Goal: Transaction & Acquisition: Purchase product/service

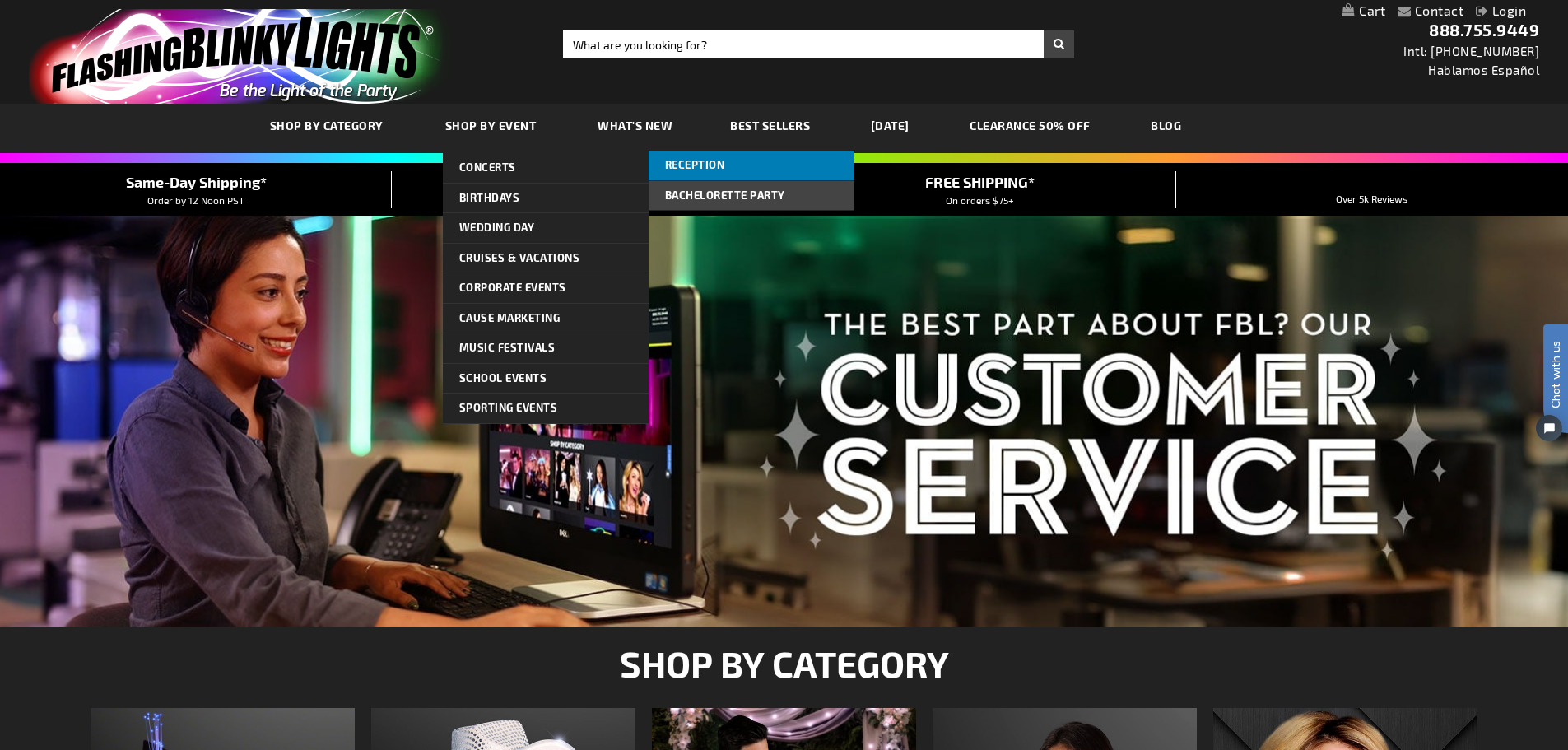
click at [708, 161] on span "Reception" at bounding box center [695, 164] width 60 height 13
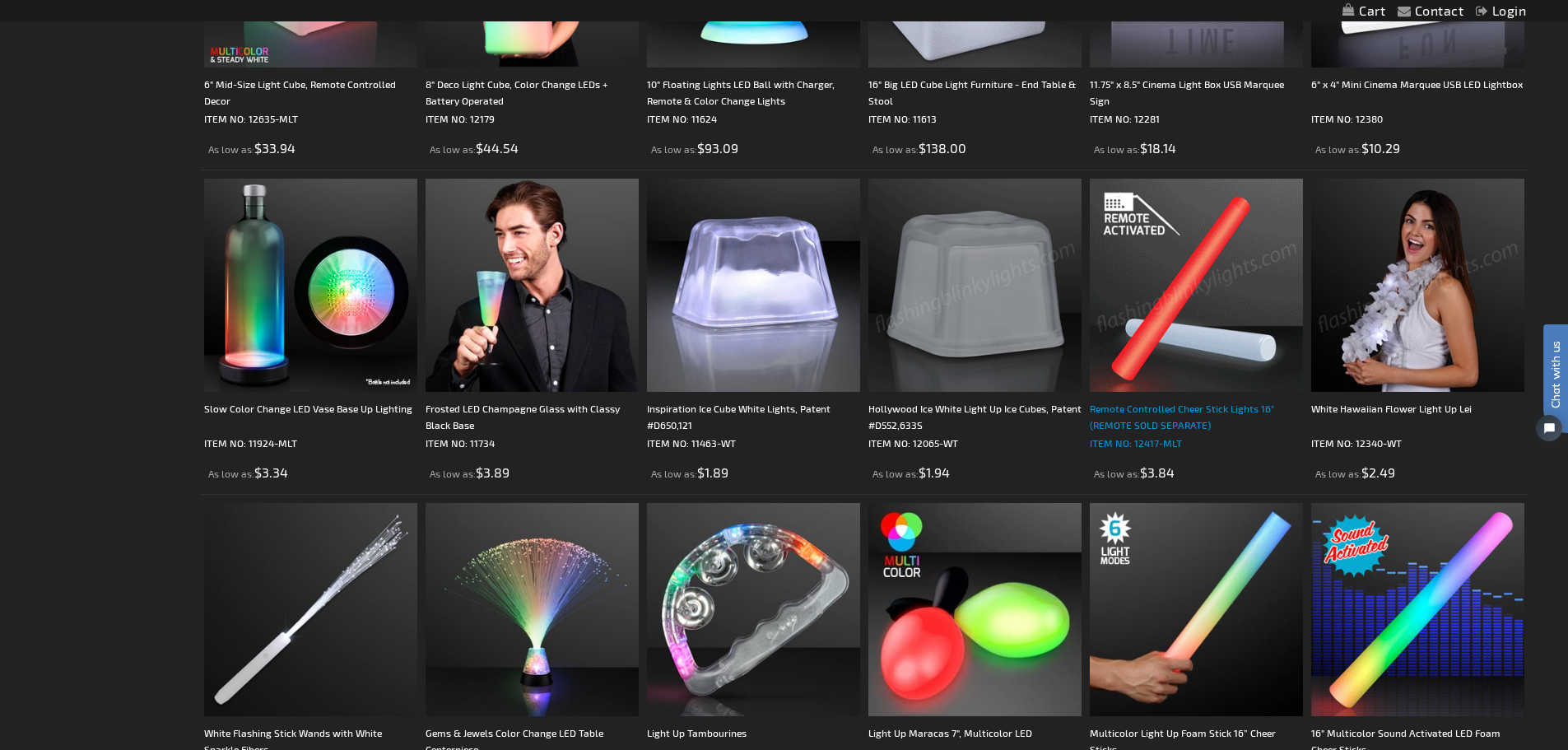
scroll to position [1070, 0]
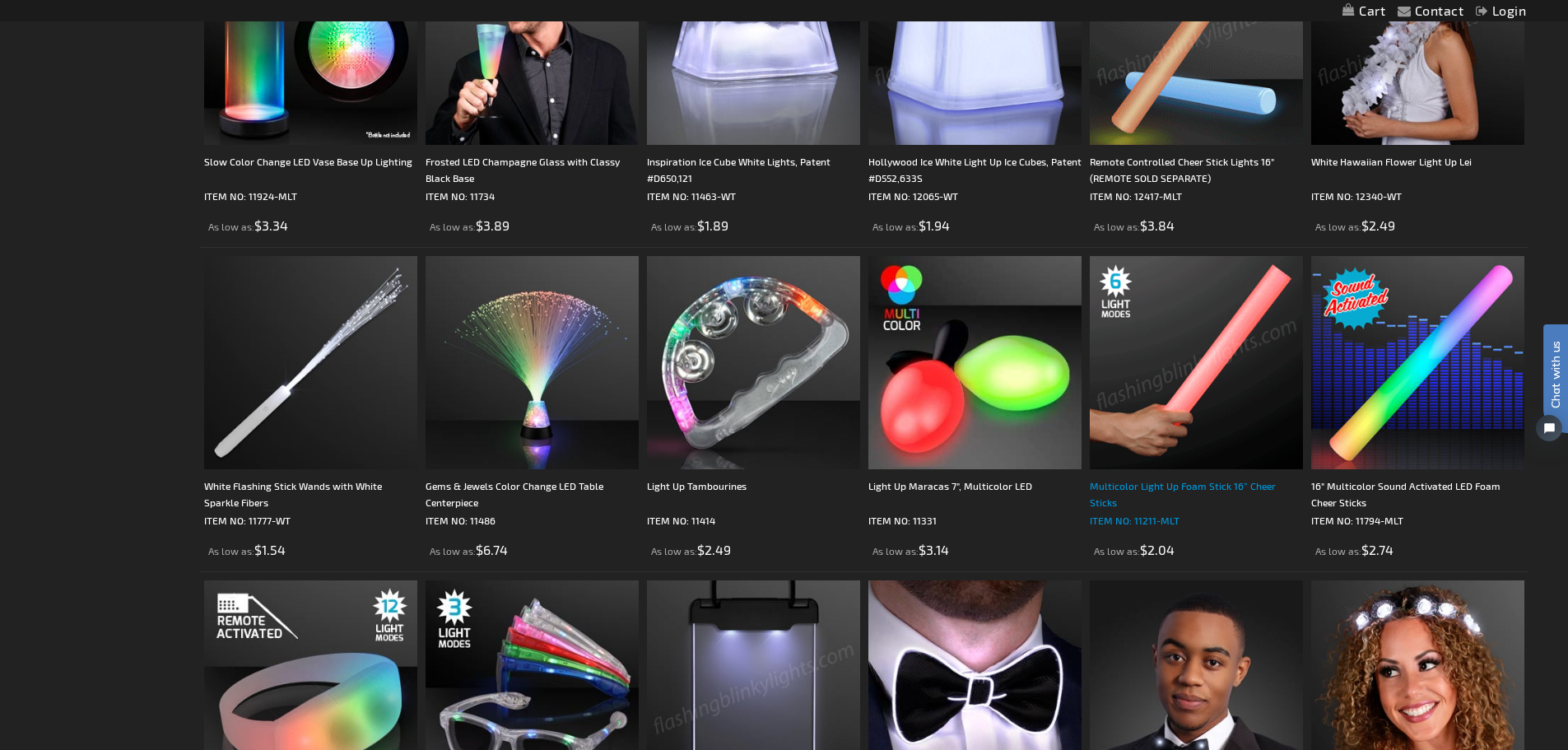
click at [1167, 484] on div "Multicolor Light Up Foam Stick 16” Cheer Sticks" at bounding box center [1196, 494] width 213 height 33
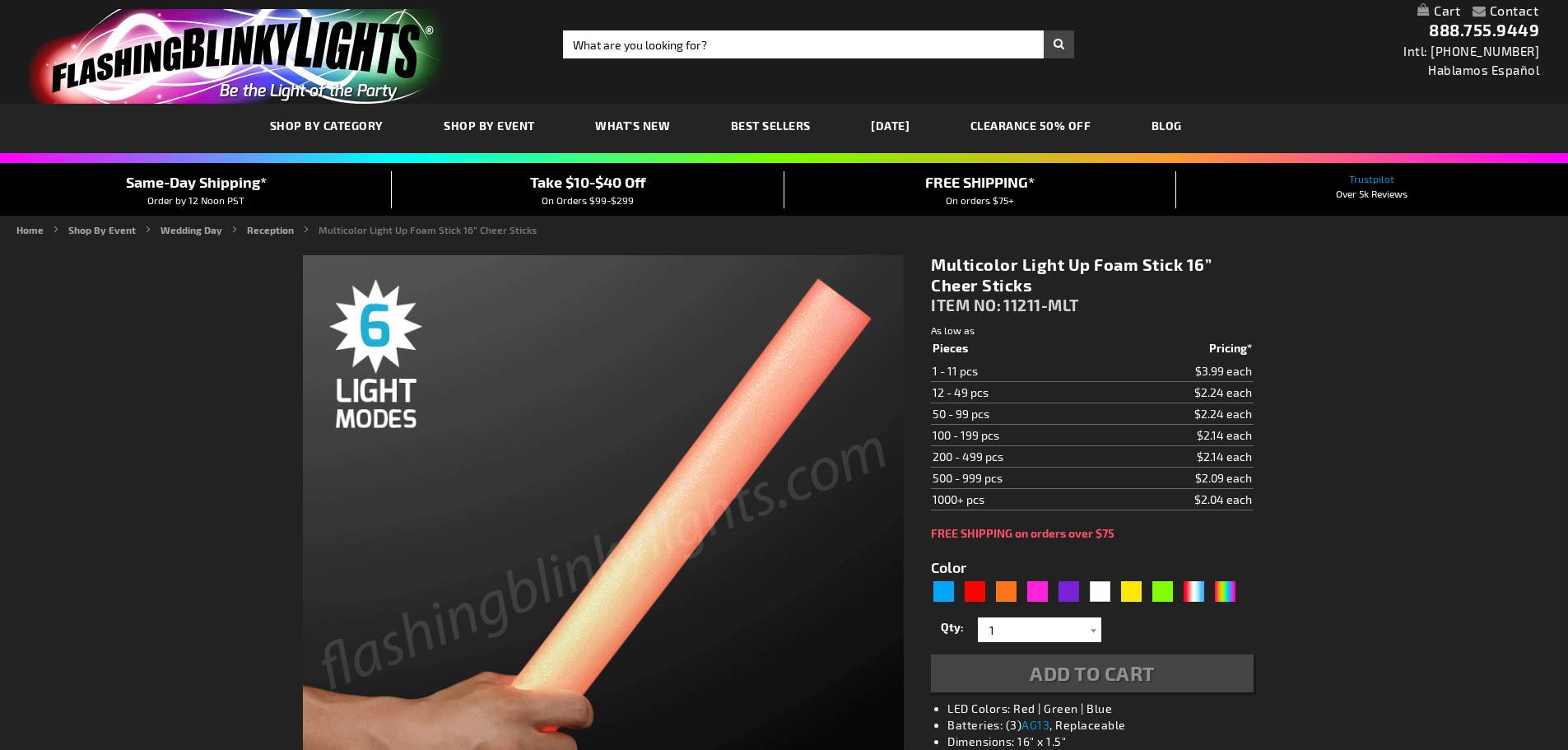
type input "5659"
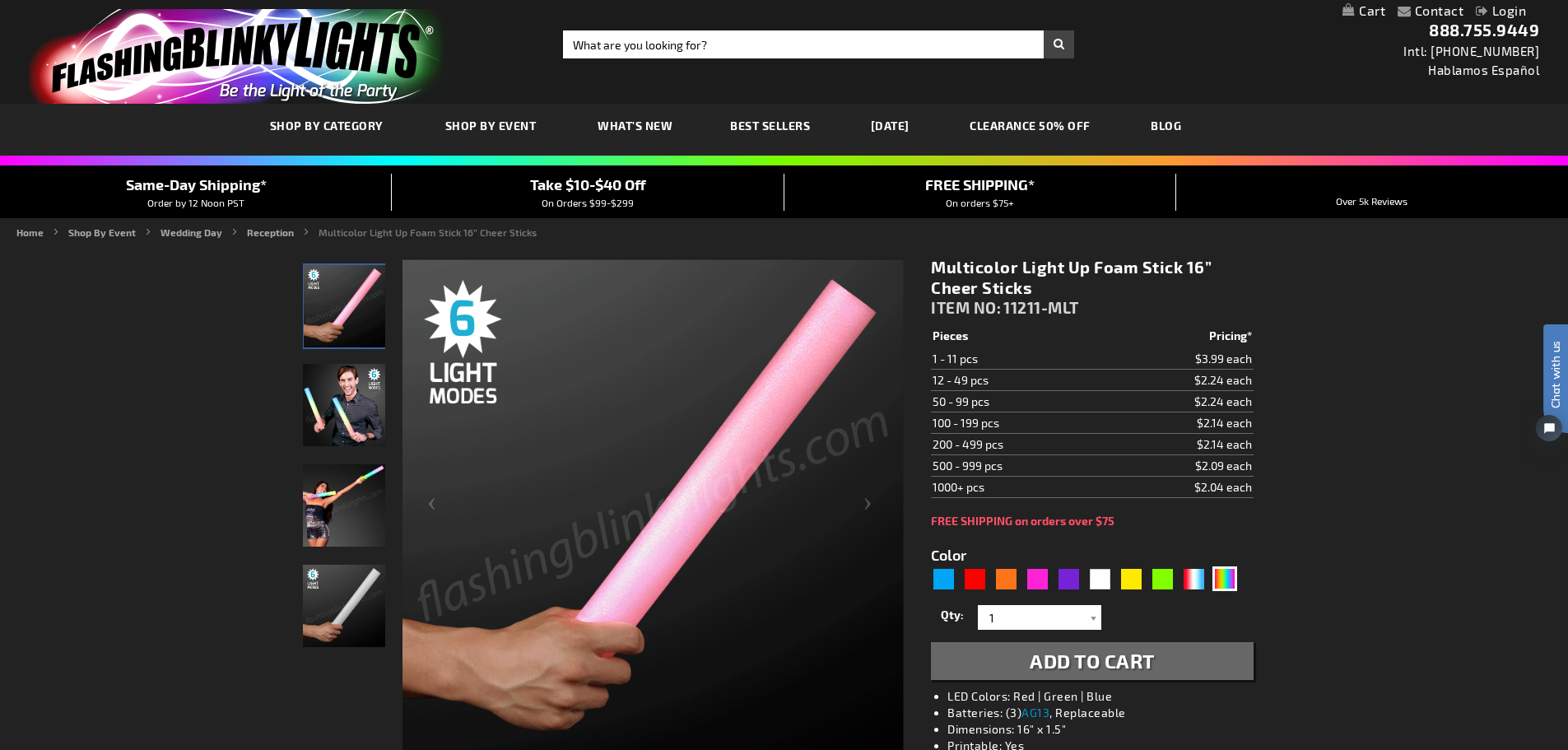
scroll to position [83, 0]
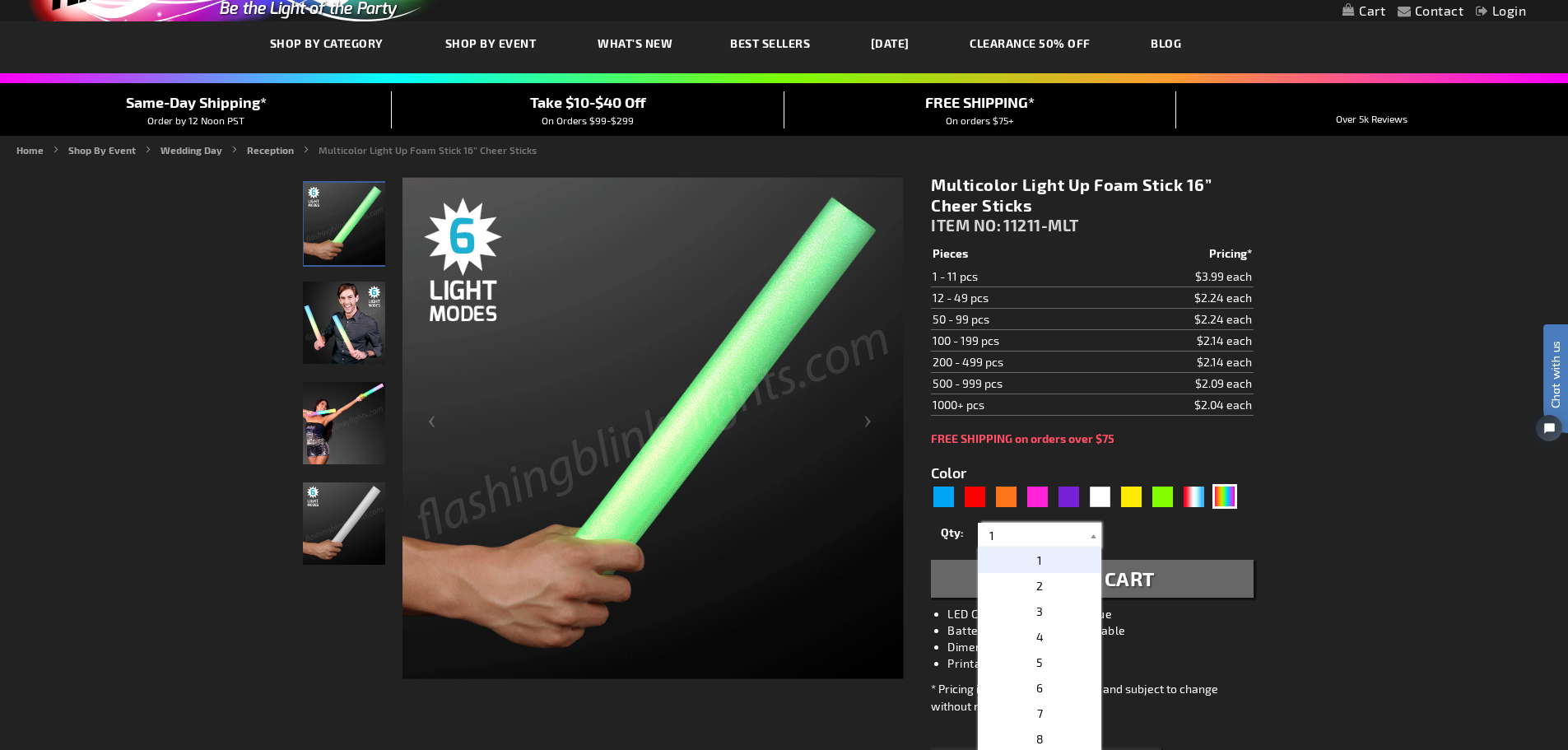
click at [1082, 536] on input "1" at bounding box center [1041, 535] width 119 height 25
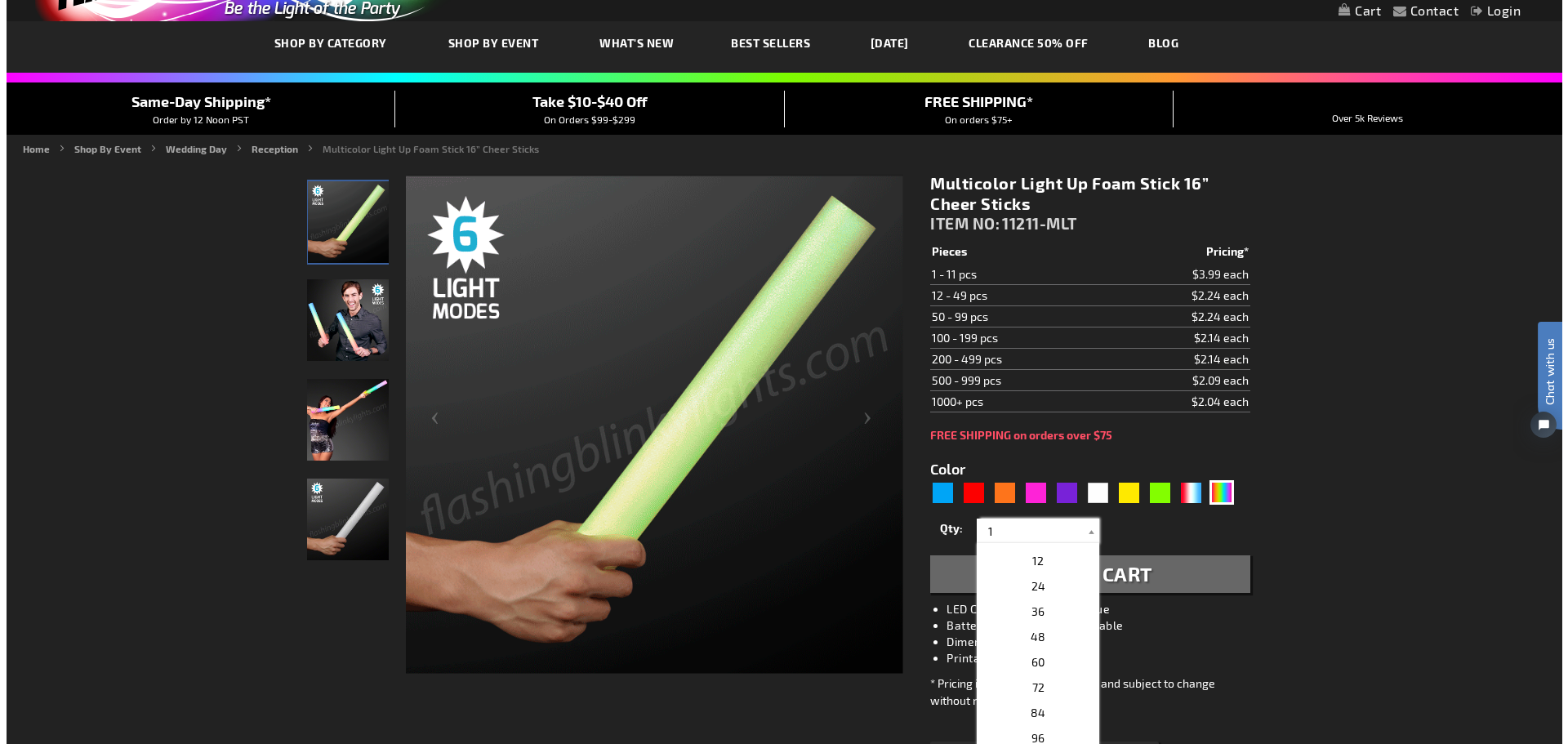
scroll to position [245, 0]
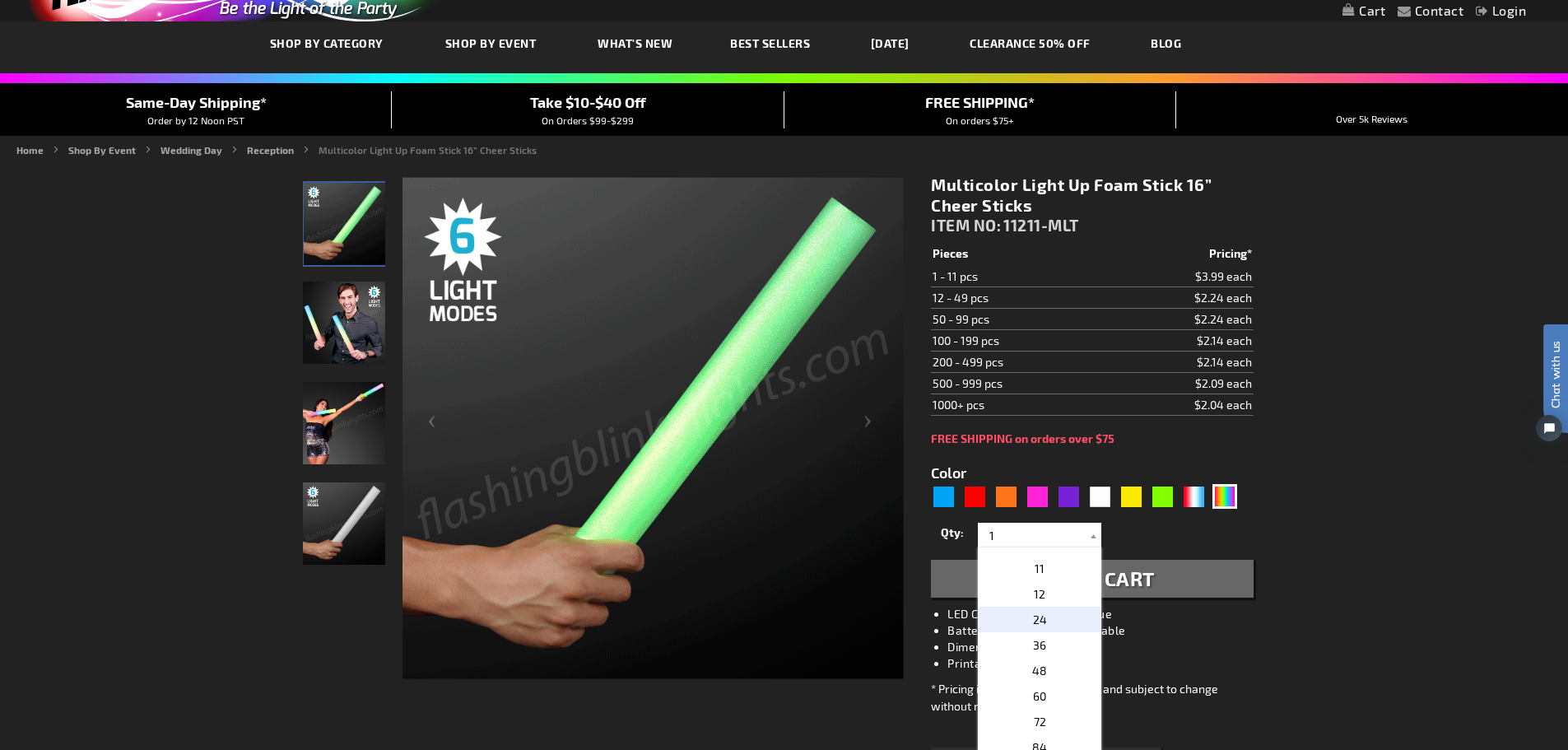
click at [1043, 623] on p "24" at bounding box center [1039, 619] width 123 height 26
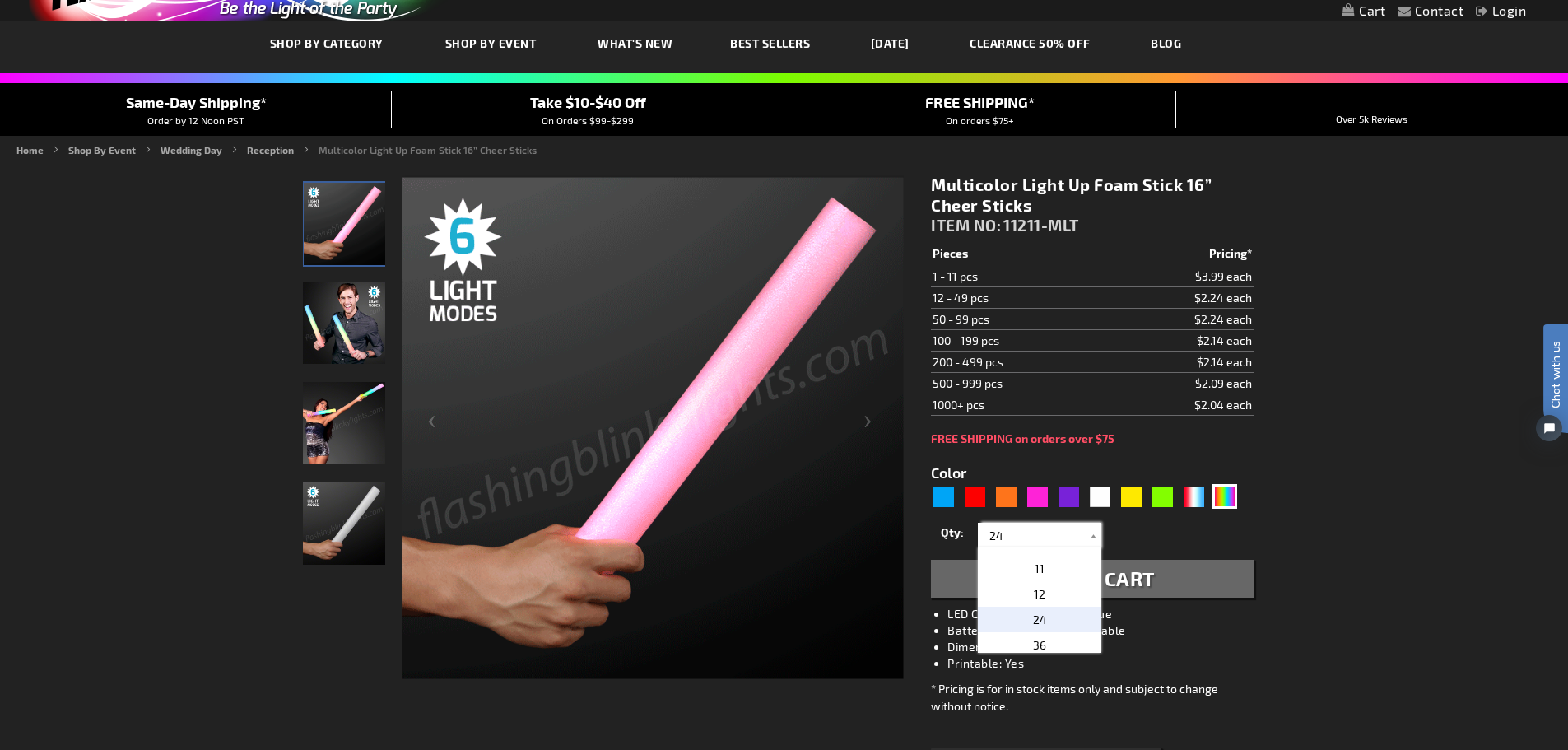
click at [1065, 535] on input "24" at bounding box center [1041, 535] width 119 height 25
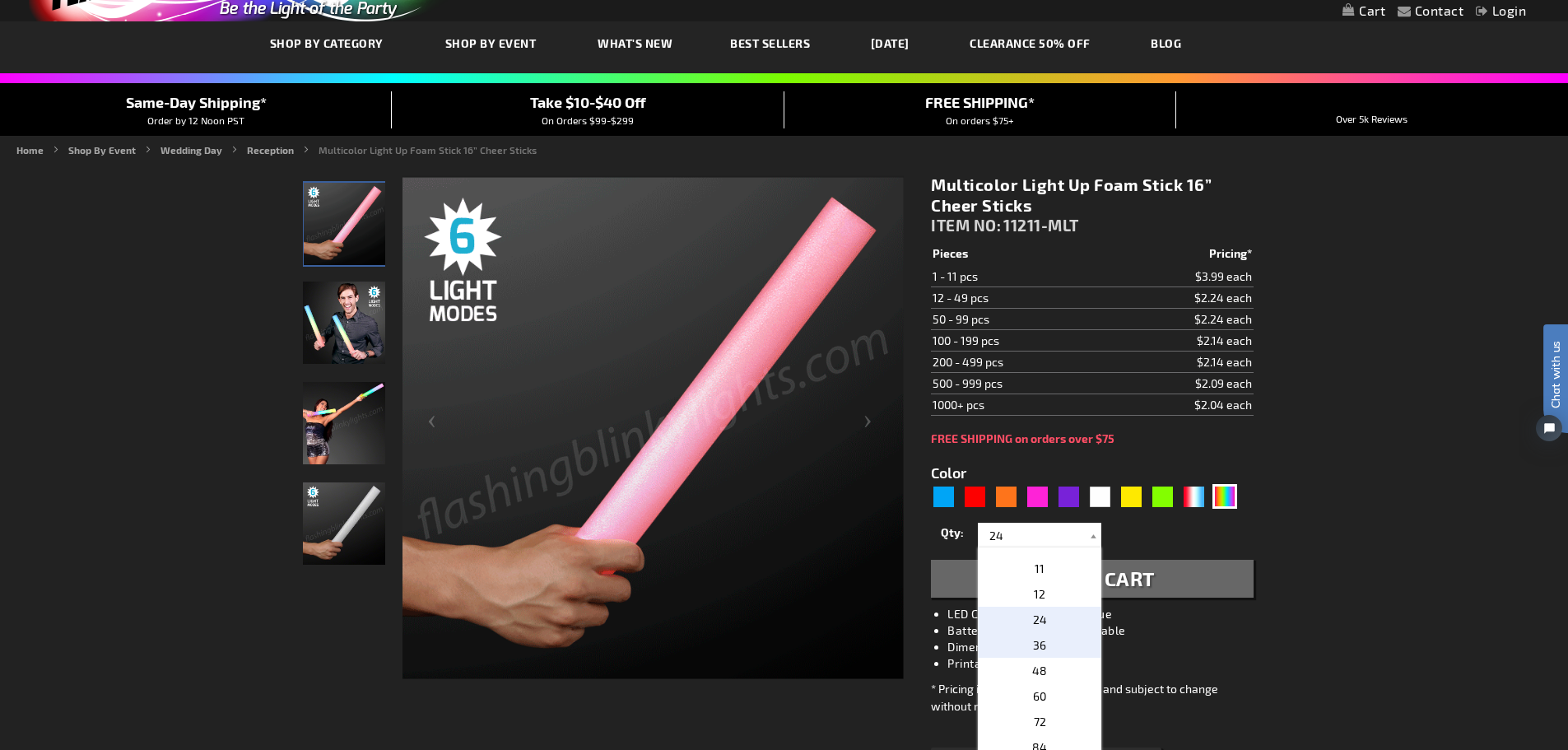
click at [1050, 642] on p "36" at bounding box center [1039, 644] width 123 height 26
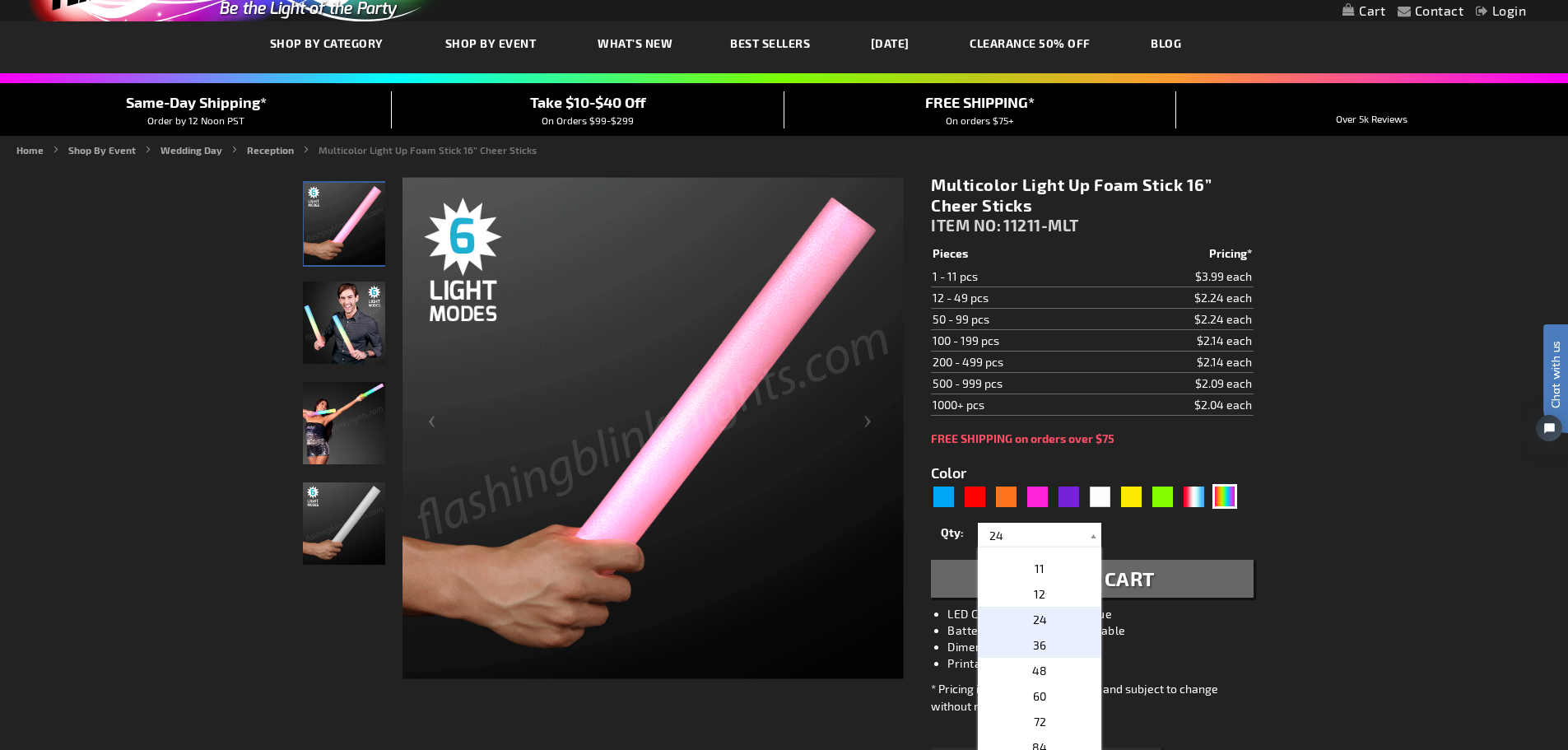
type input "36"
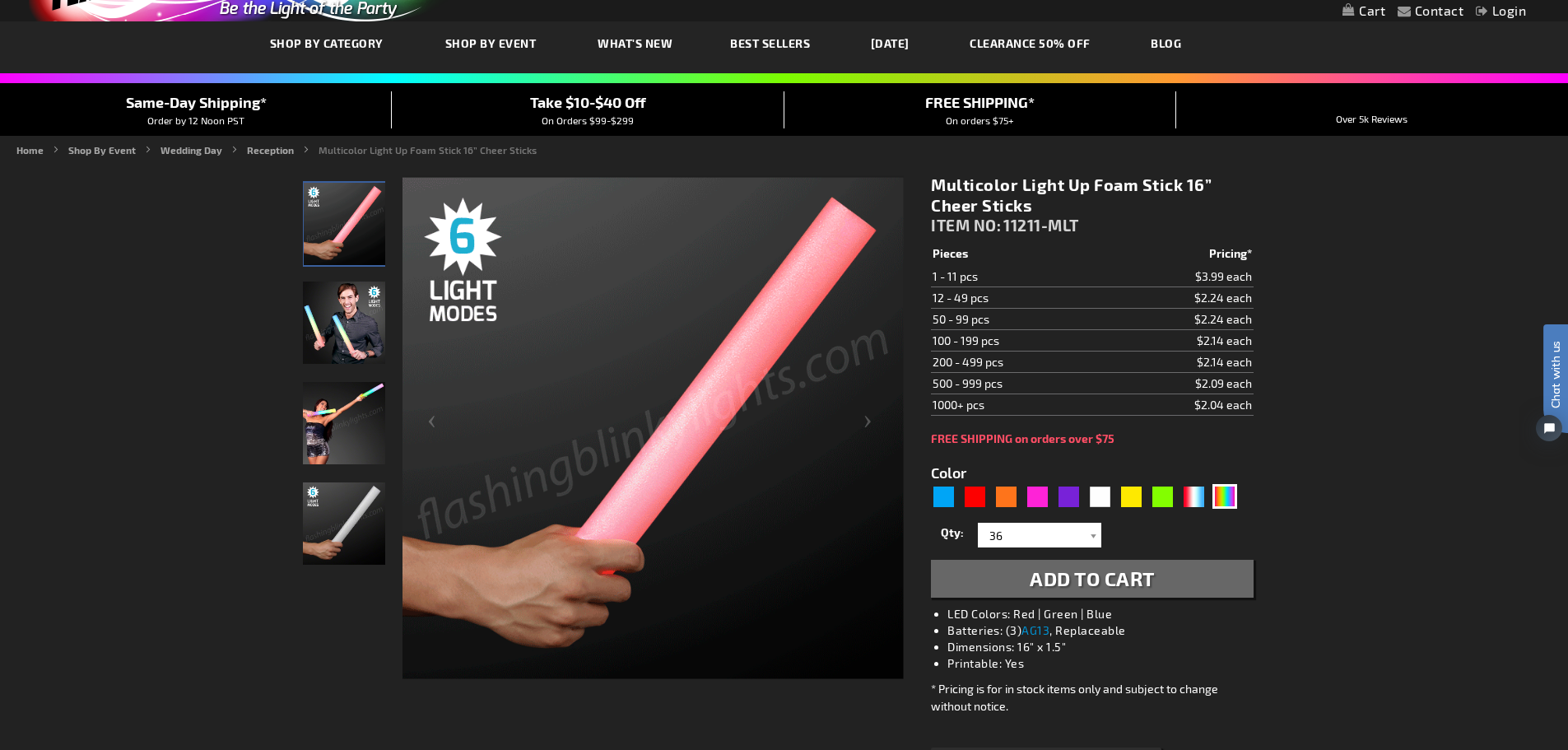
click at [1003, 581] on button "Add to Cart" at bounding box center [1091, 578] width 322 height 37
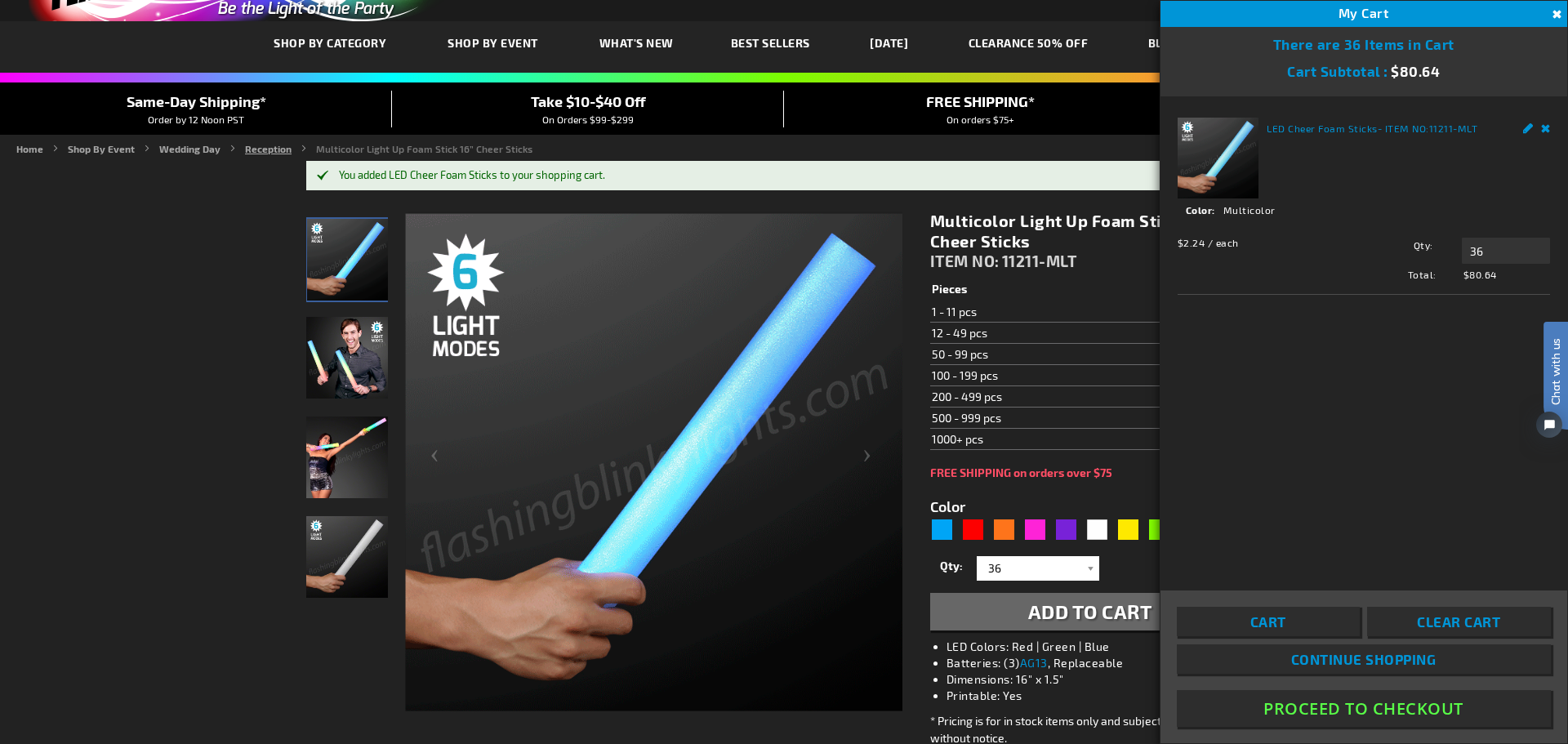
click at [264, 143] on link "Reception" at bounding box center [268, 149] width 46 height 12
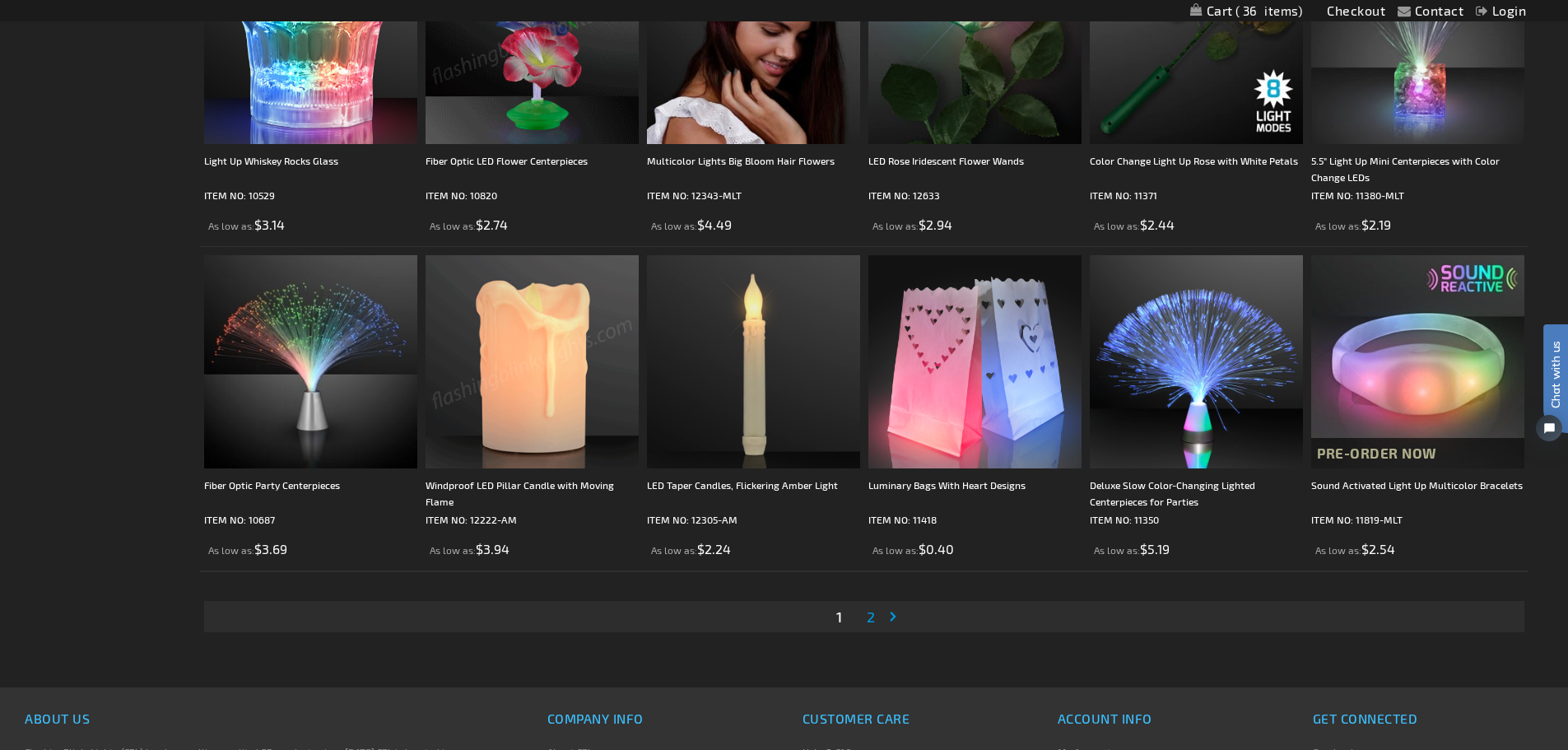
scroll to position [3045, 0]
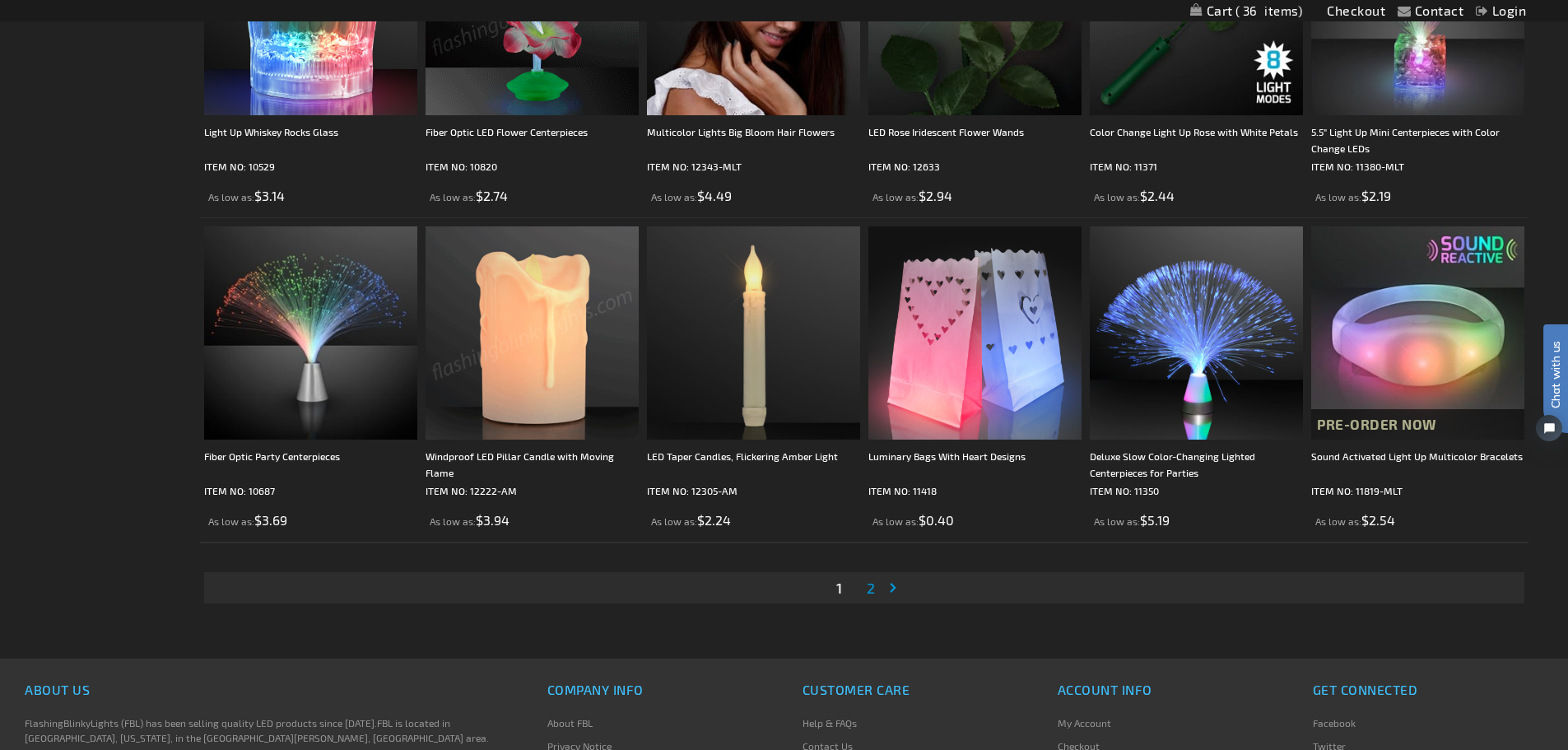
click at [867, 588] on span "2" at bounding box center [871, 587] width 9 height 18
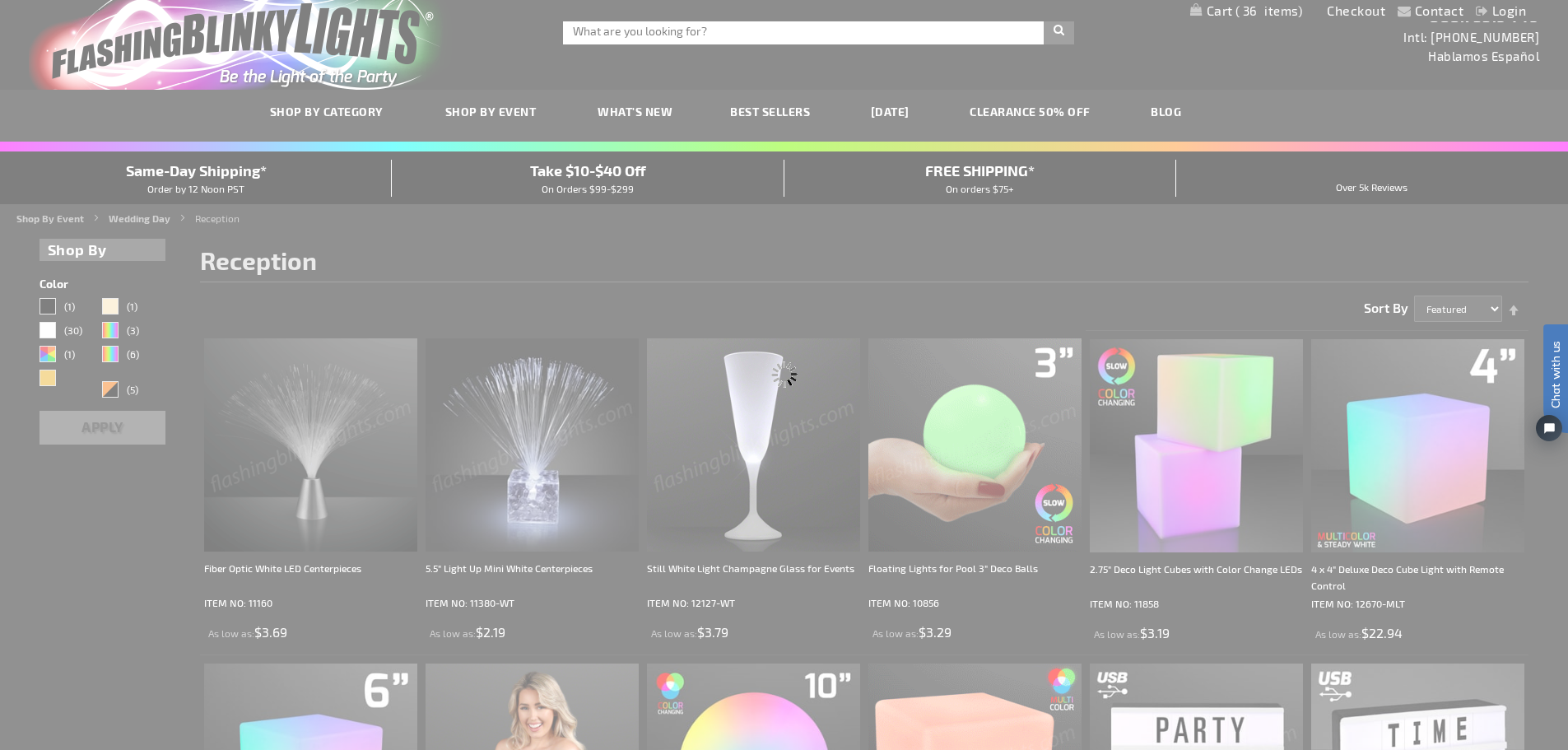
scroll to position [0, 0]
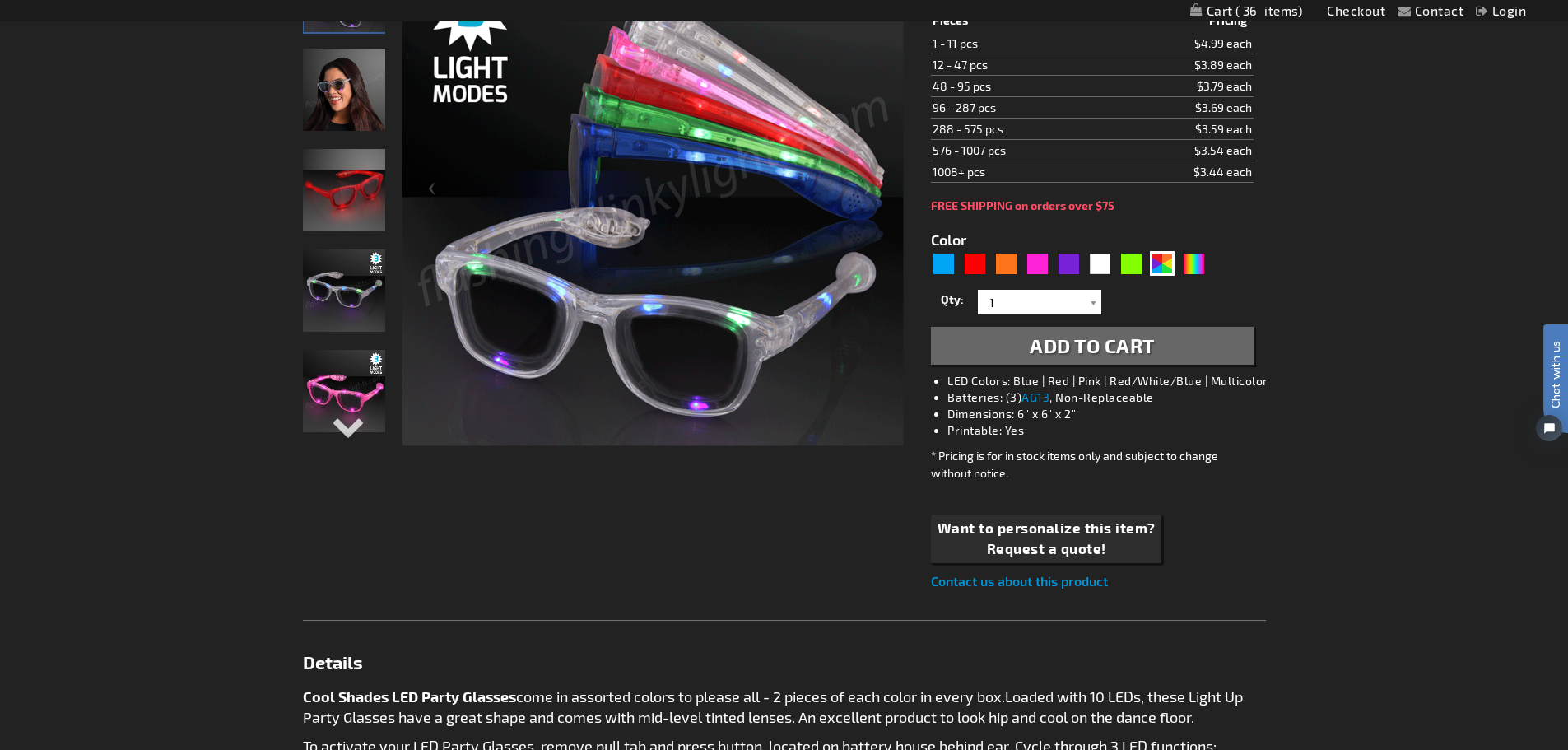
scroll to position [329, 0]
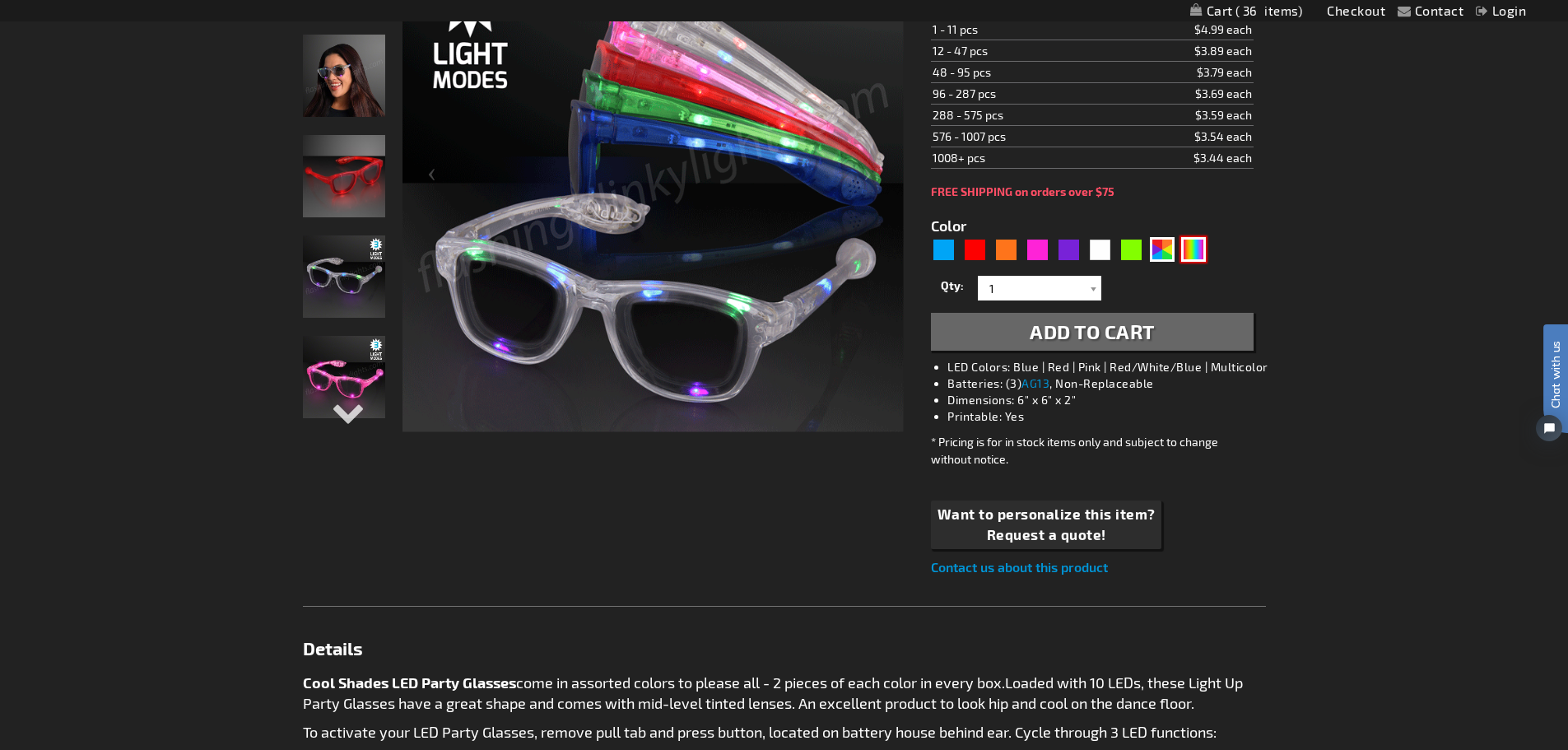
click at [1197, 251] on div "Multicolor" at bounding box center [1193, 249] width 25 height 25
type input "5659"
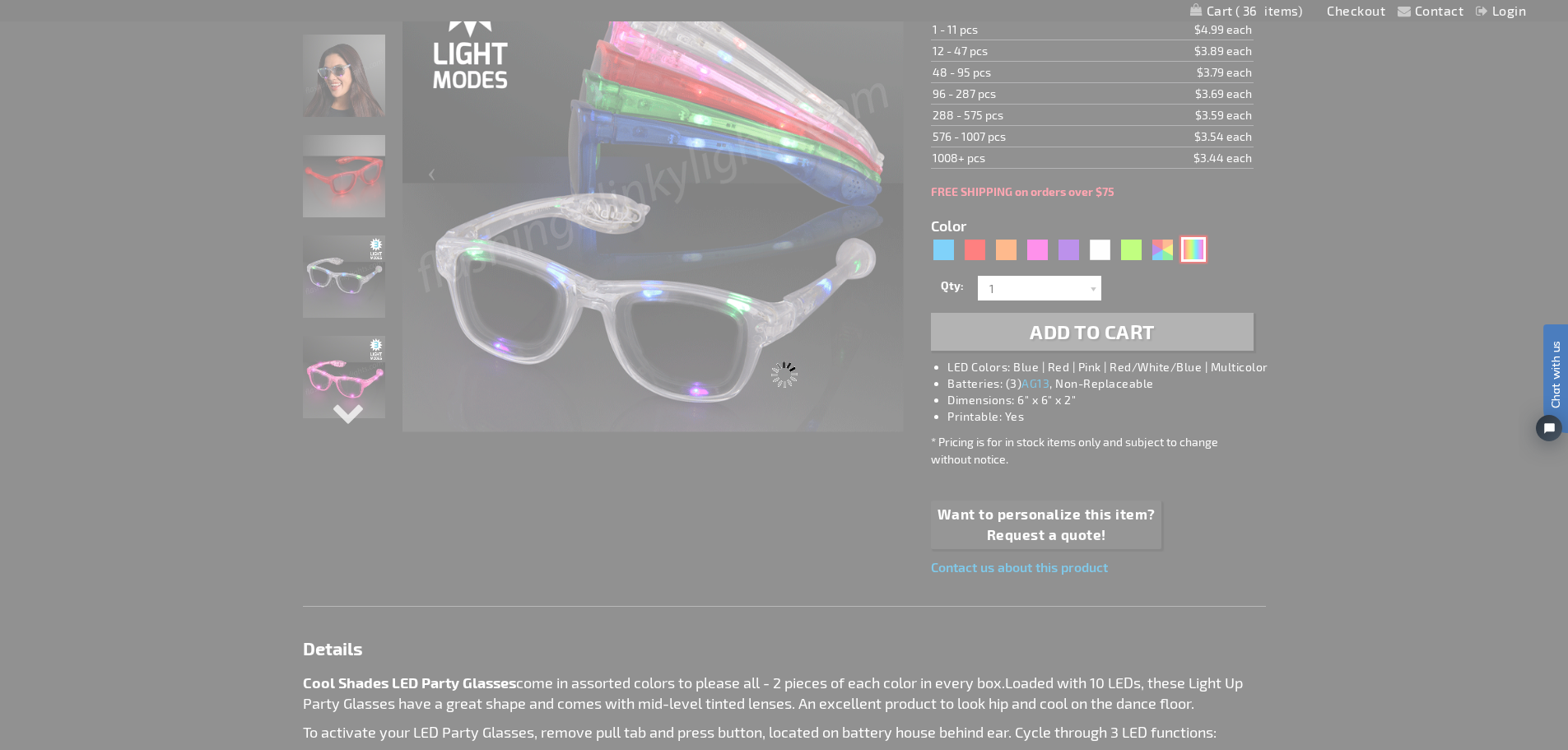
type input "11838-MLT"
type input "Customize - Multicolor Cool Shades LED Party Glasses - ITEM NO: 11838-MLT"
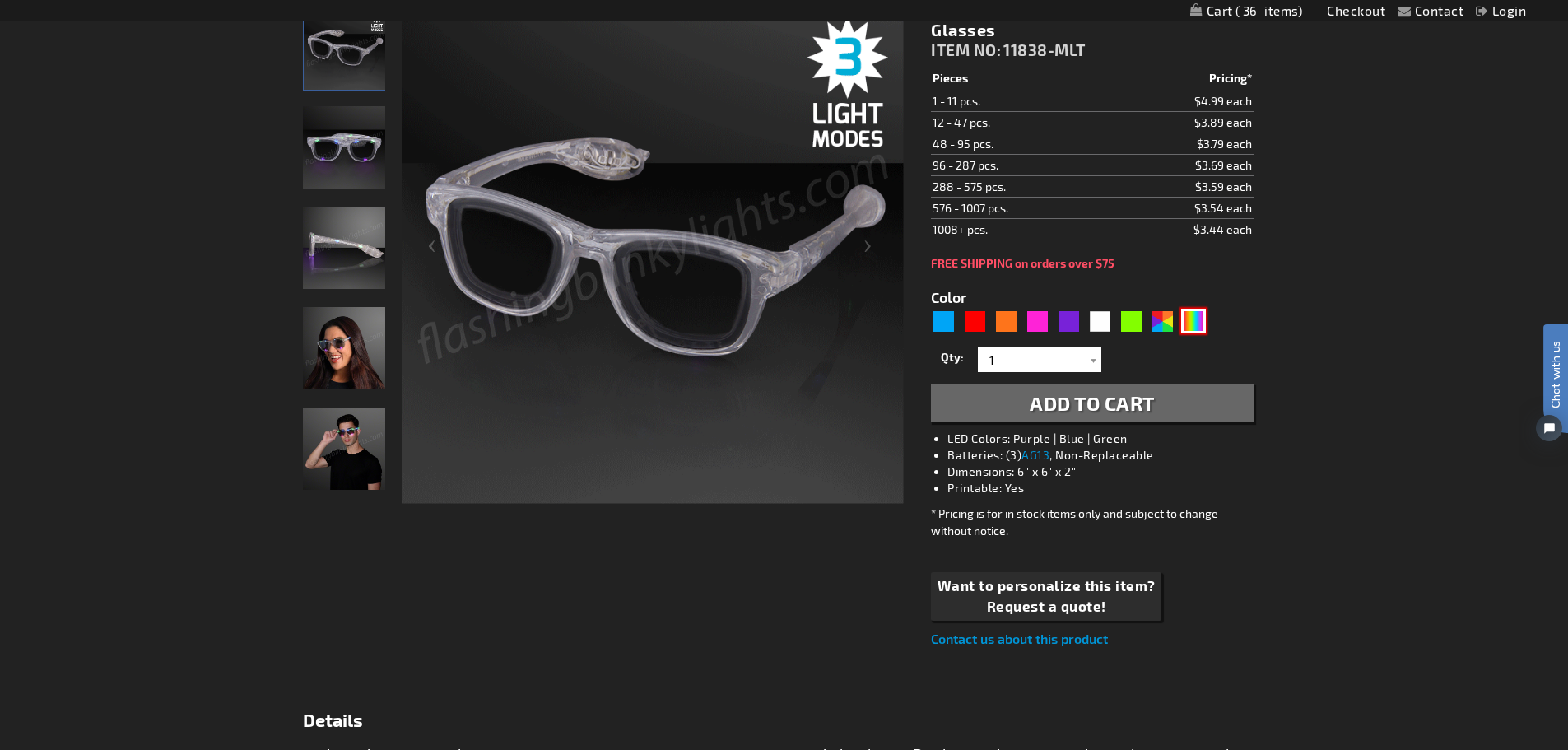
scroll to position [164, 0]
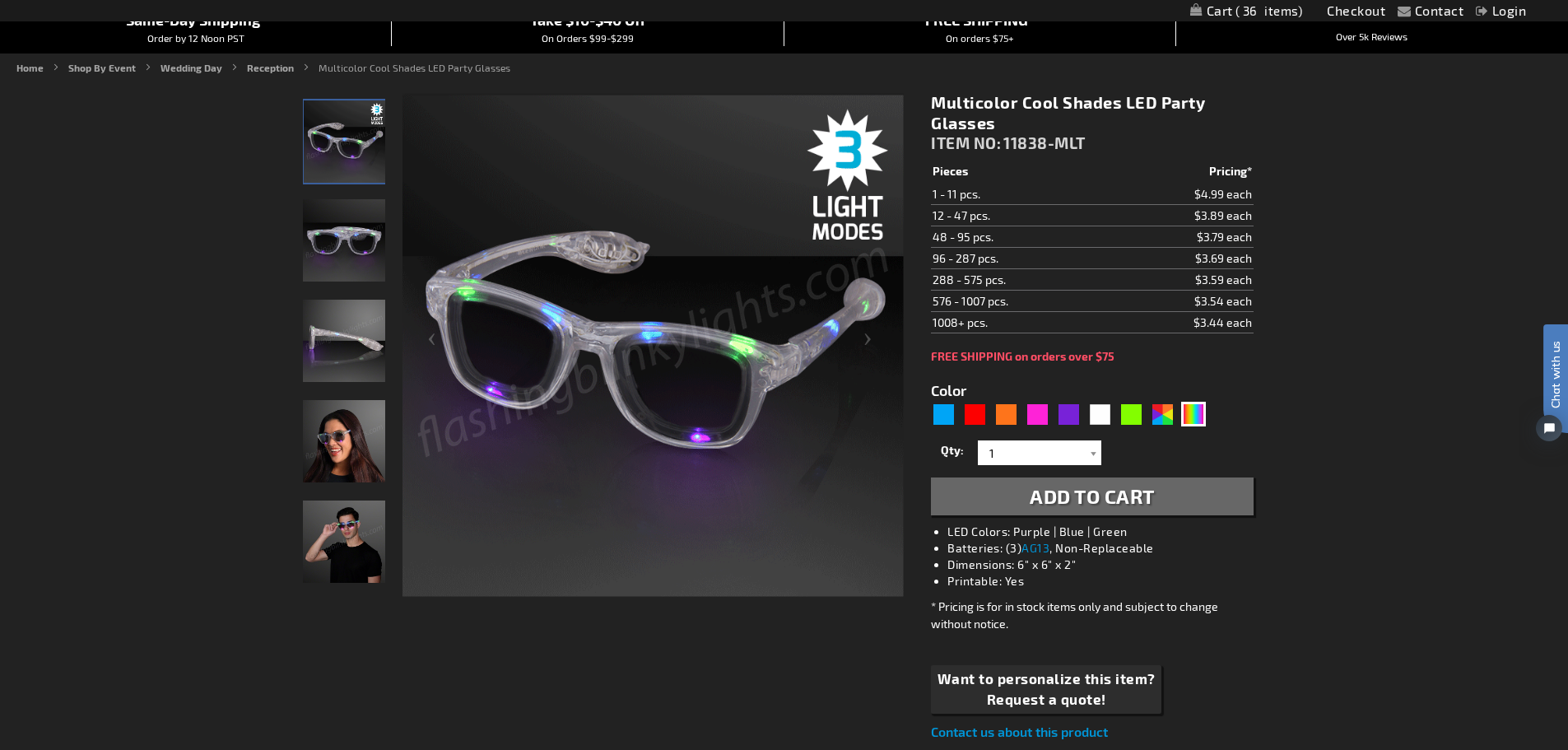
click at [1148, 400] on div "Color 5659" at bounding box center [1071, 404] width 282 height 49
click at [1158, 409] on div "AST" at bounding box center [1161, 414] width 25 height 25
type input "5630"
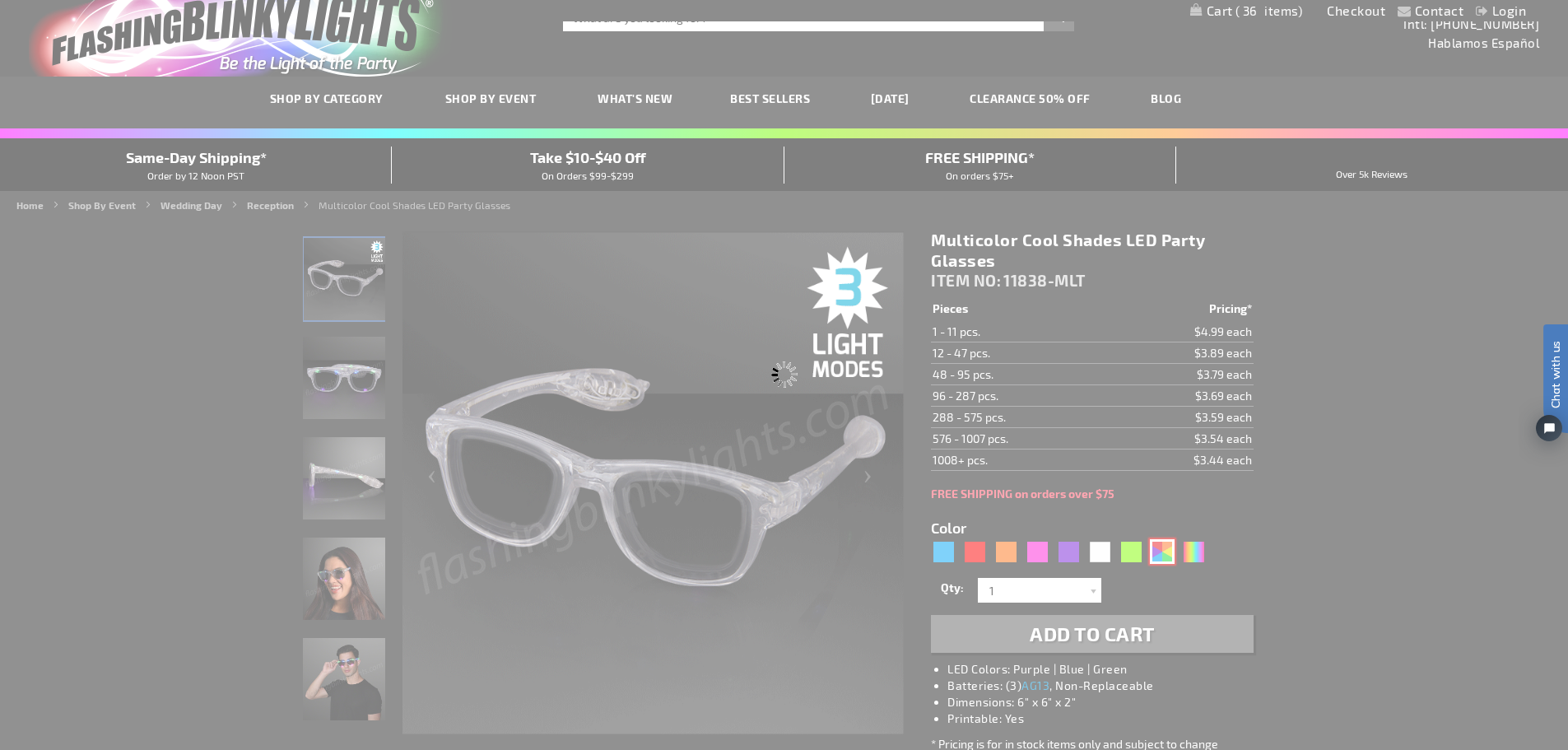
scroll to position [0, 0]
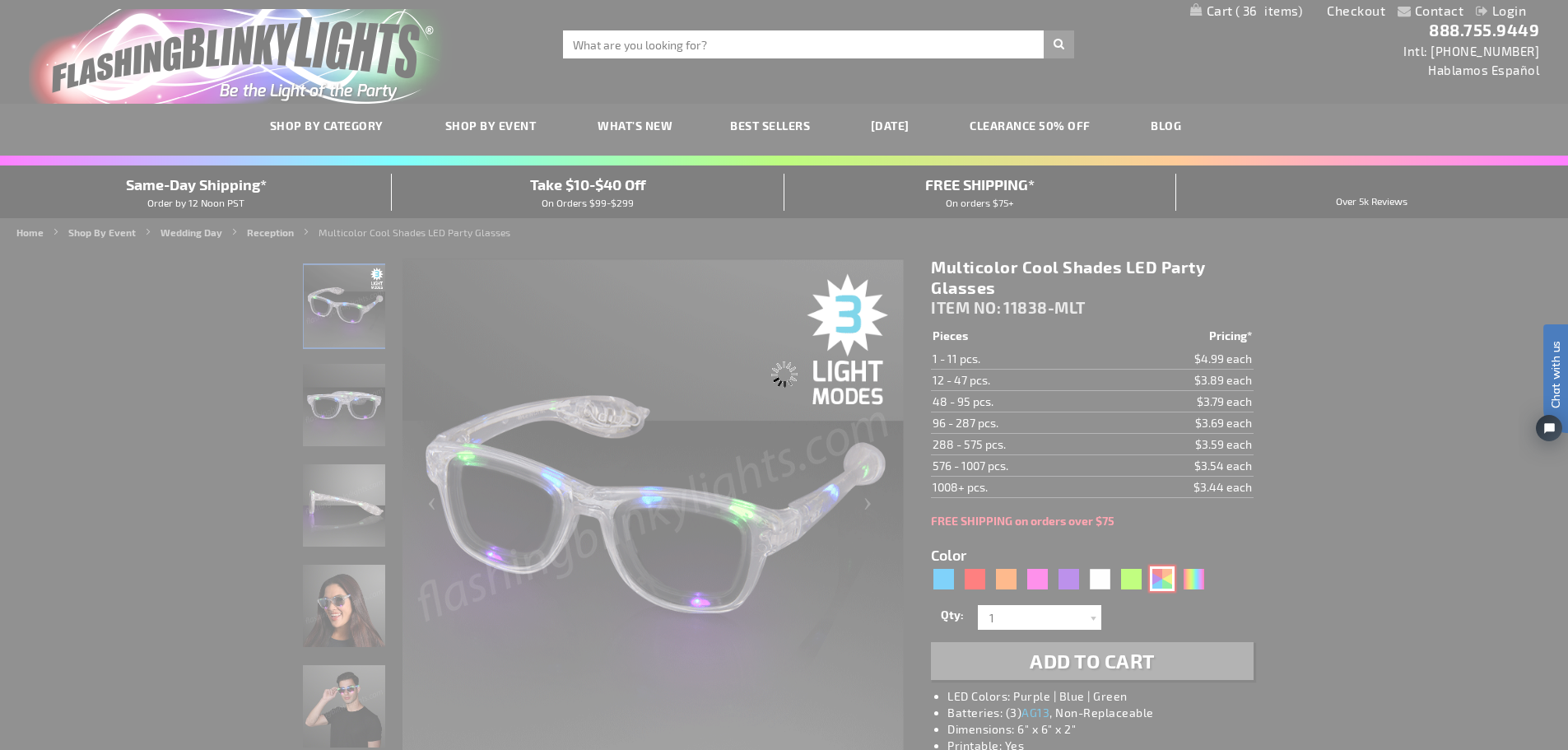
type input "11838-AST"
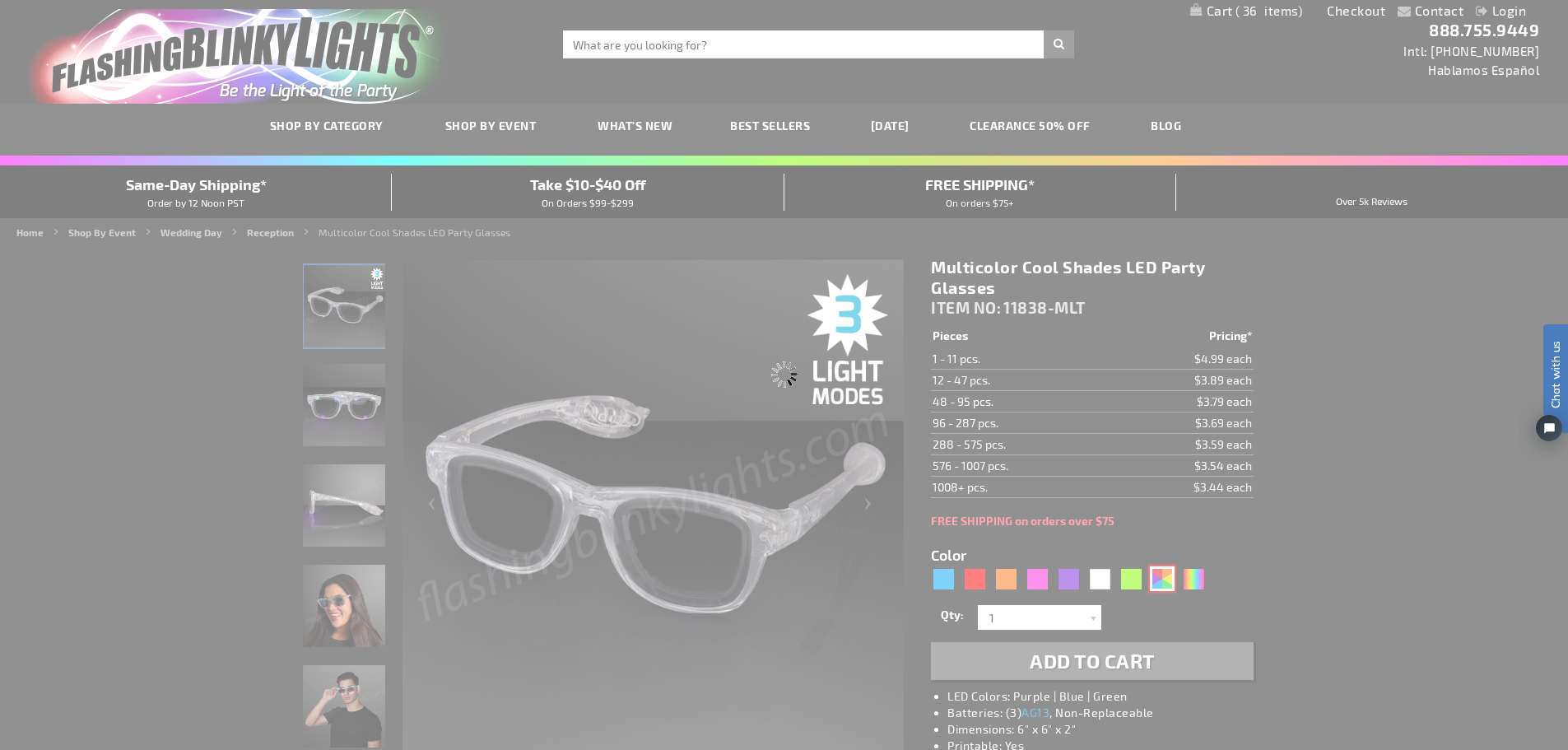
type input "Customize - Assorted Cool Shades LED Party Glasses - ITEM NO: 11838-AST"
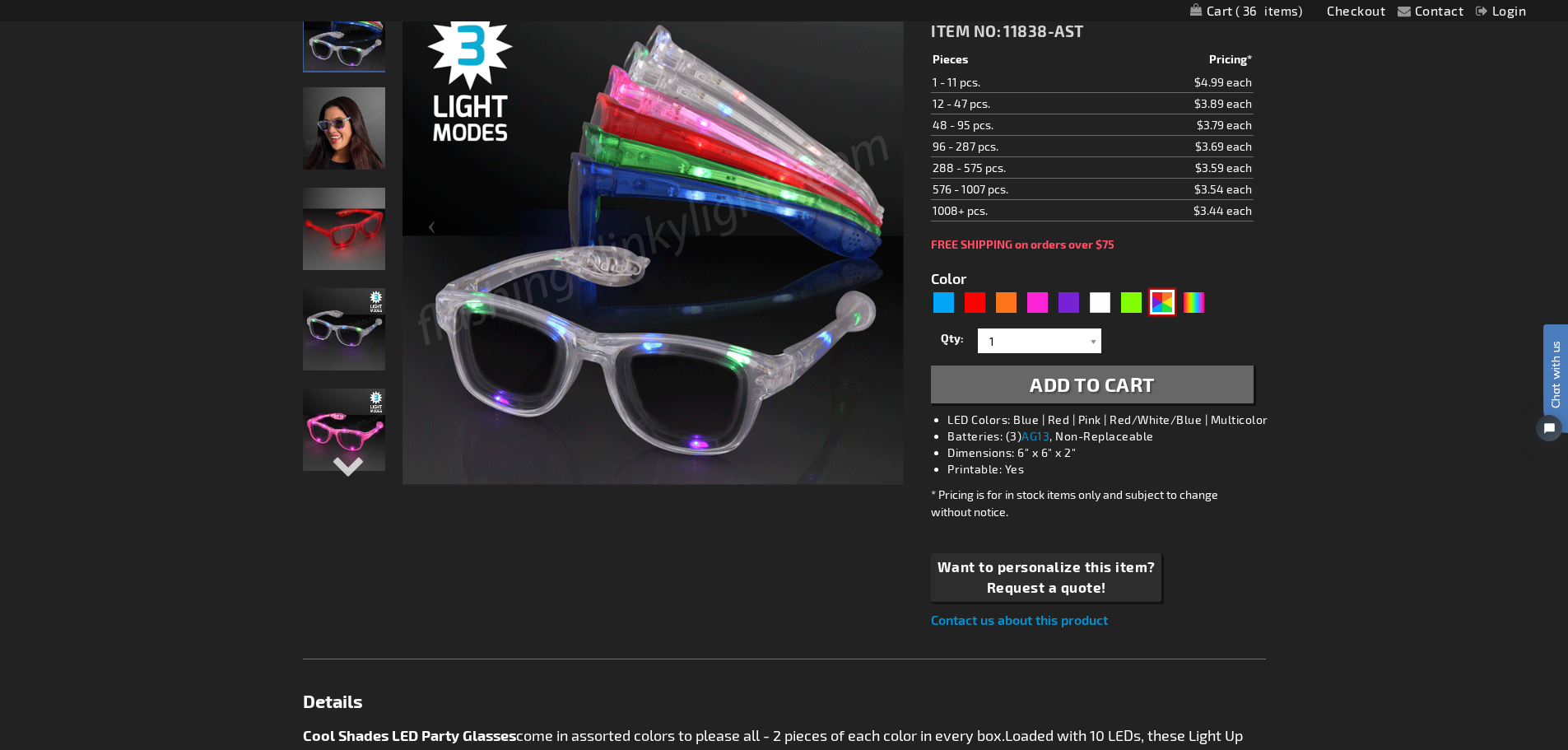
scroll to position [247, 0]
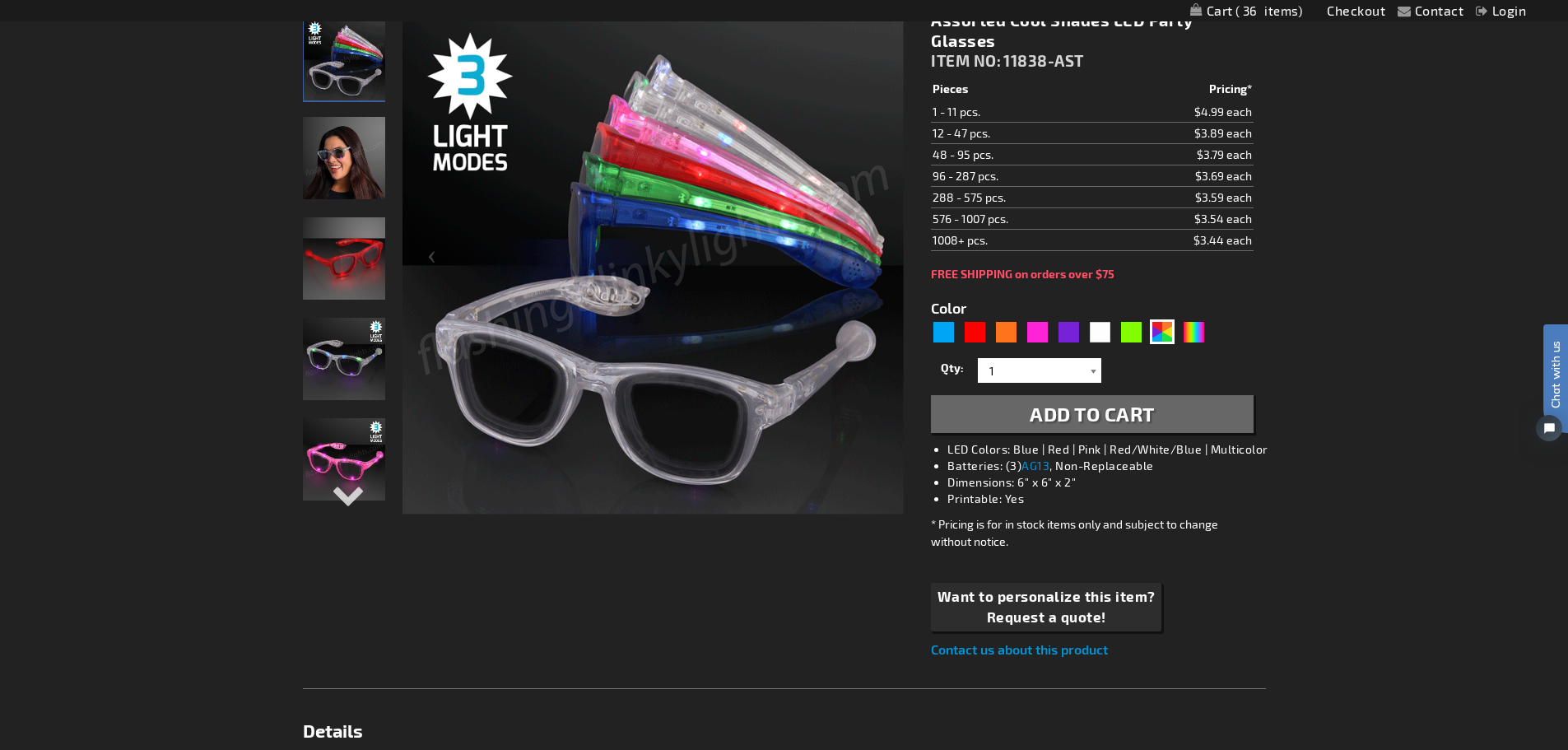
click at [1091, 363] on div at bounding box center [1092, 370] width 16 height 25
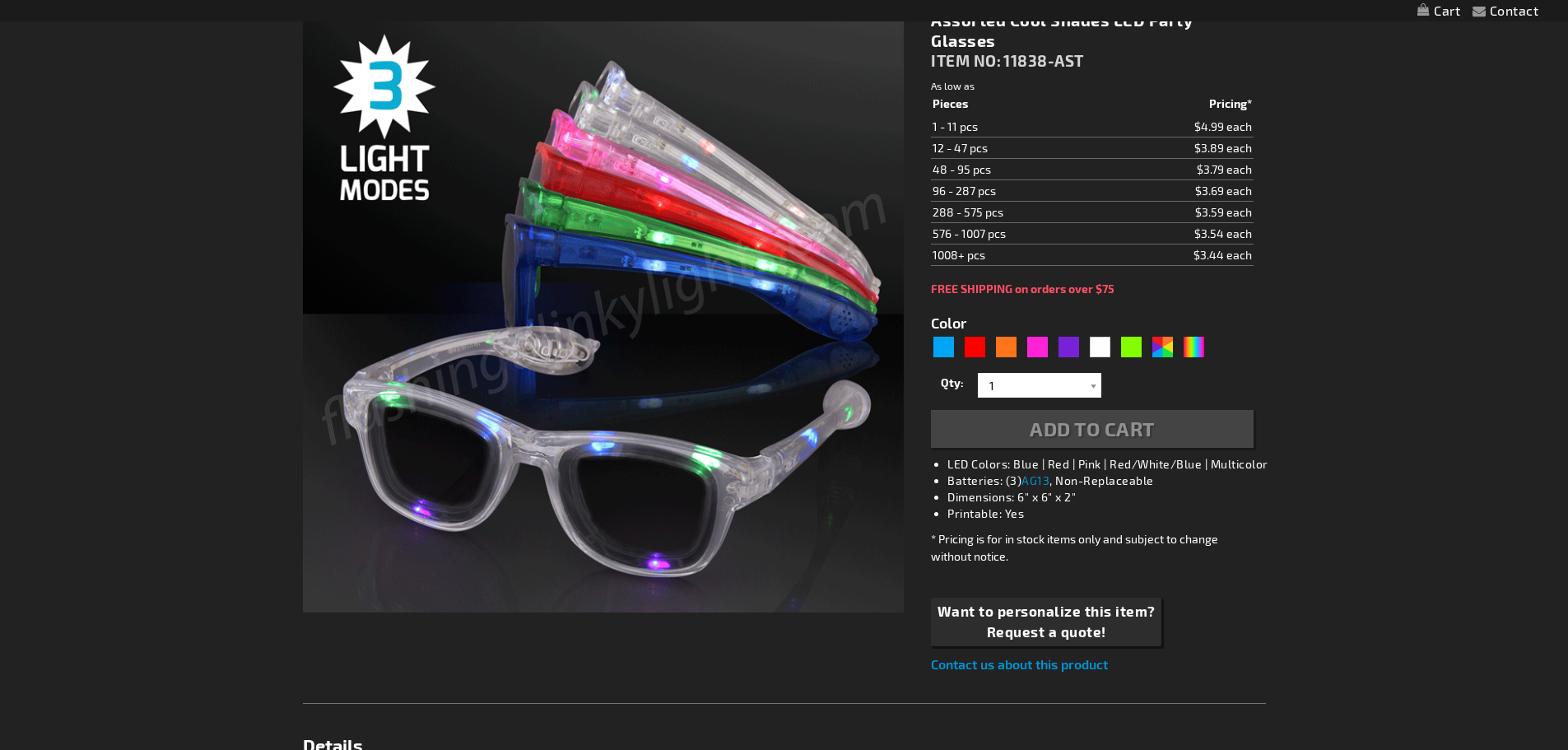
type input "5630"
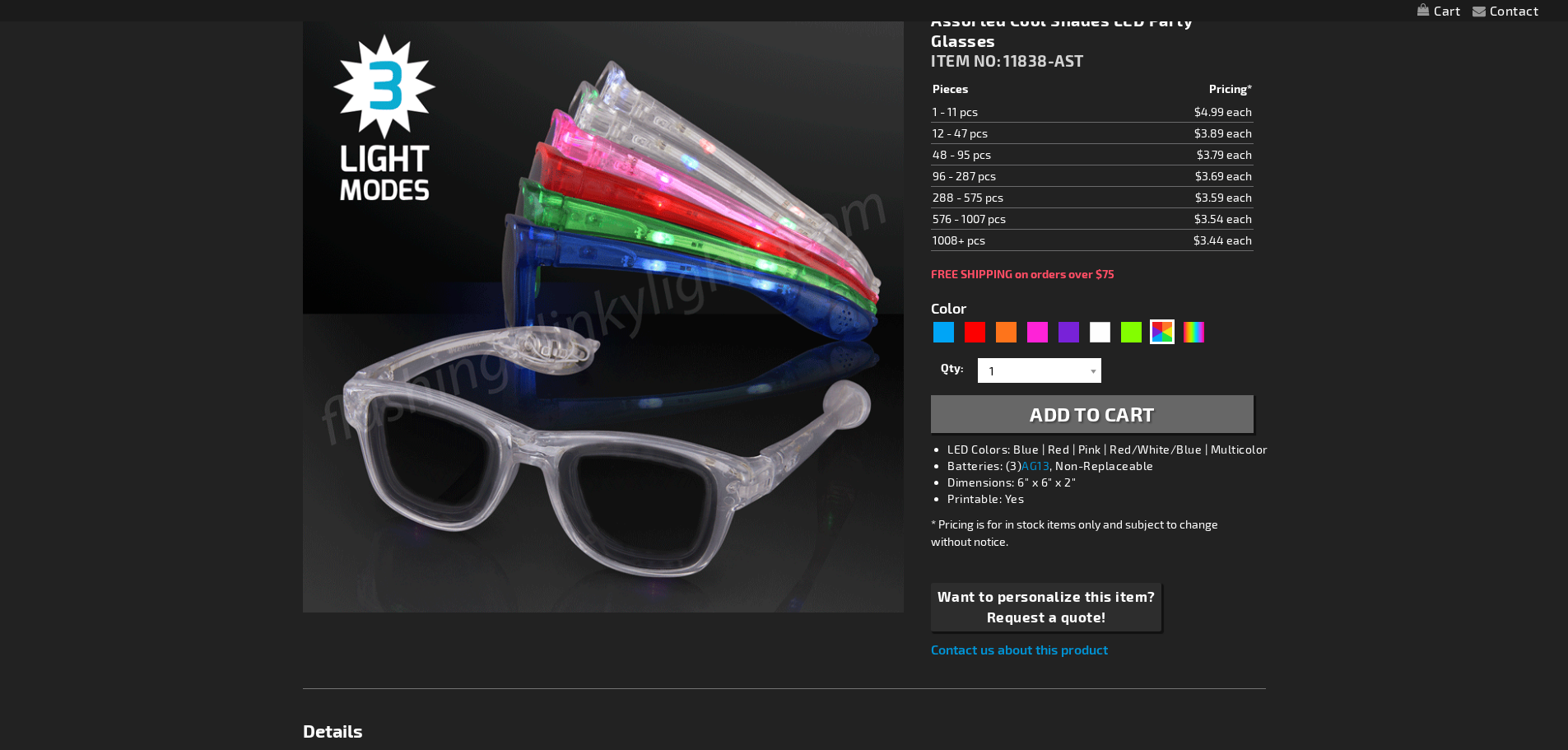
click at [1092, 369] on div at bounding box center [1092, 370] width 16 height 25
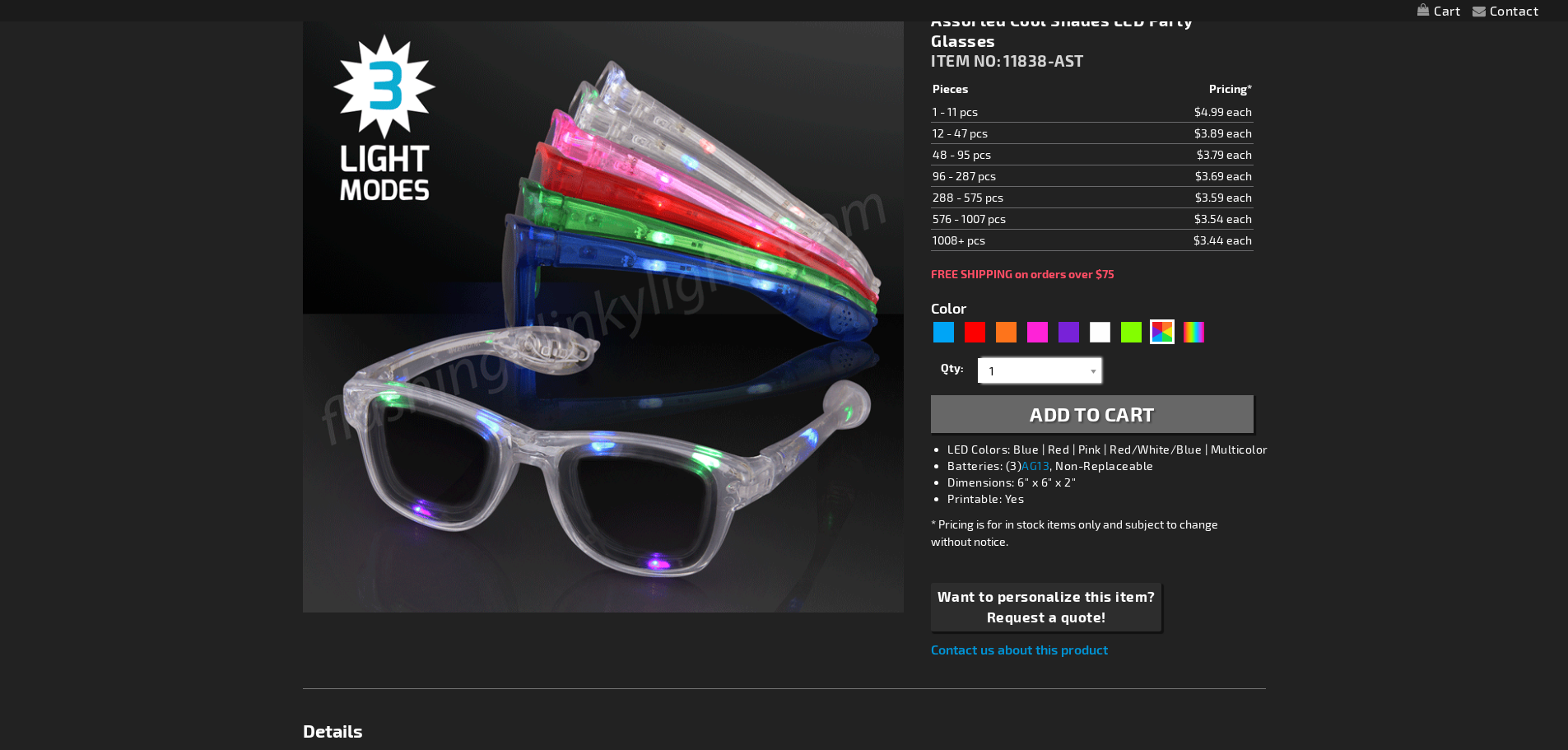
scroll to position [247, 0]
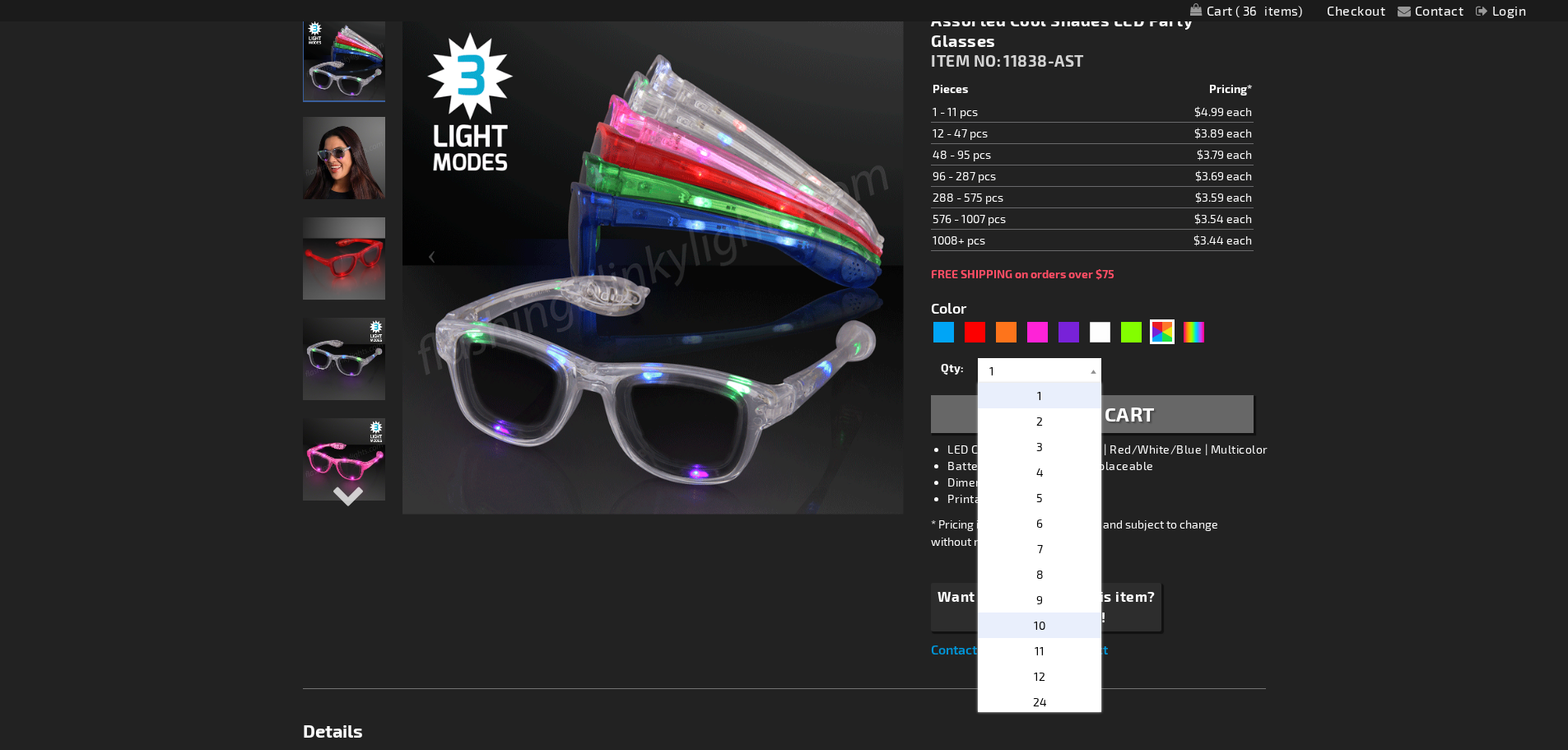
click at [1046, 622] on p "10" at bounding box center [1039, 625] width 123 height 26
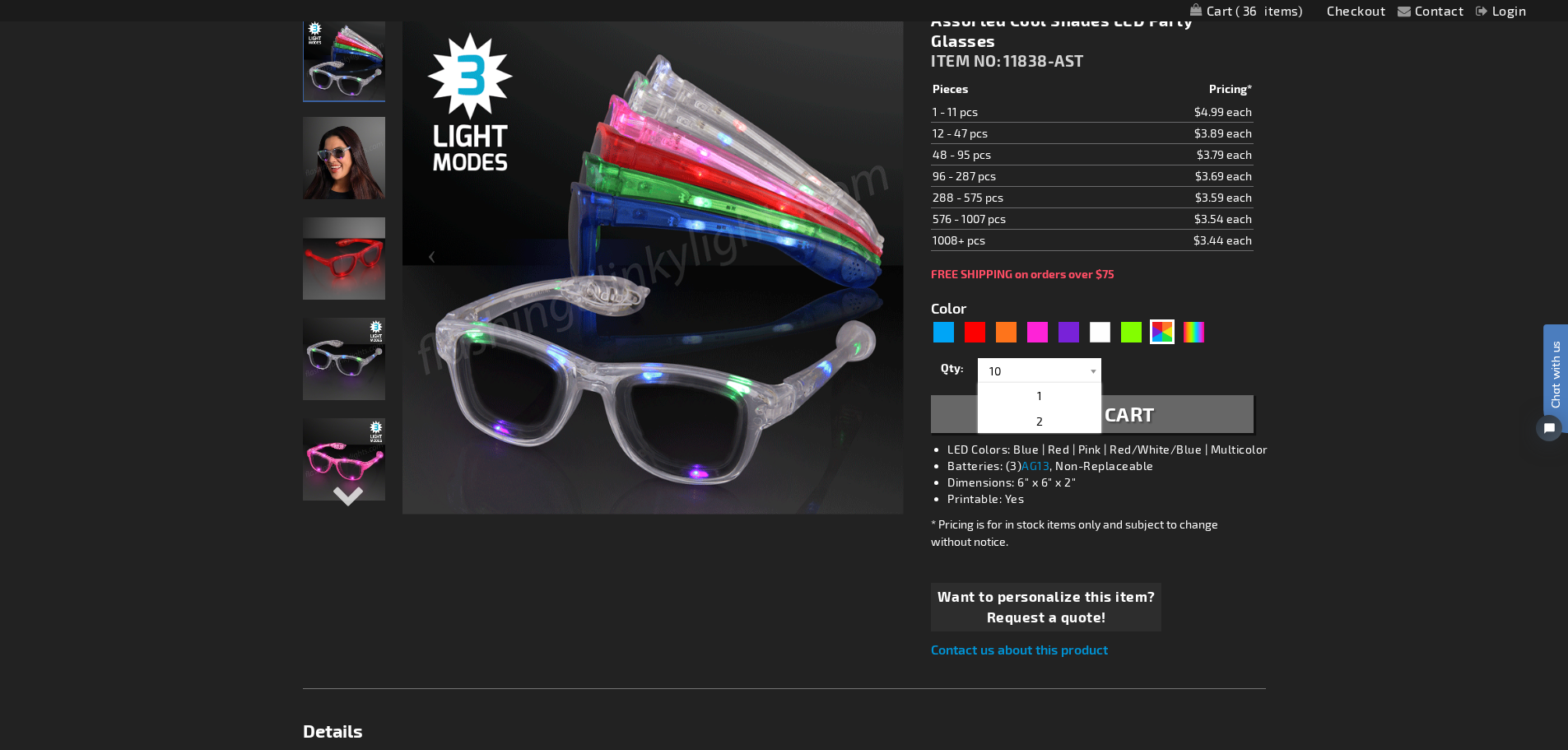
scroll to position [0, 0]
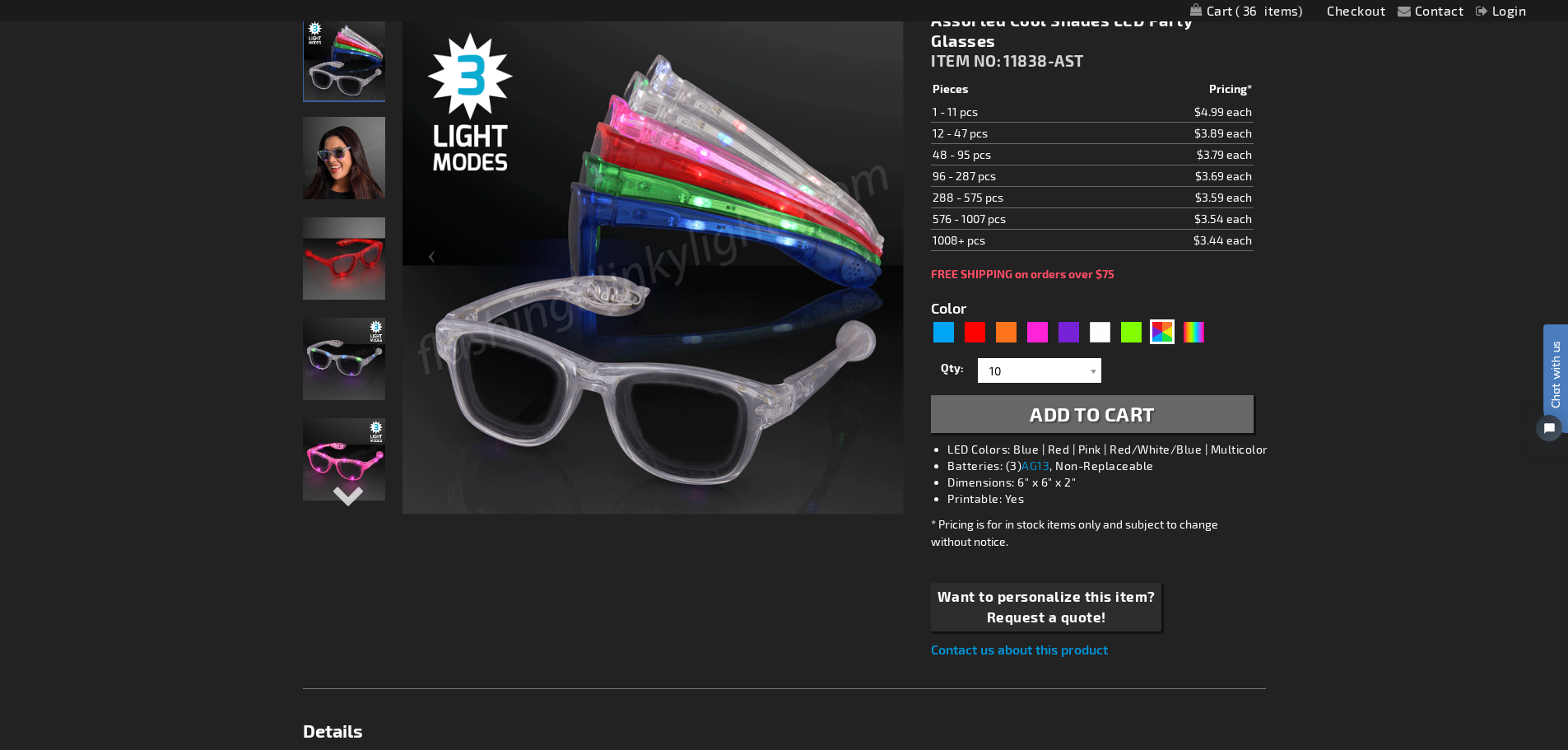
click at [1099, 415] on span "Add to Cart" at bounding box center [1091, 414] width 125 height 24
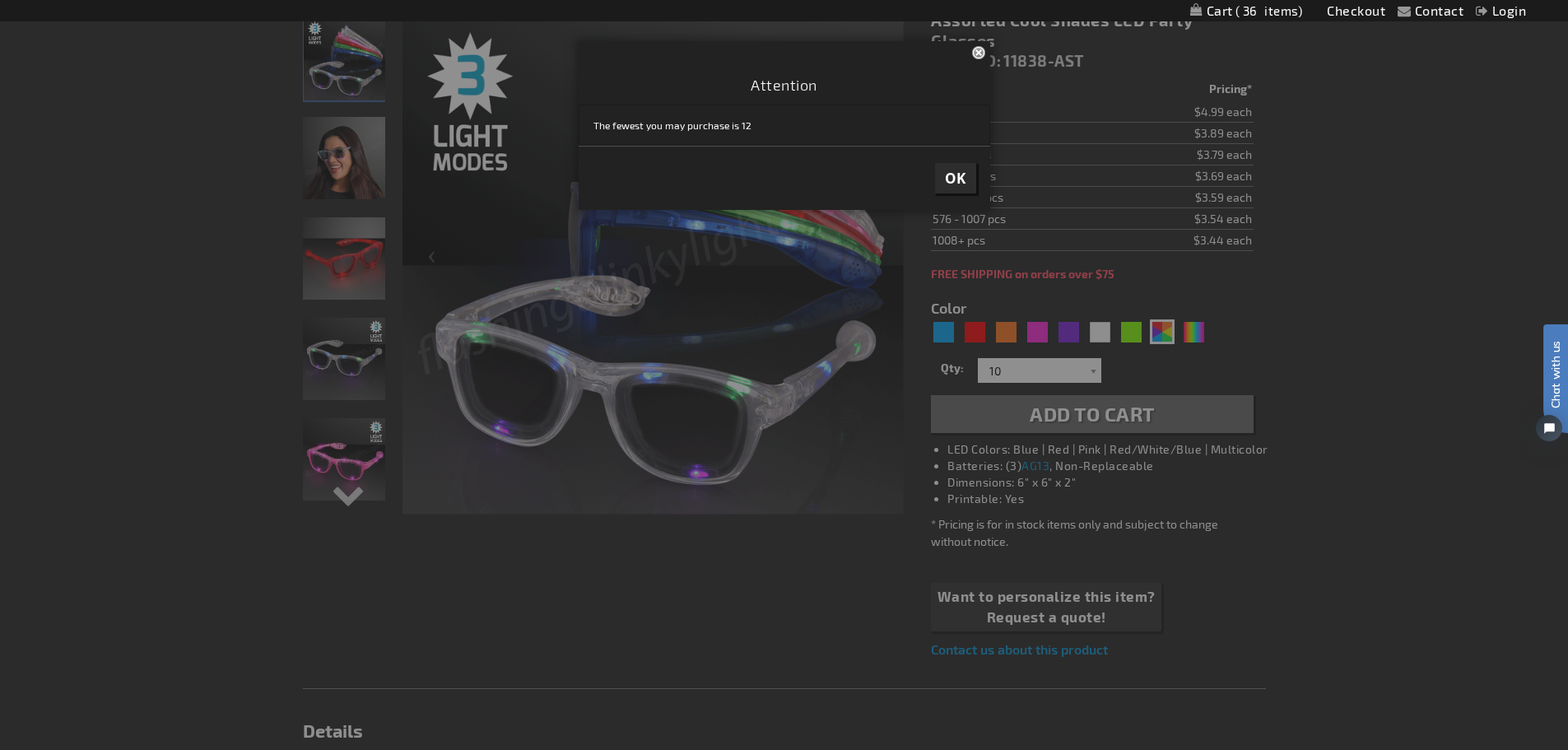
click at [947, 180] on span "OK" at bounding box center [955, 178] width 21 height 19
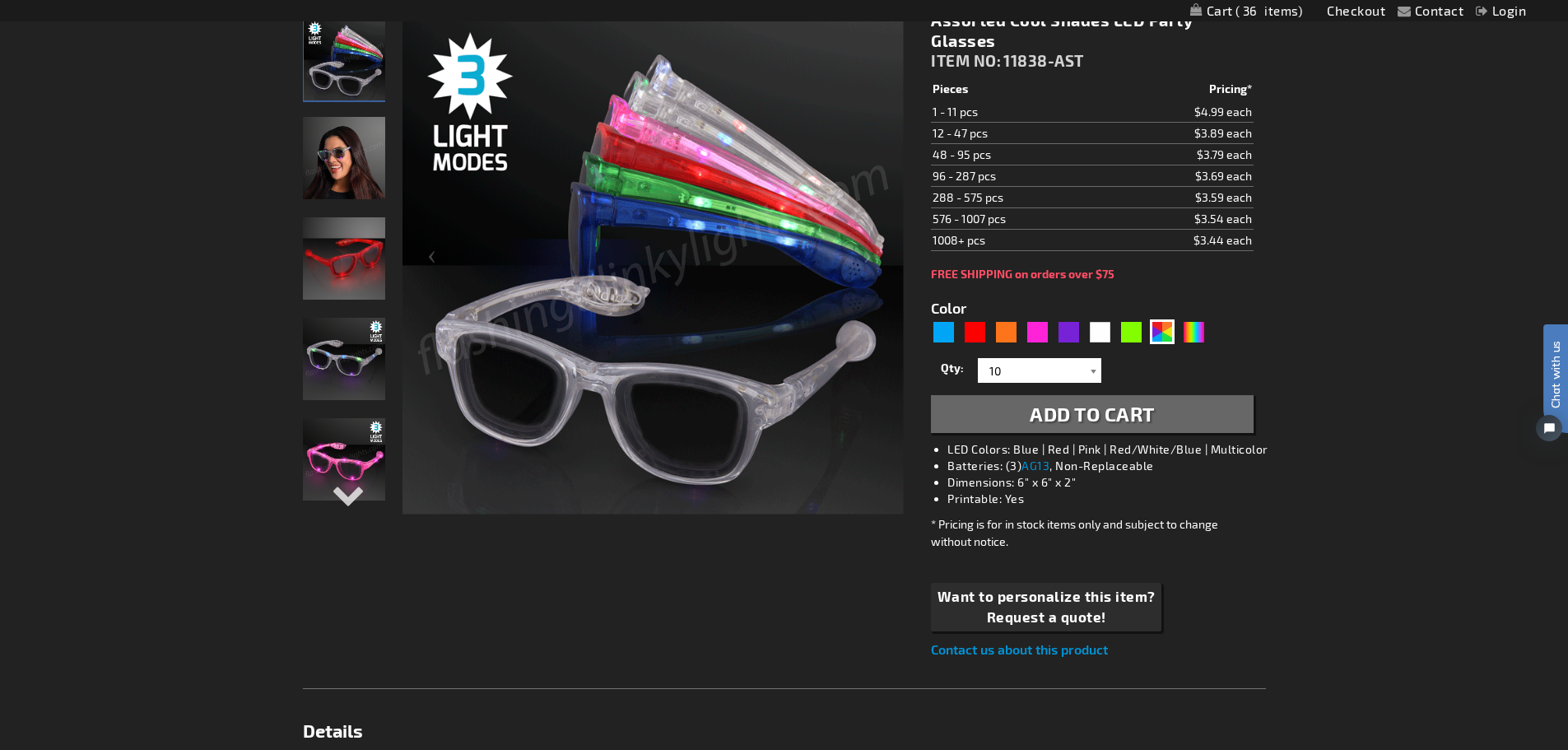
click at [1088, 370] on div at bounding box center [1092, 370] width 16 height 25
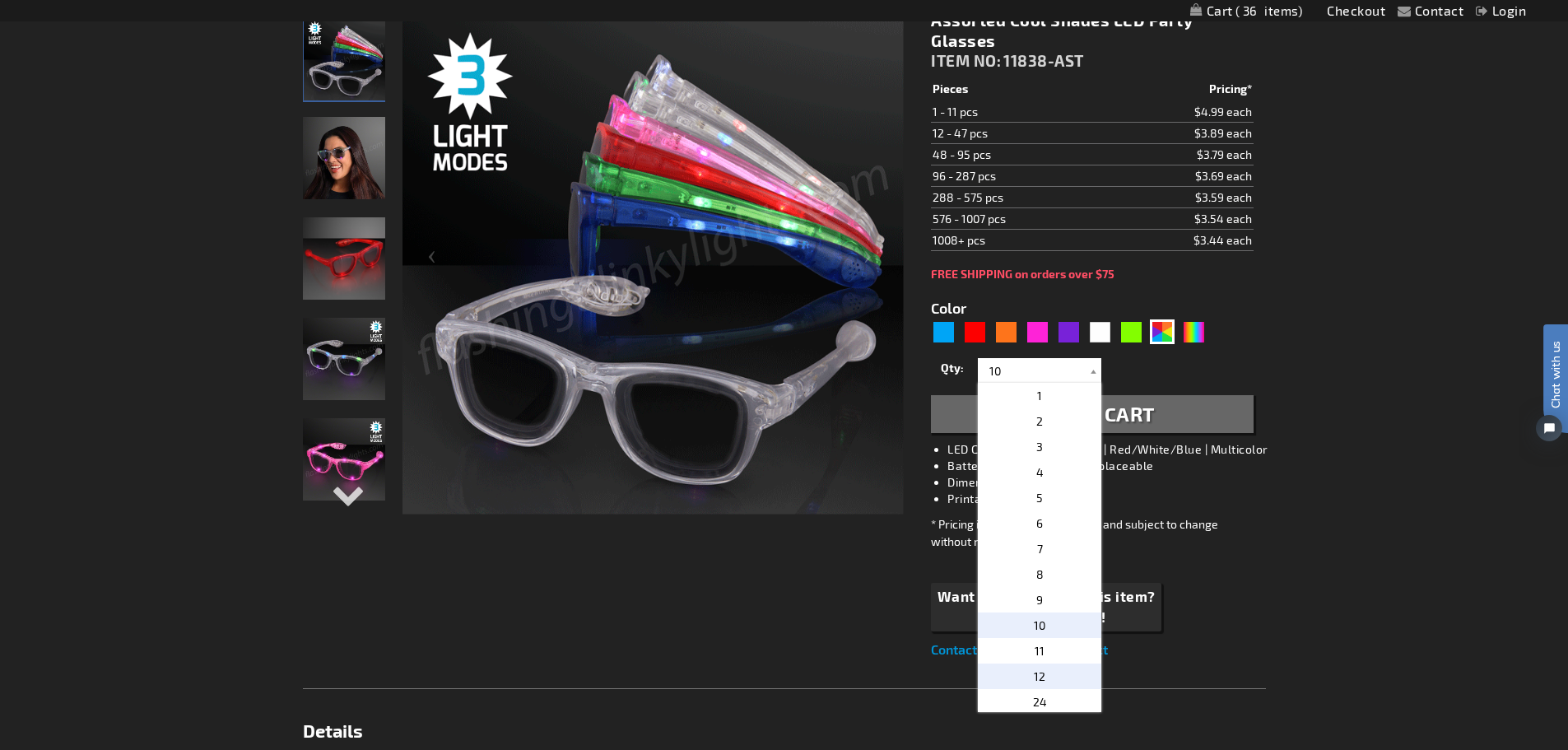
click at [1044, 678] on p "12" at bounding box center [1039, 676] width 123 height 26
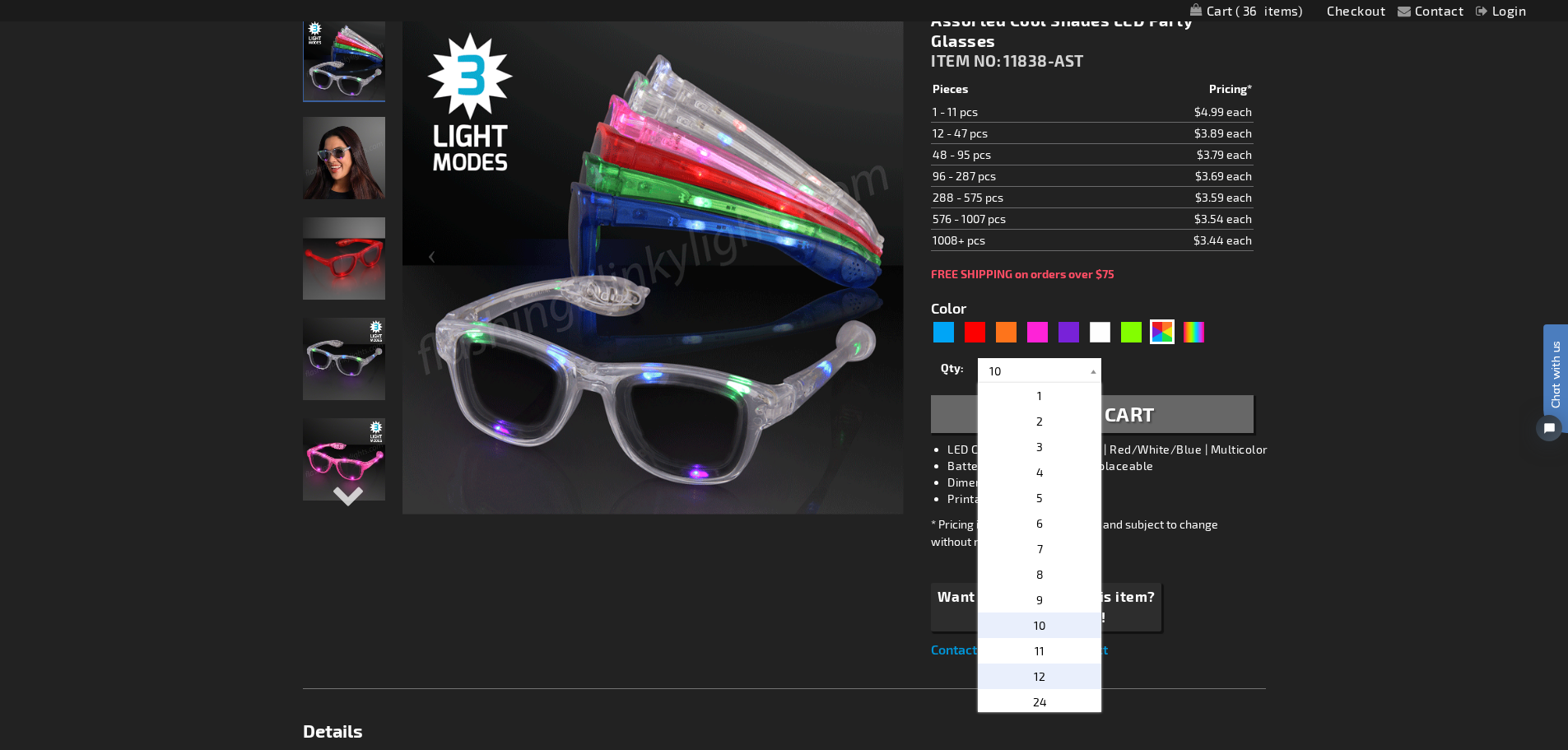
type input "12"
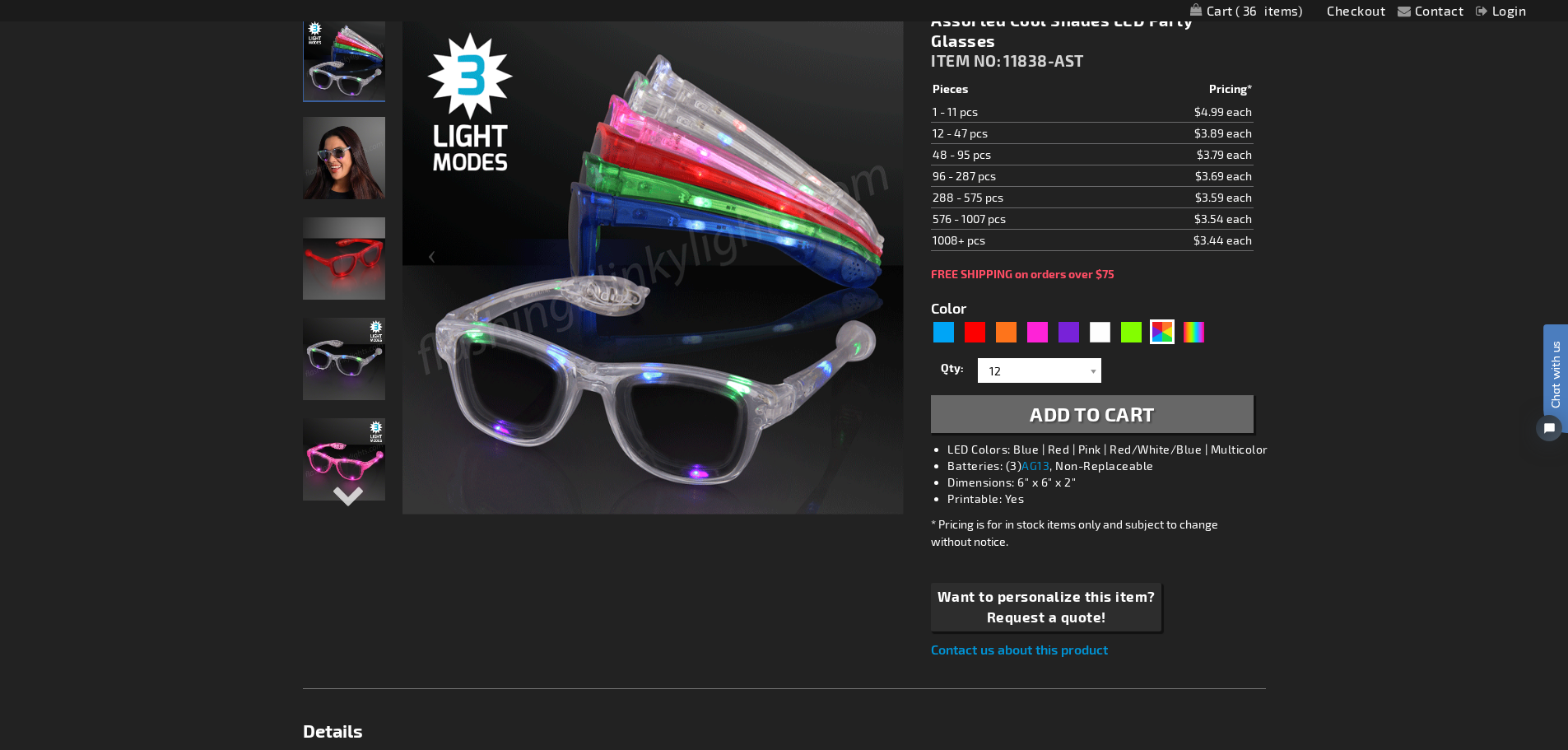
click at [1131, 417] on span "Add to Cart" at bounding box center [1091, 414] width 125 height 24
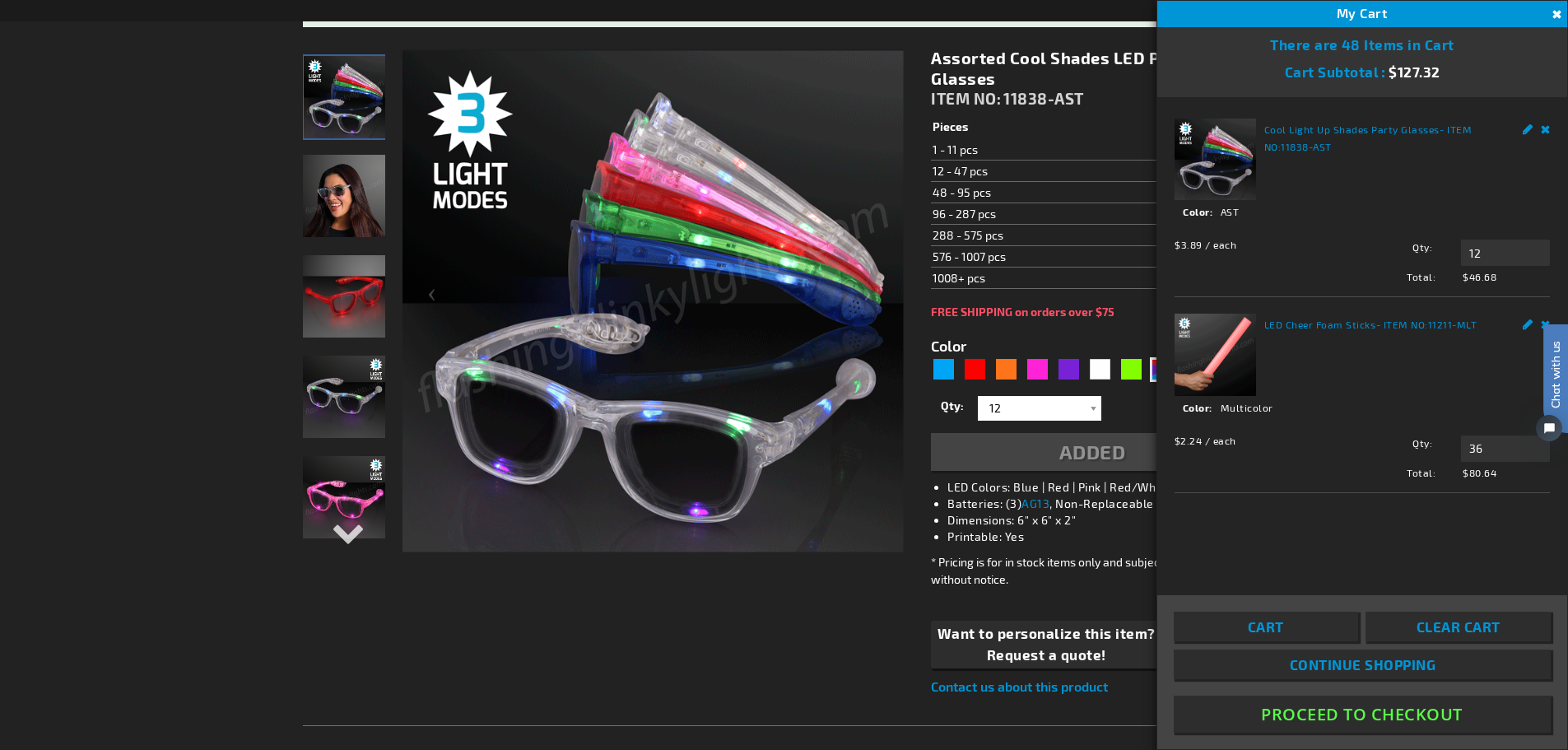
scroll to position [284, 0]
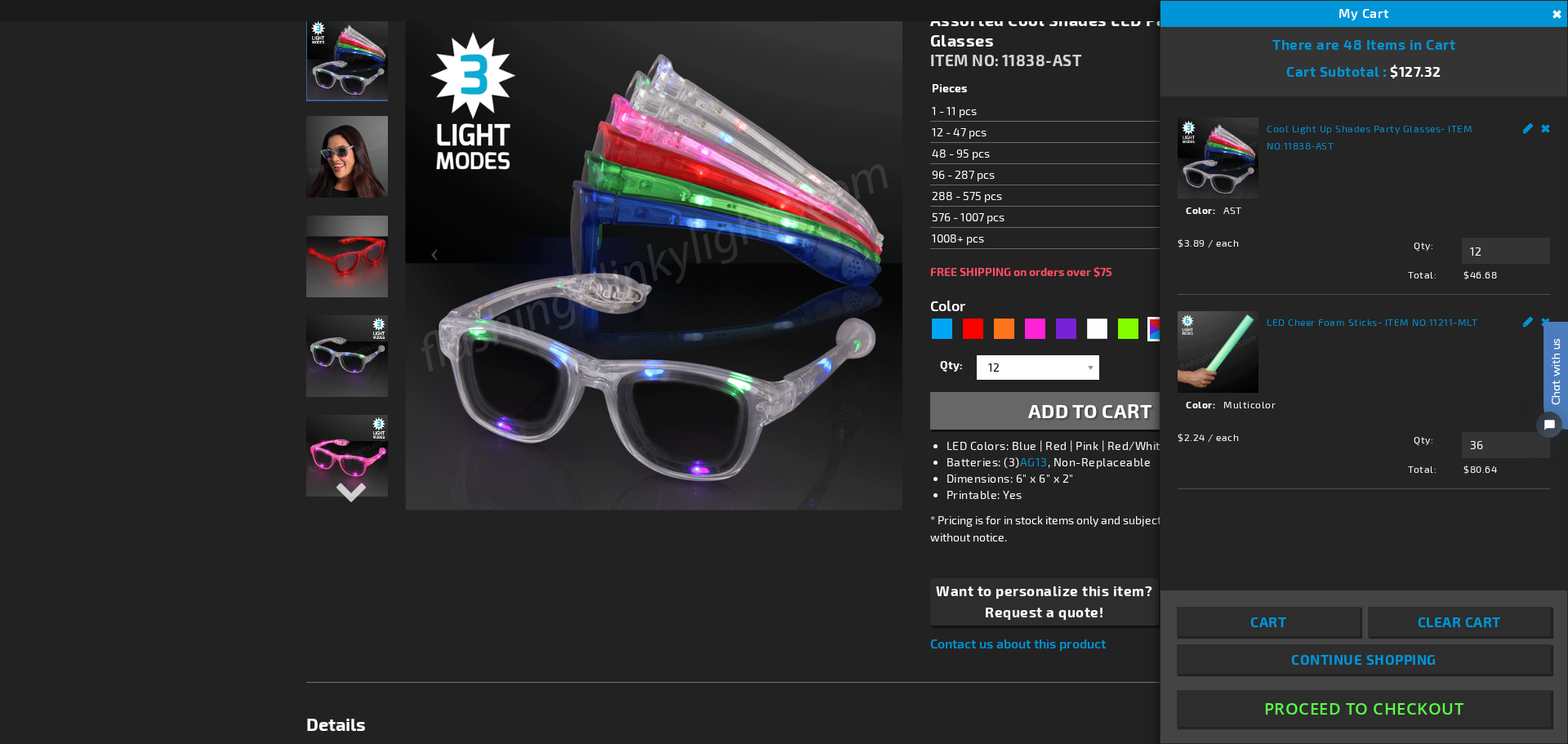
click at [575, 600] on div "Checkout as a new customer Creating an account has many benefits: See order and…" at bounding box center [784, 714] width 956 height 1434
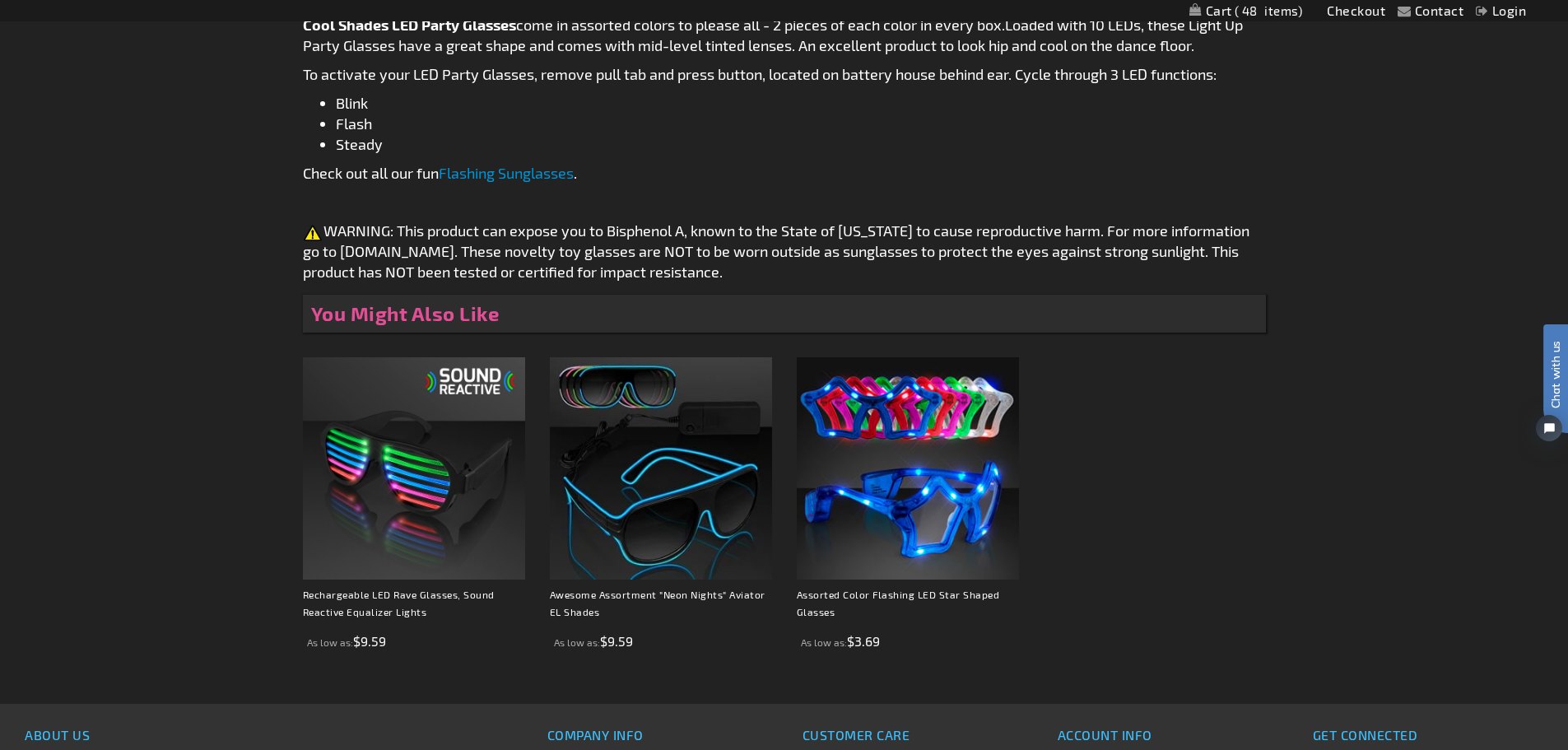
scroll to position [1025, 0]
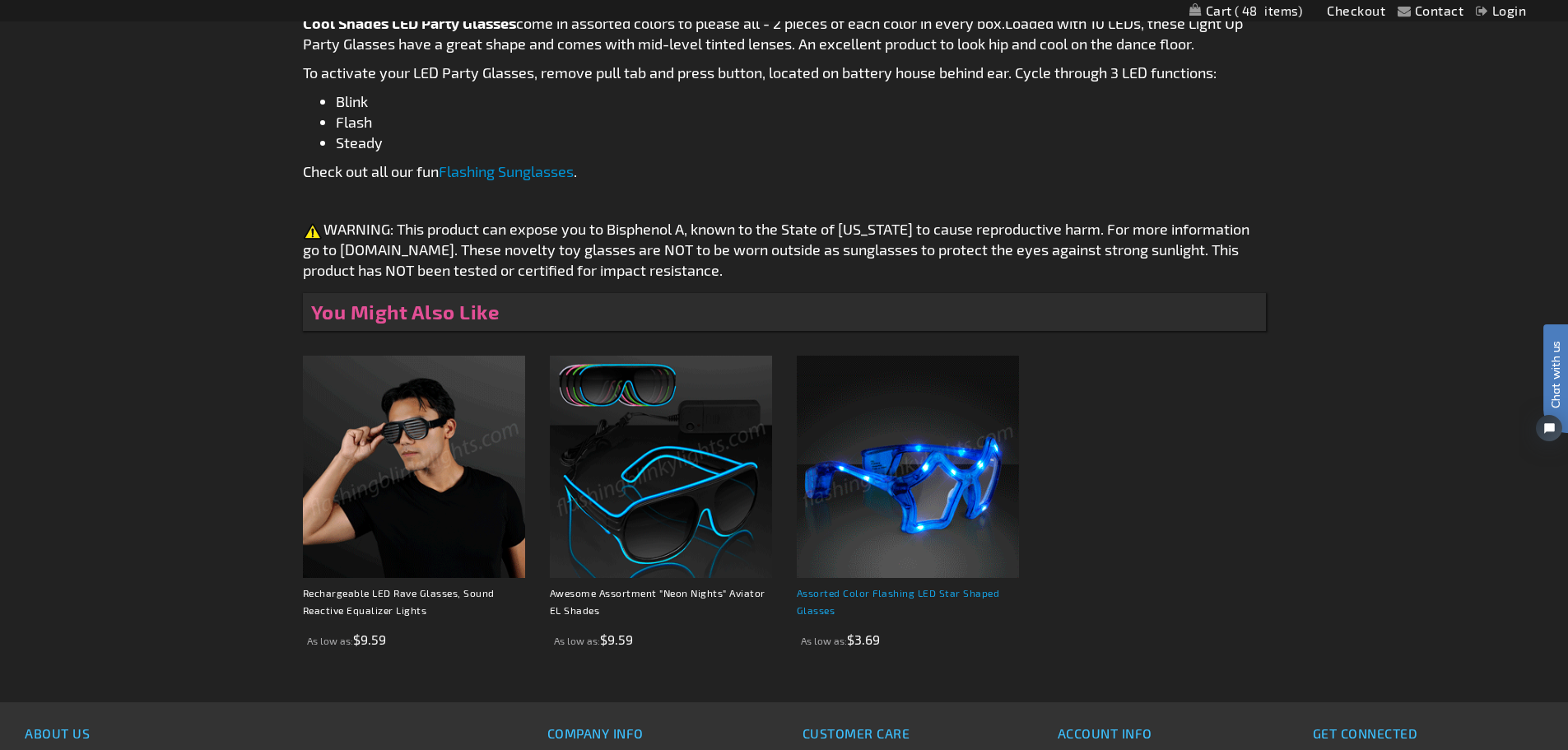
click at [818, 611] on link "Assorted Color Flashing LED Star Shaped Glasses" at bounding box center [898, 601] width 203 height 29
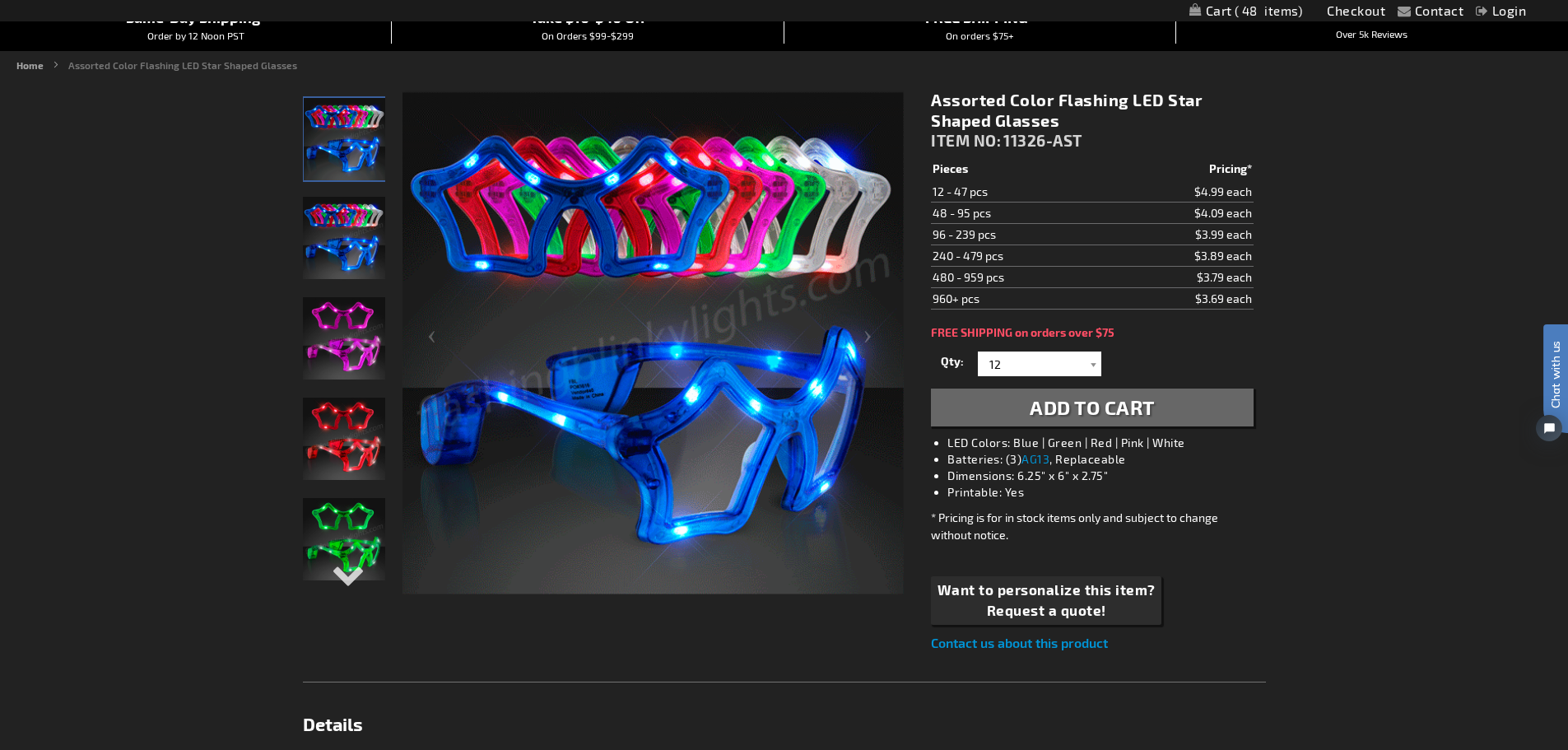
click at [1072, 407] on span "Add to Cart" at bounding box center [1091, 407] width 125 height 24
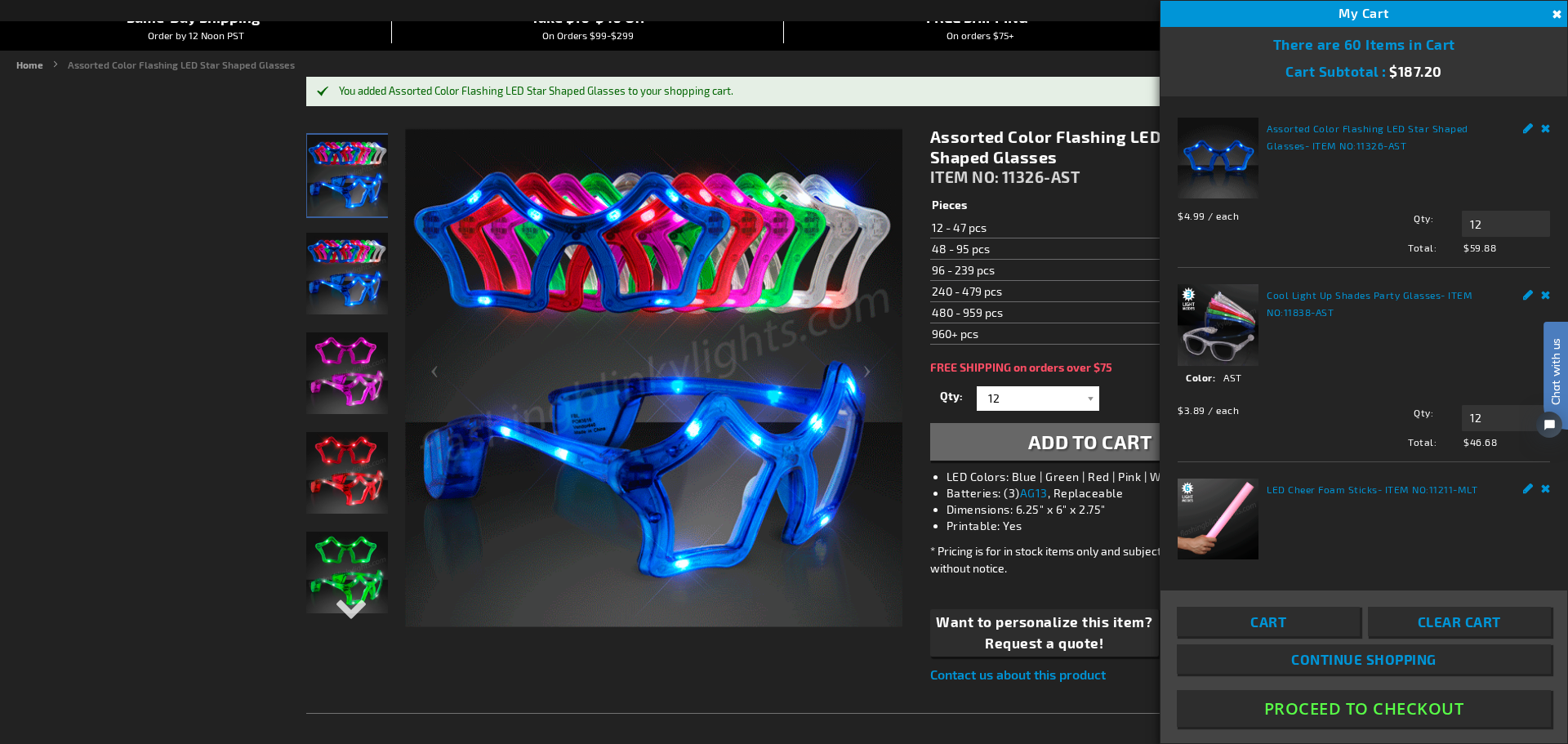
click at [1337, 621] on link "Cart" at bounding box center [1268, 621] width 183 height 30
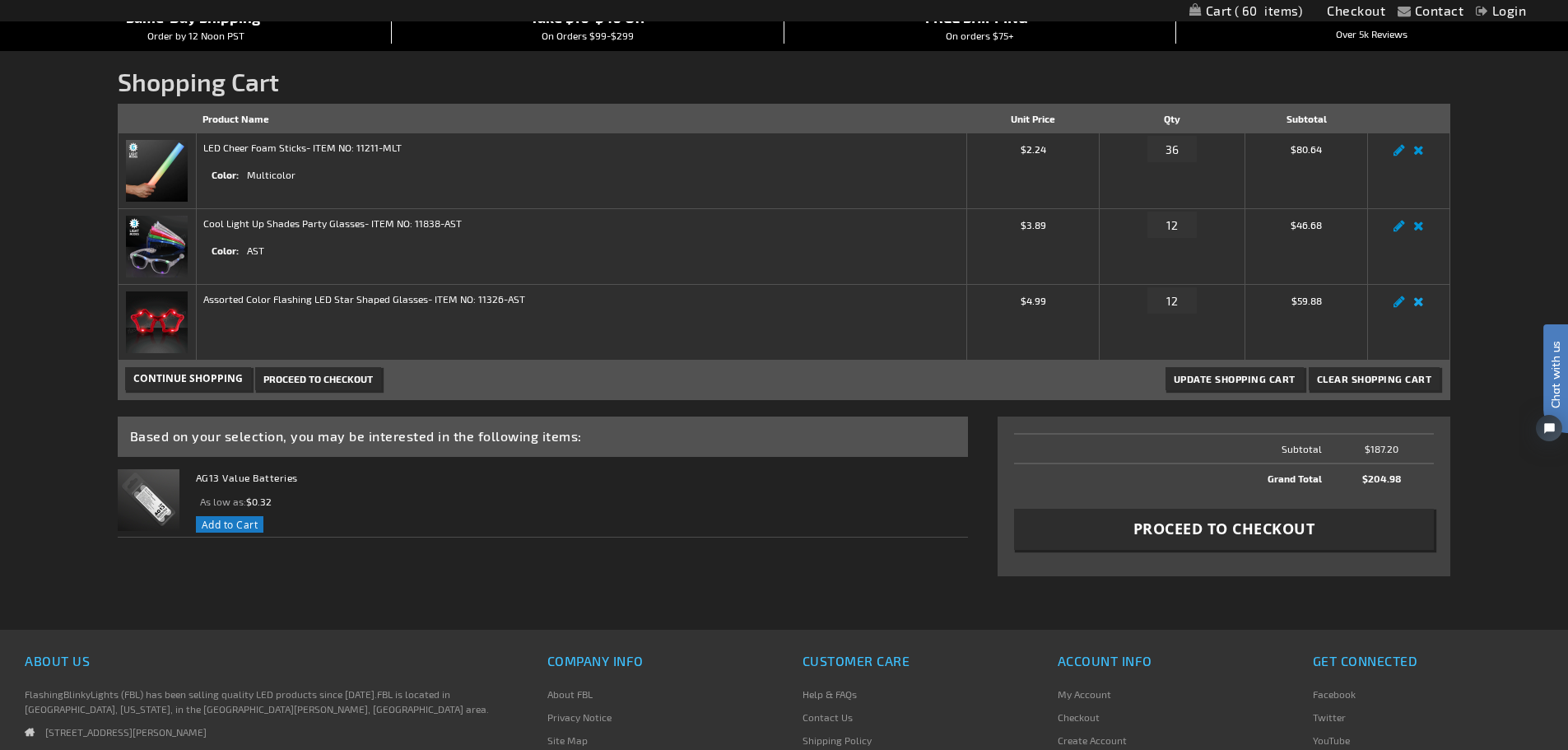
click at [1420, 306] on link "Remove item" at bounding box center [1418, 306] width 19 height 0
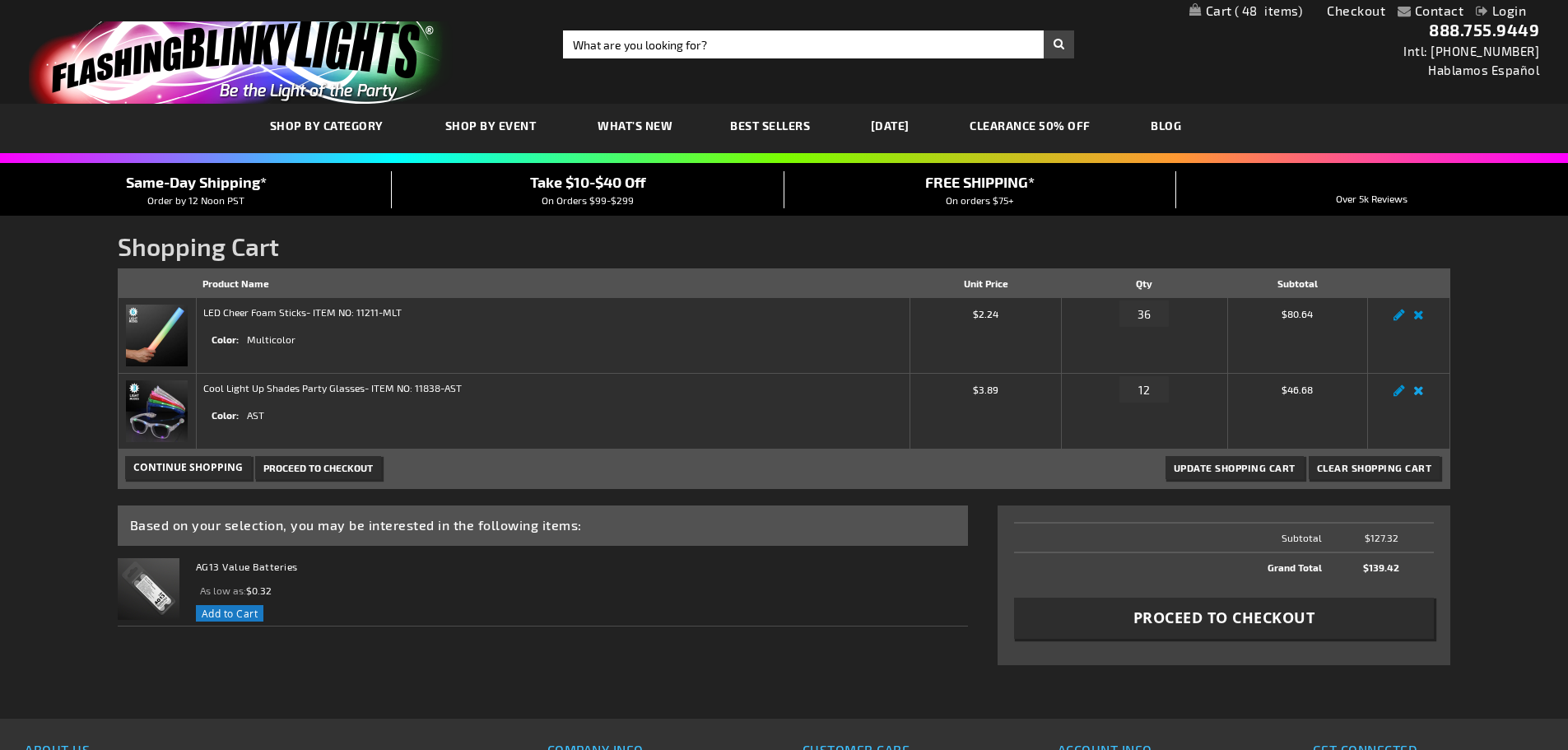
click at [1415, 395] on link "Remove item" at bounding box center [1418, 395] width 19 height 0
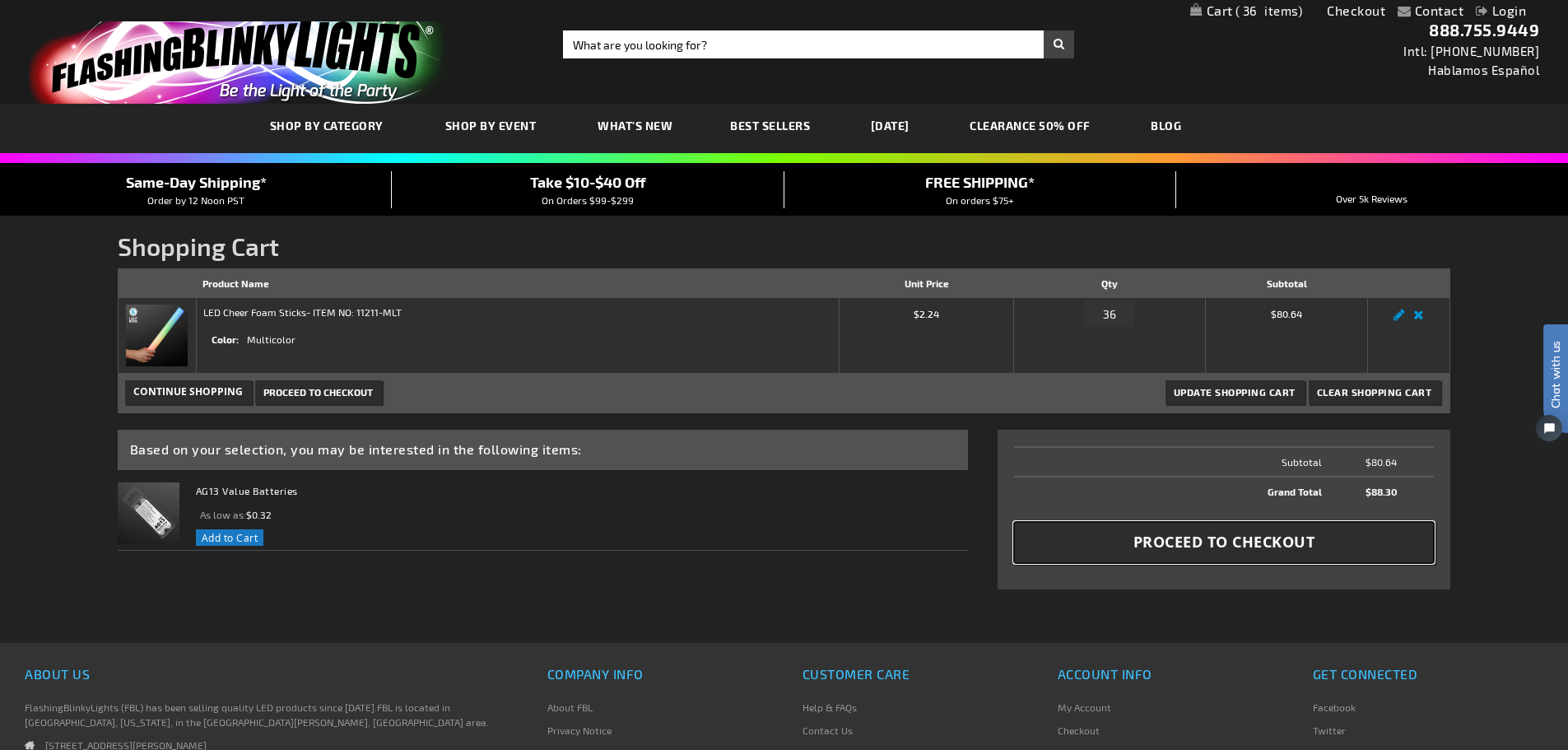
click at [1124, 556] on button "Proceed to Checkout" at bounding box center [1224, 542] width 421 height 41
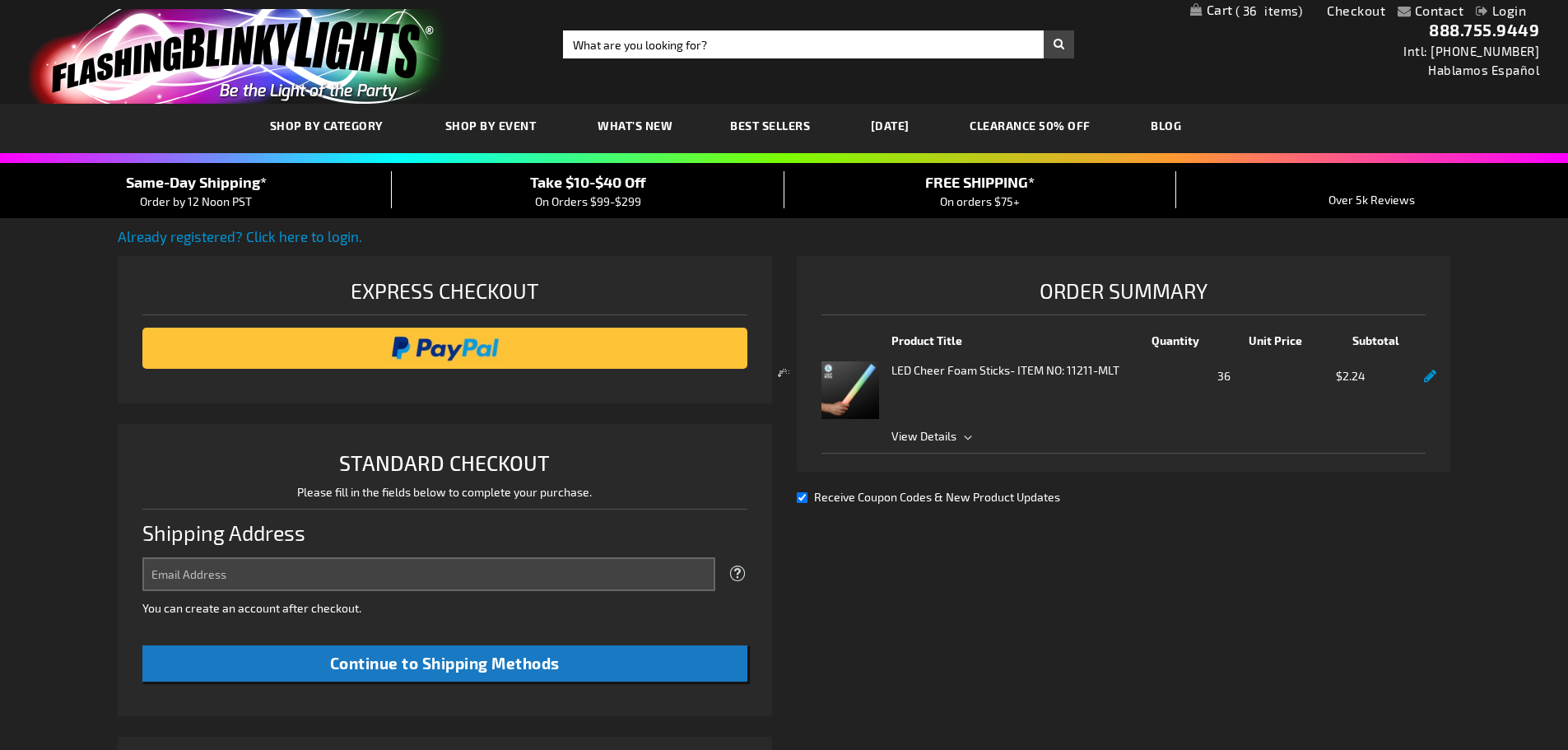
select select "US"
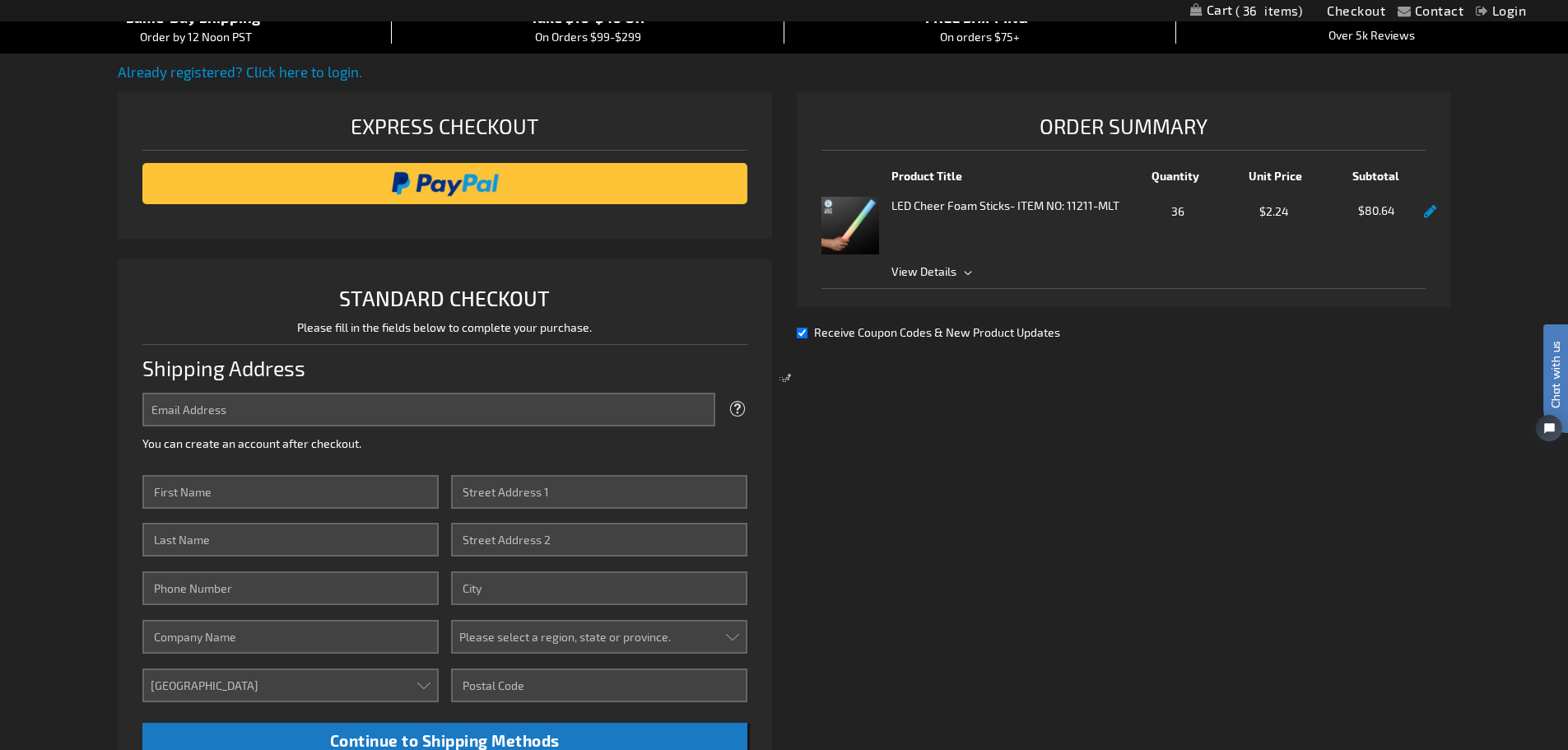
click at [434, 402] on div at bounding box center [784, 375] width 1568 height 750
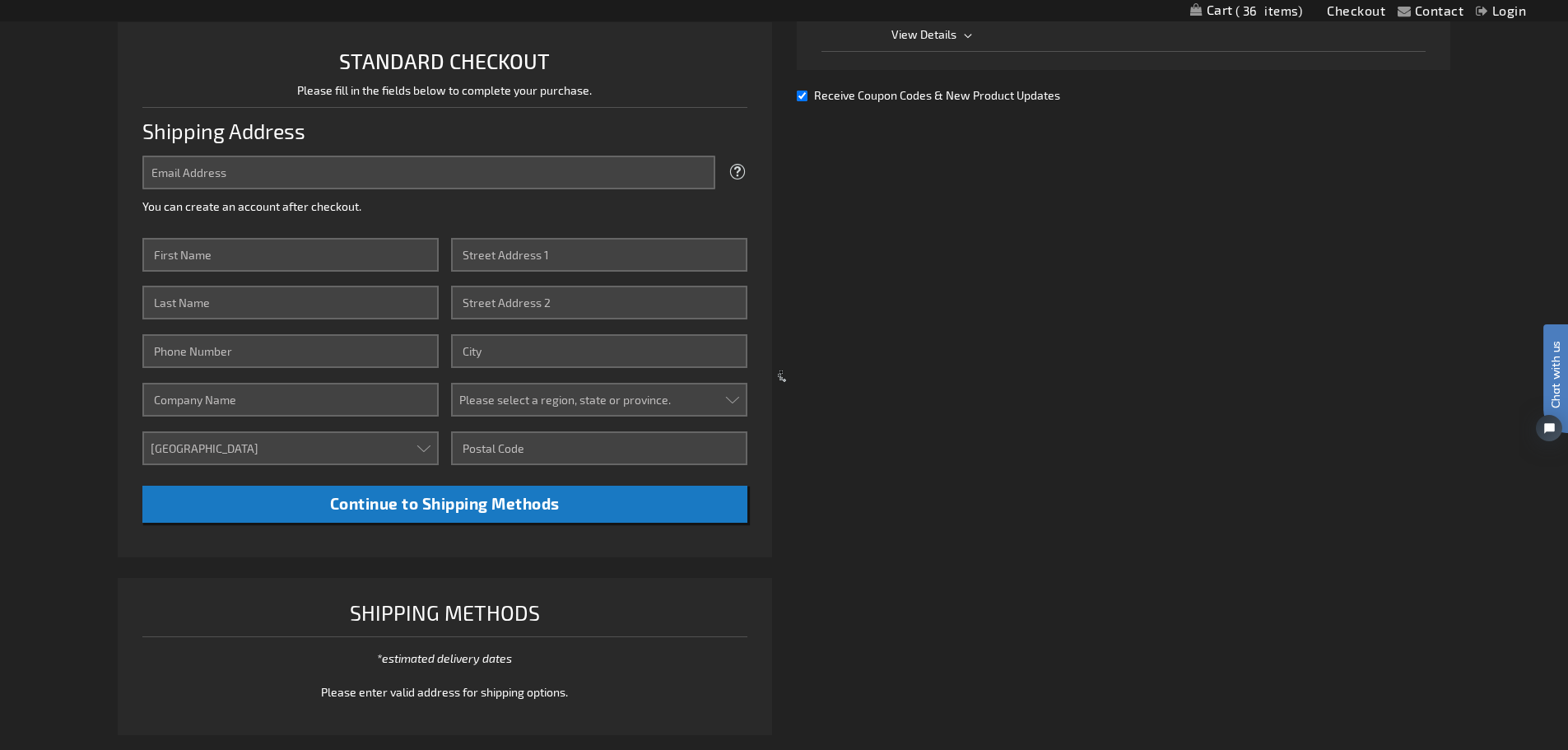
scroll to position [411, 0]
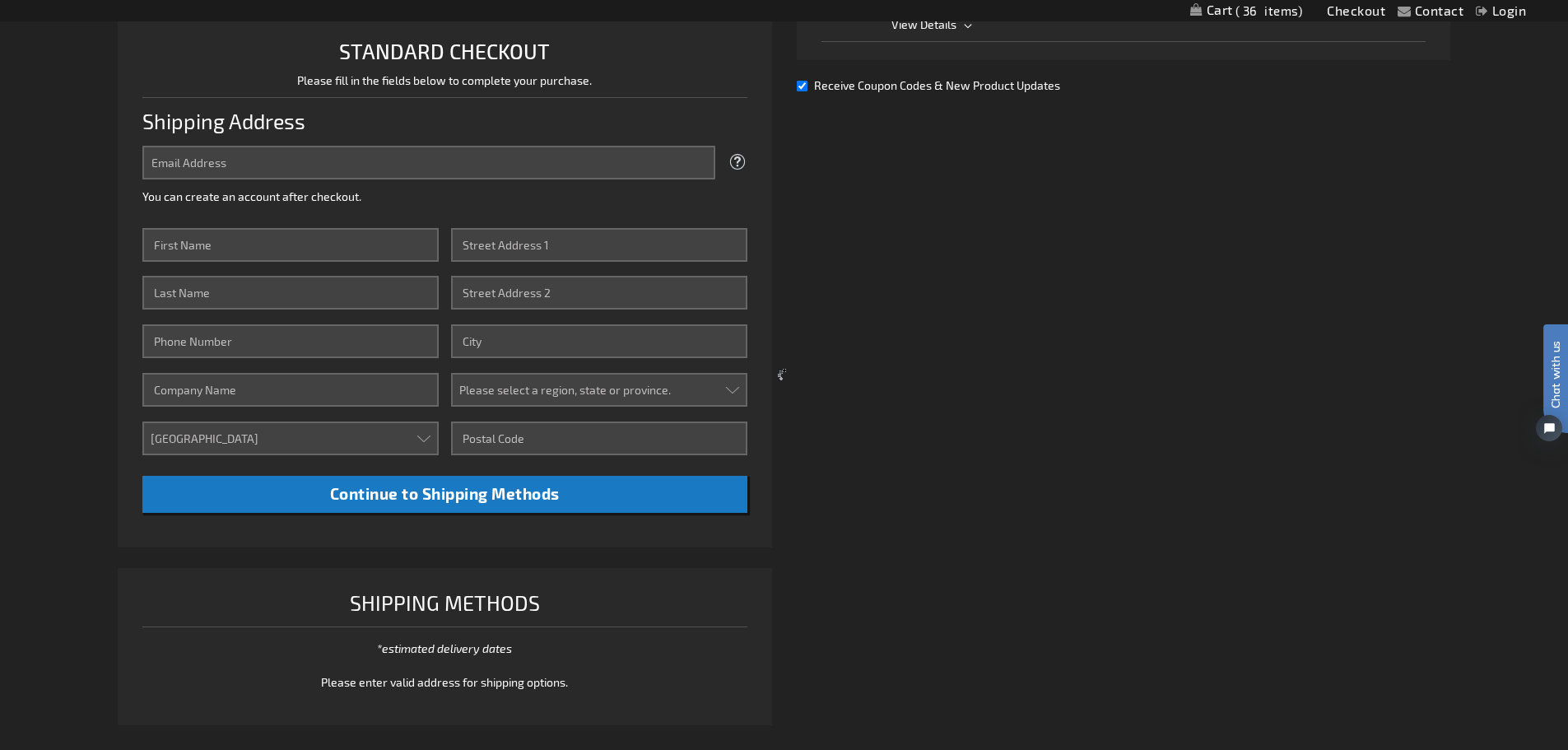
drag, startPoint x: 255, startPoint y: 150, endPoint x: 249, endPoint y: 159, distance: 10.8
click at [249, 159] on div at bounding box center [784, 375] width 1568 height 750
click at [247, 163] on div at bounding box center [784, 375] width 1568 height 750
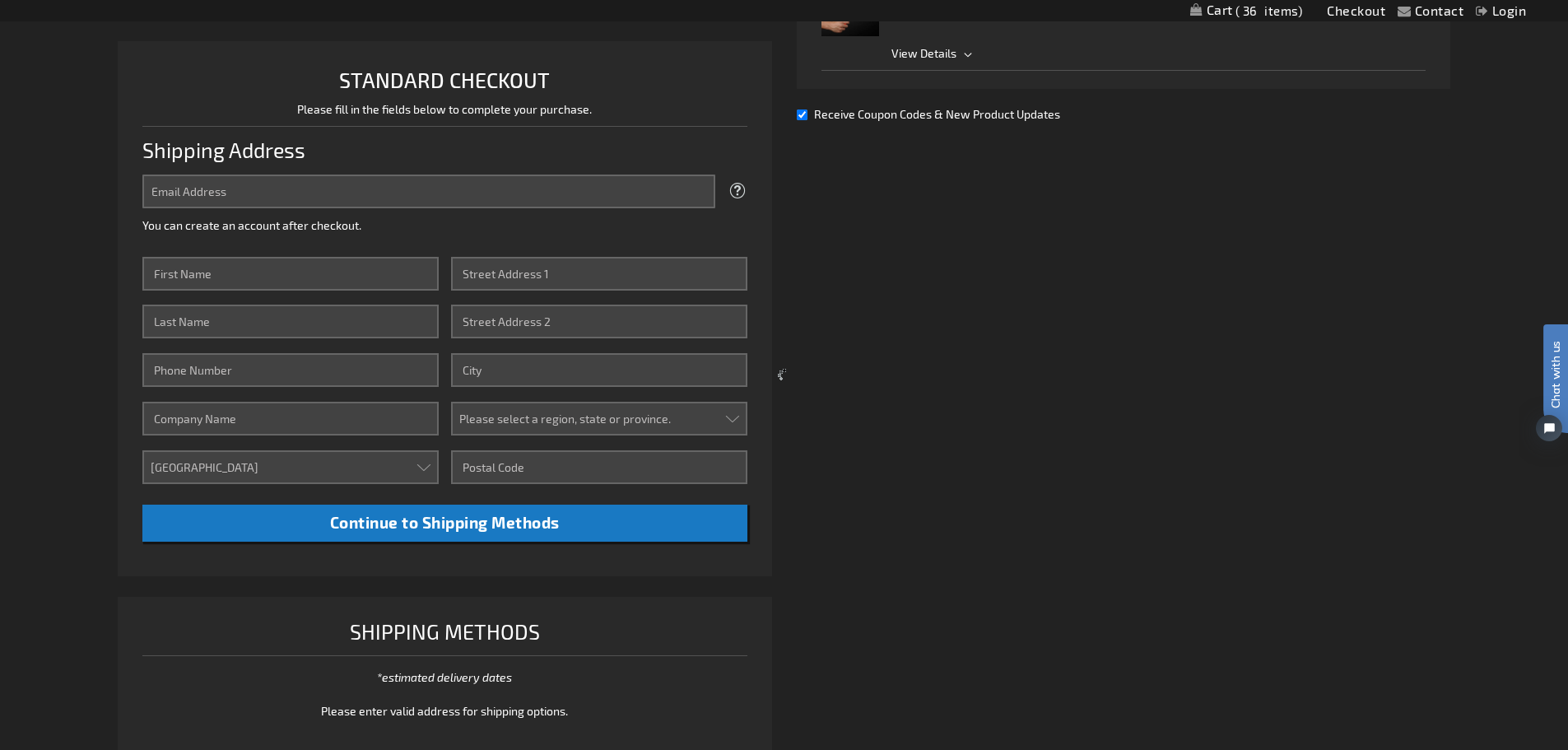
scroll to position [162, 0]
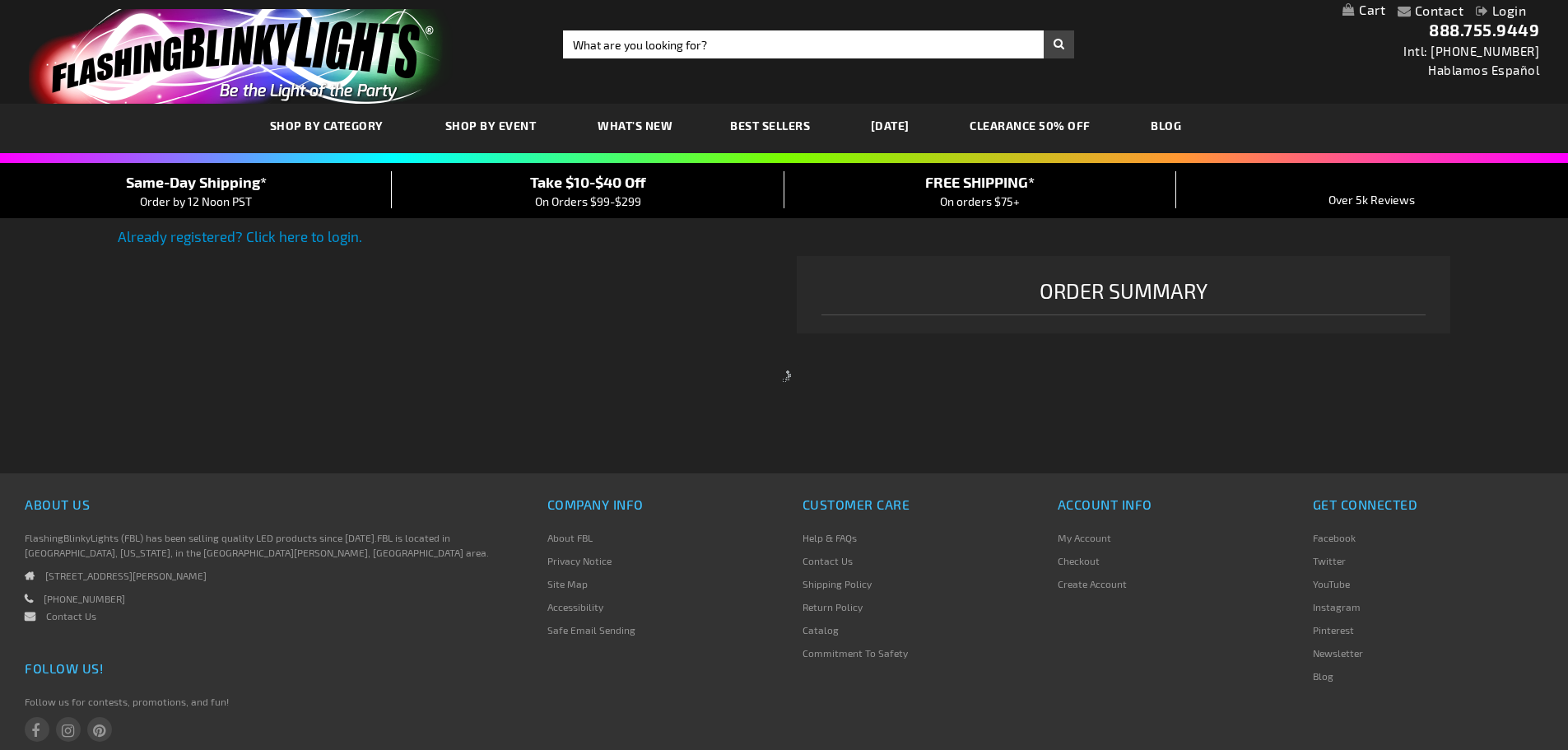
scroll to position [162, 0]
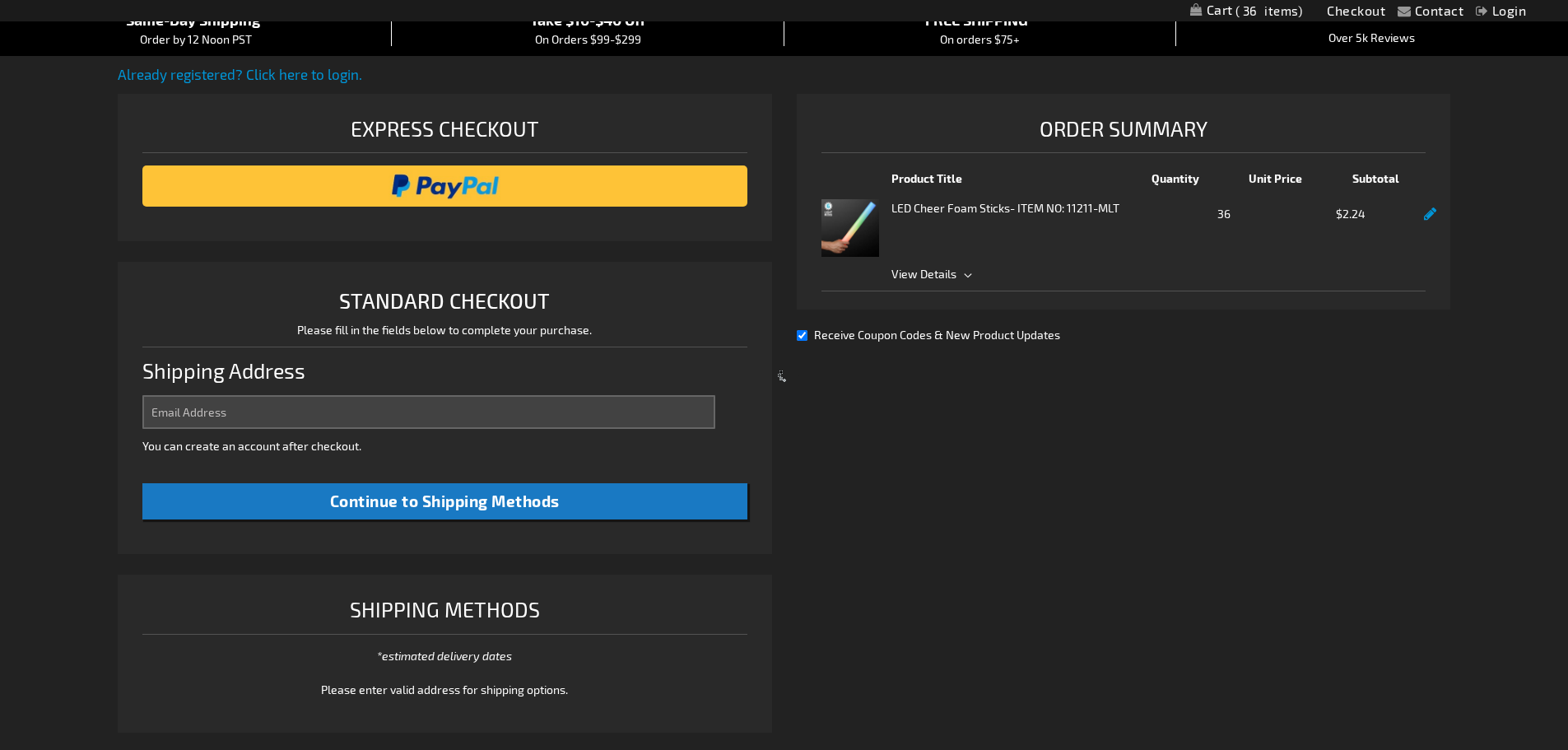
select select "US"
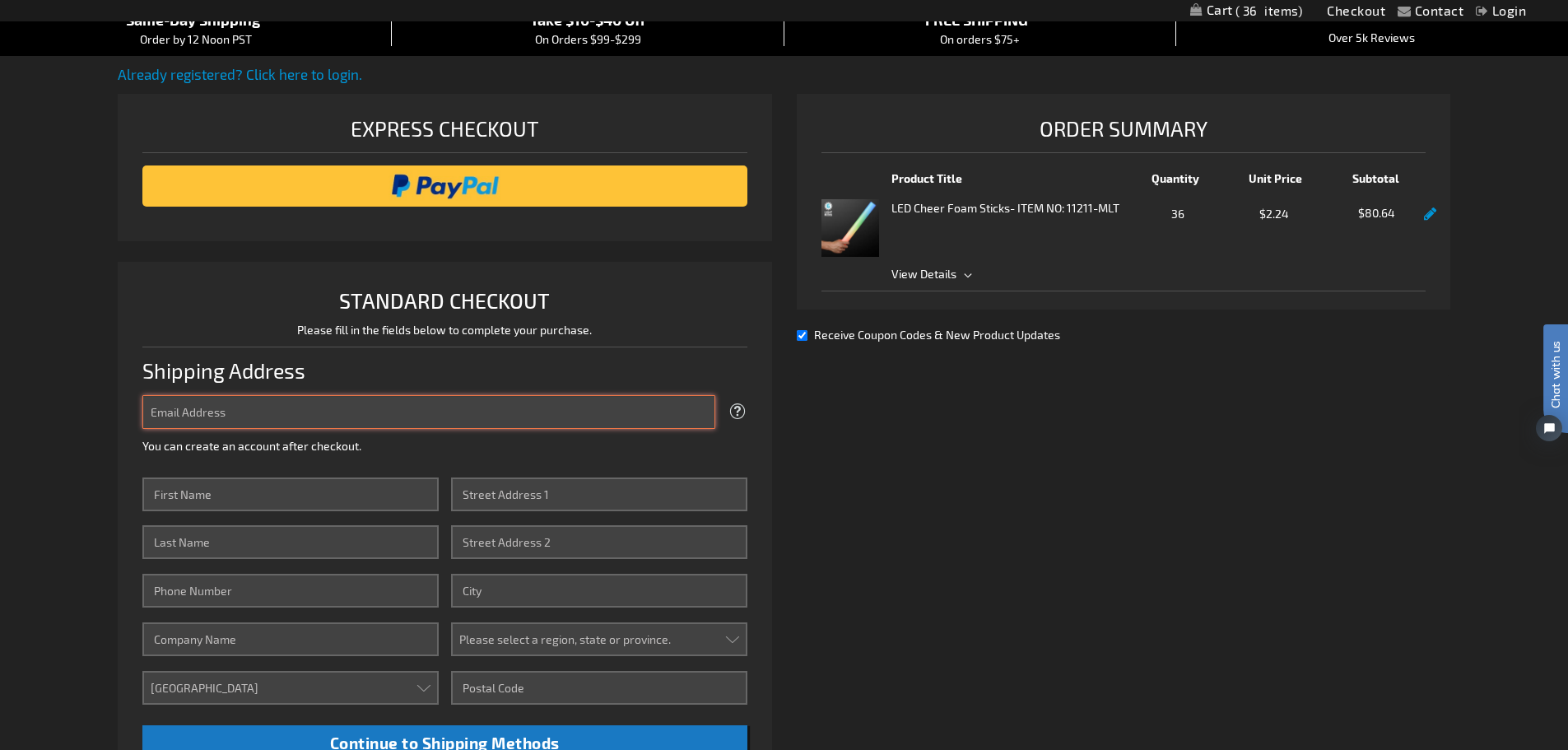
scroll to position [0, 0]
click at [187, 411] on input "Email Address" at bounding box center [428, 412] width 573 height 34
type input "catemlenz@gmail.com"
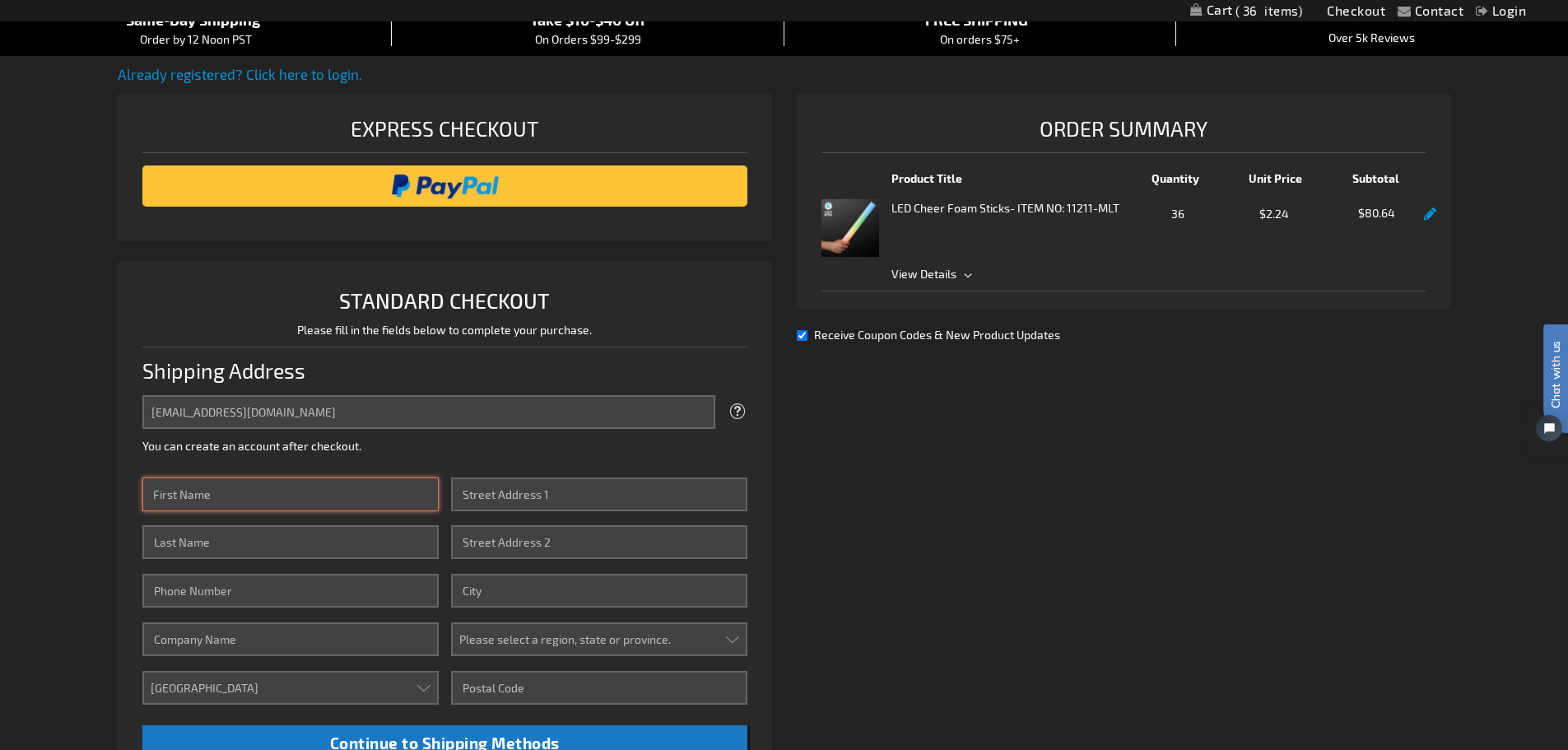
click at [217, 499] on input "First Name" at bounding box center [290, 495] width 296 height 34
type input "Catherine"
type input "Lenz"
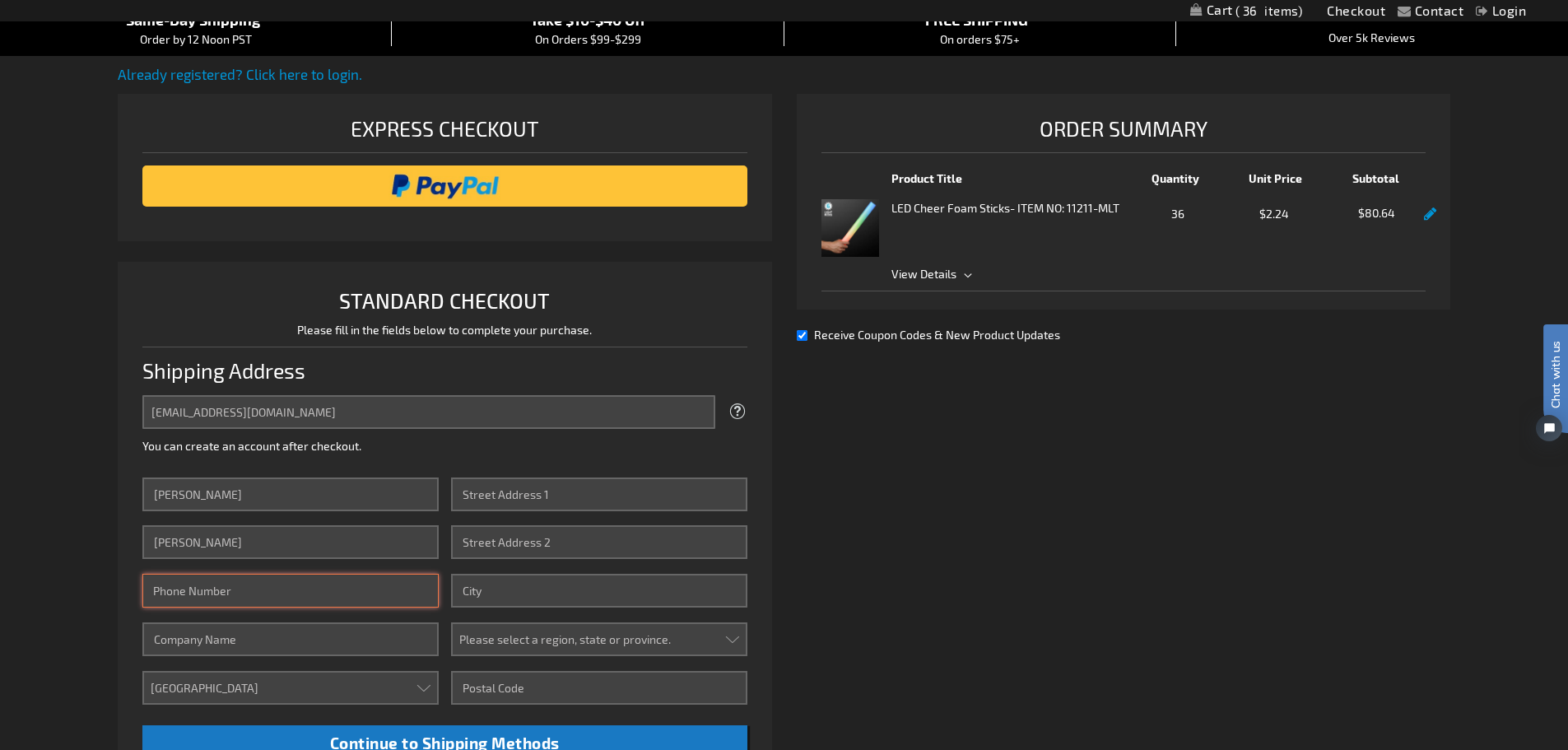
type input "5074300789"
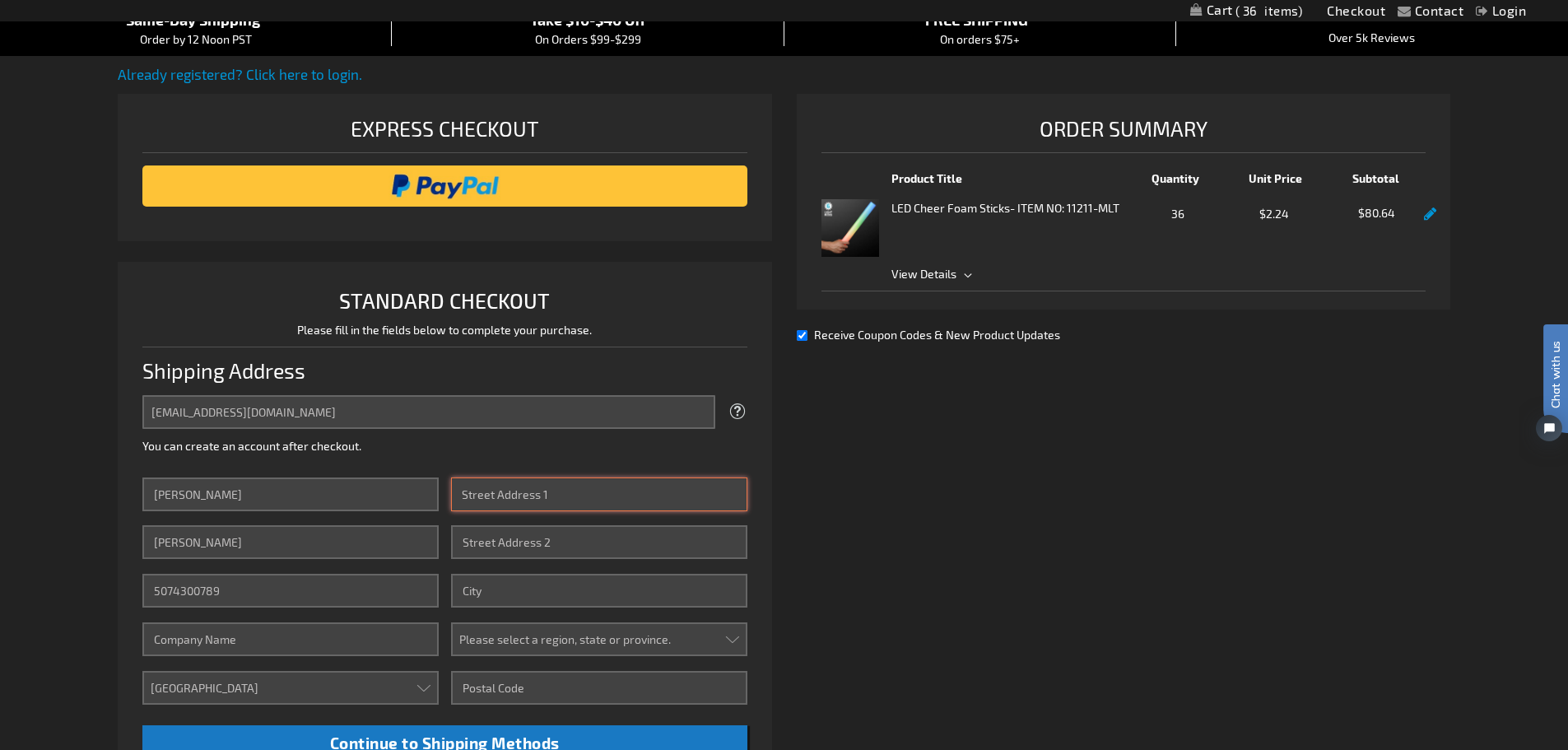
type input "1417 Neiman Rd."
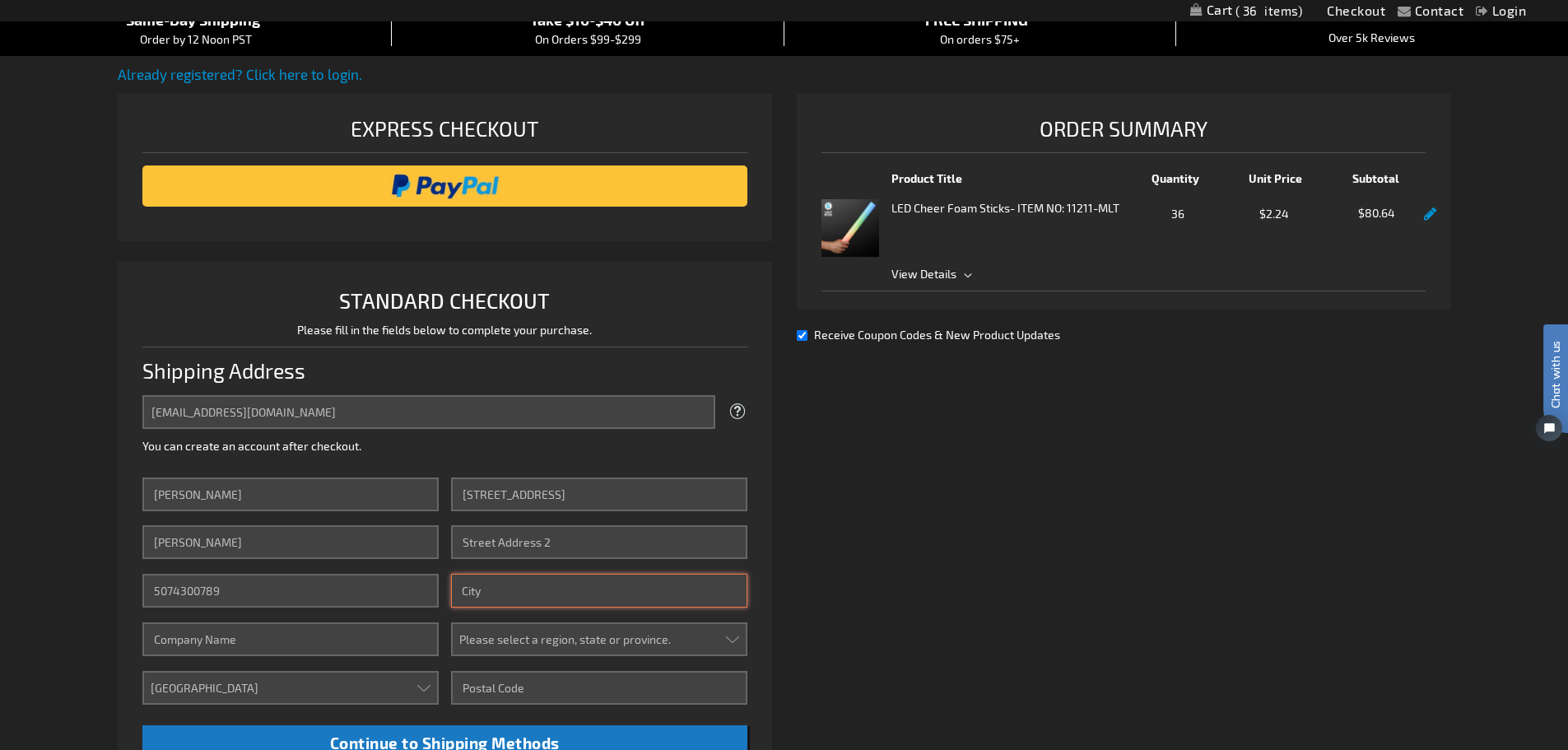
type input "Shady Side, MD"
select select "31"
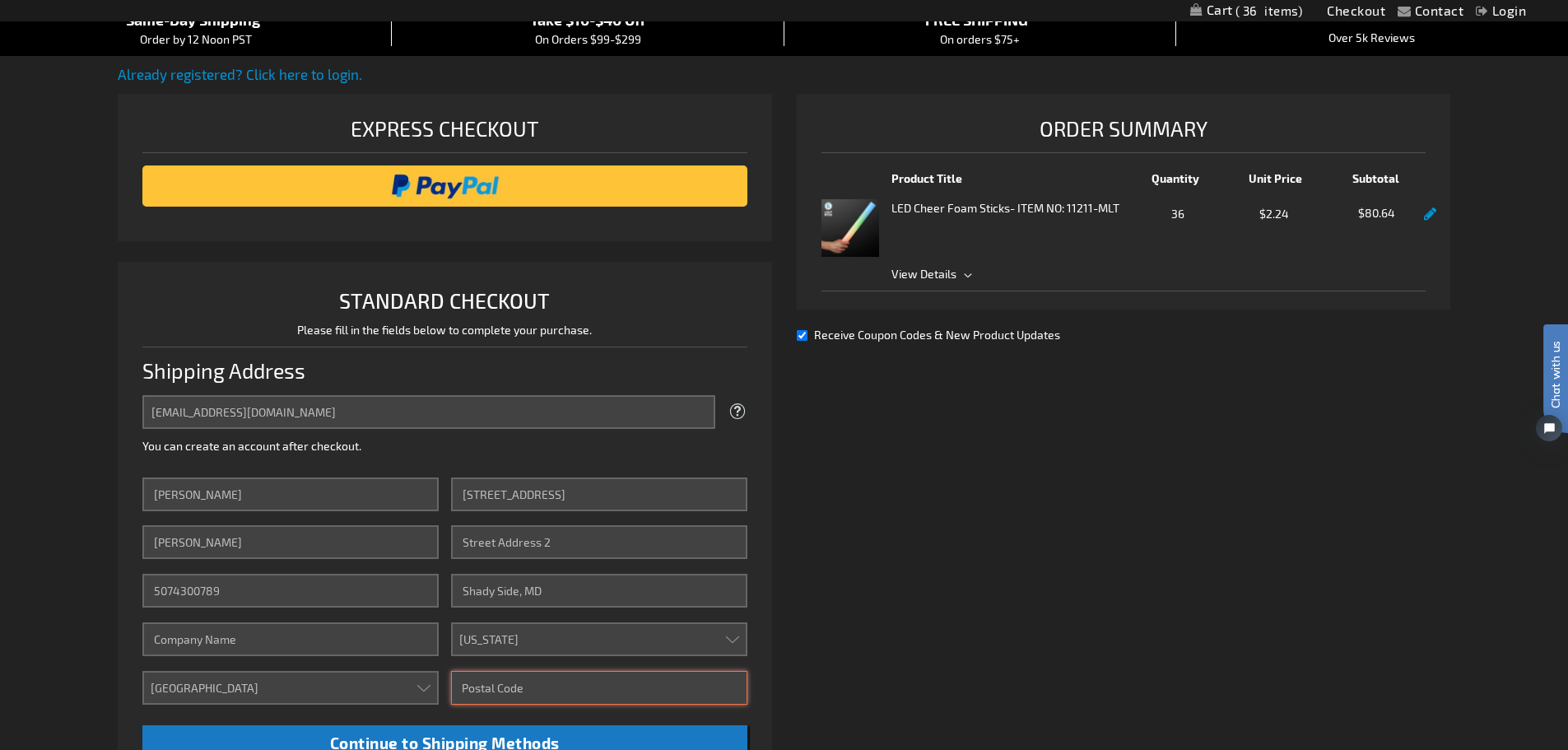
type input "20764"
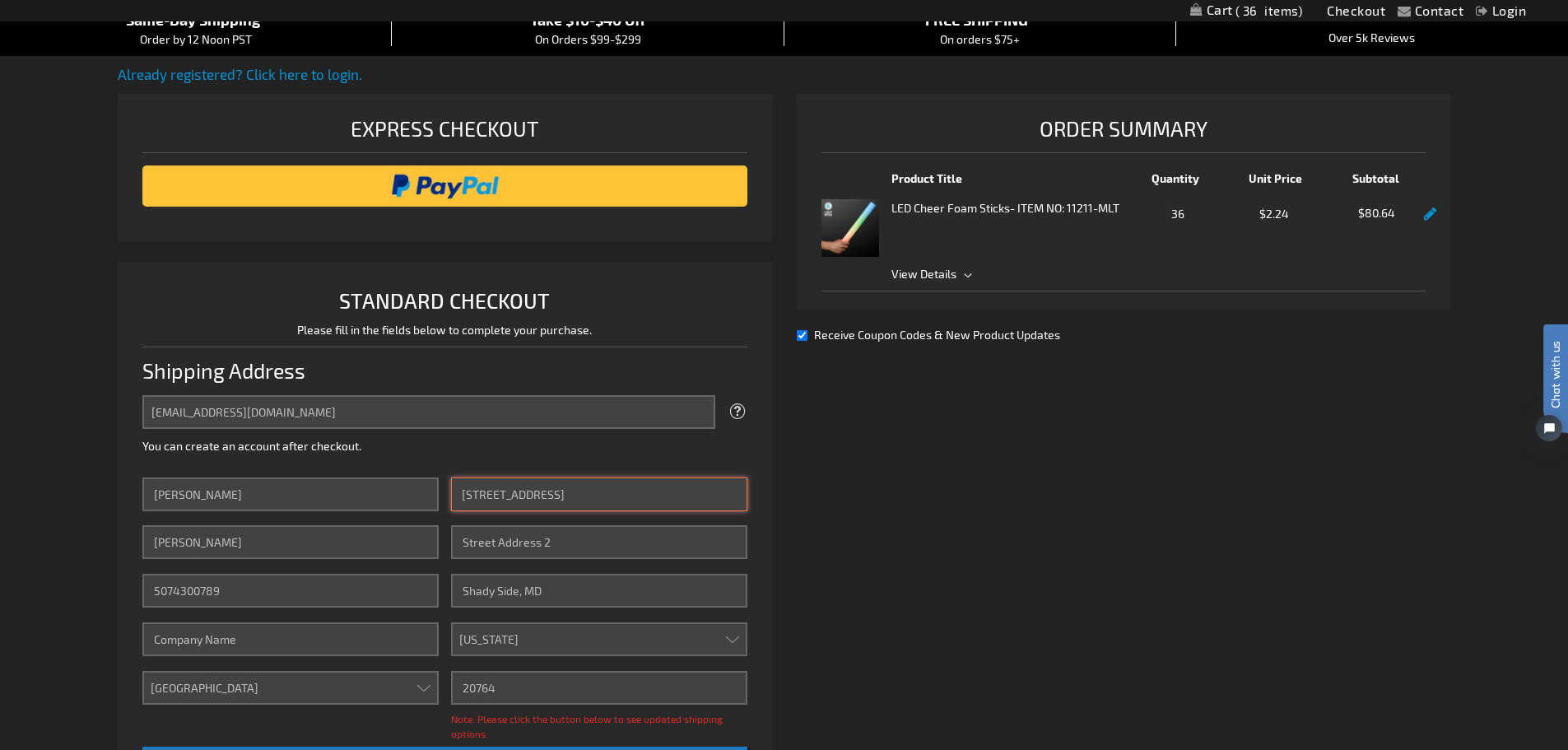
click at [511, 486] on input "1417 Neiman Rd." at bounding box center [599, 495] width 296 height 34
type input "1417 Nieman Rd."
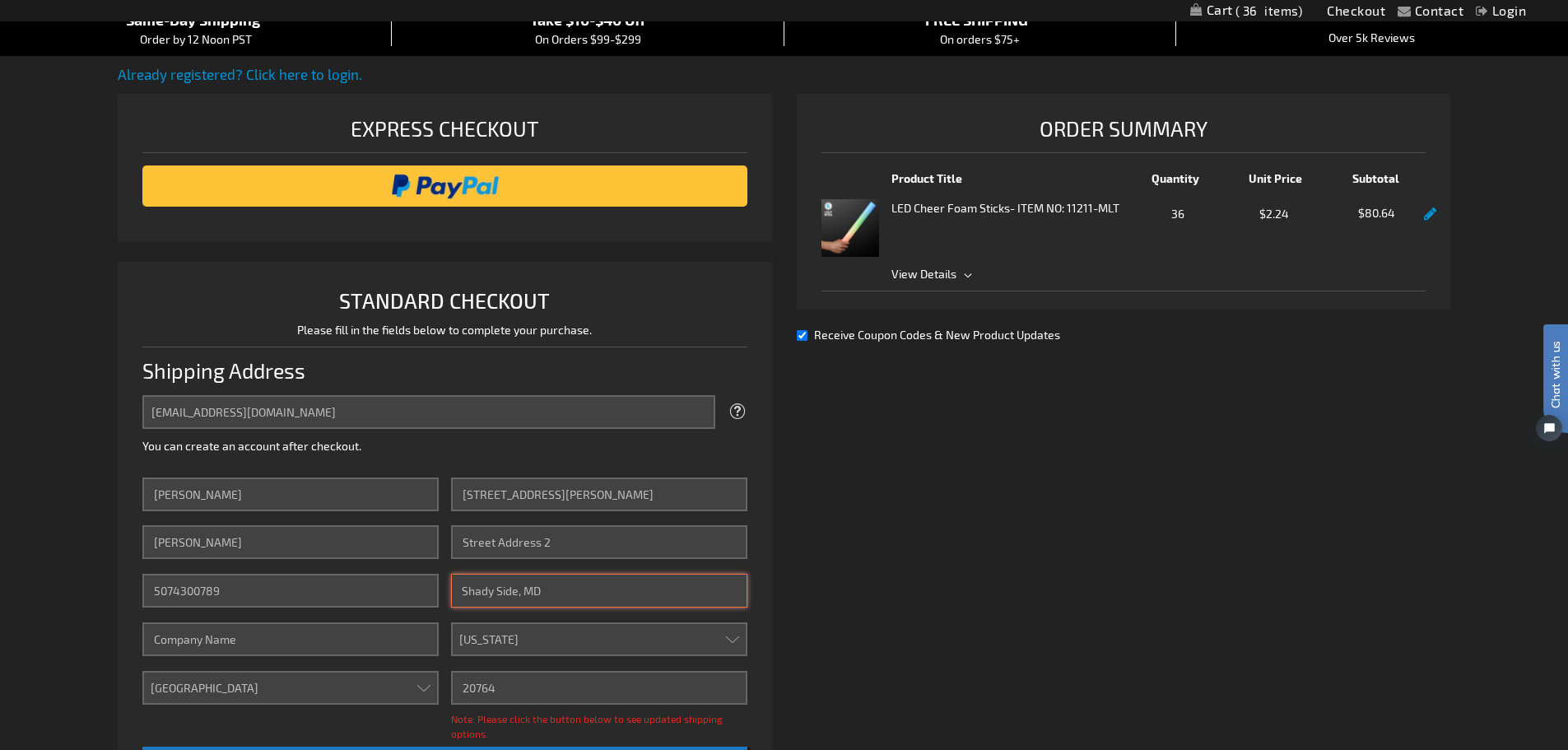
click at [636, 581] on input "Shady Side, MD" at bounding box center [599, 591] width 296 height 34
type input "Shady Side"
click at [954, 569] on div "Already registered? Click here to login. Shipping Review & Payments Estimated T…" at bounding box center [783, 538] width 1332 height 948
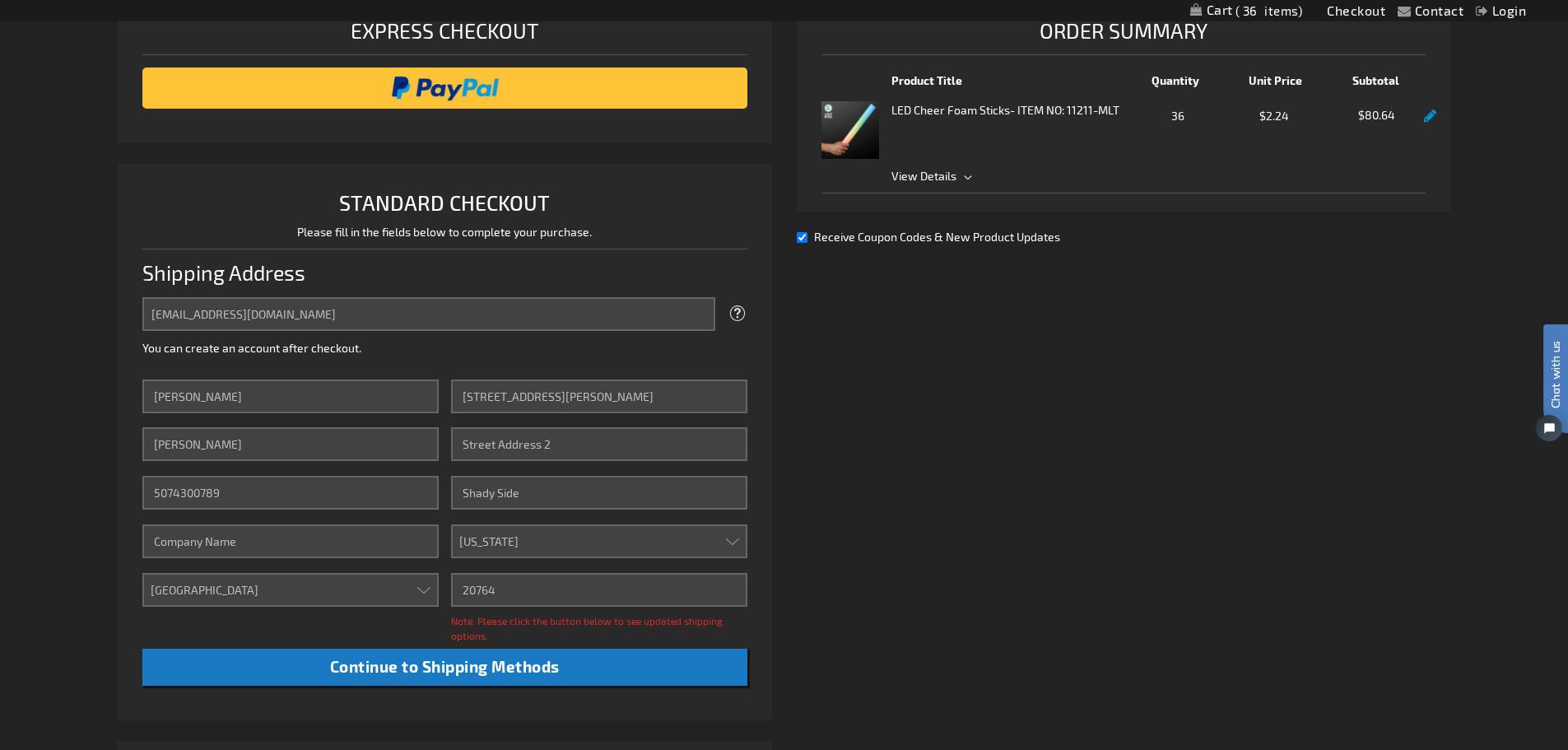
scroll to position [409, 0]
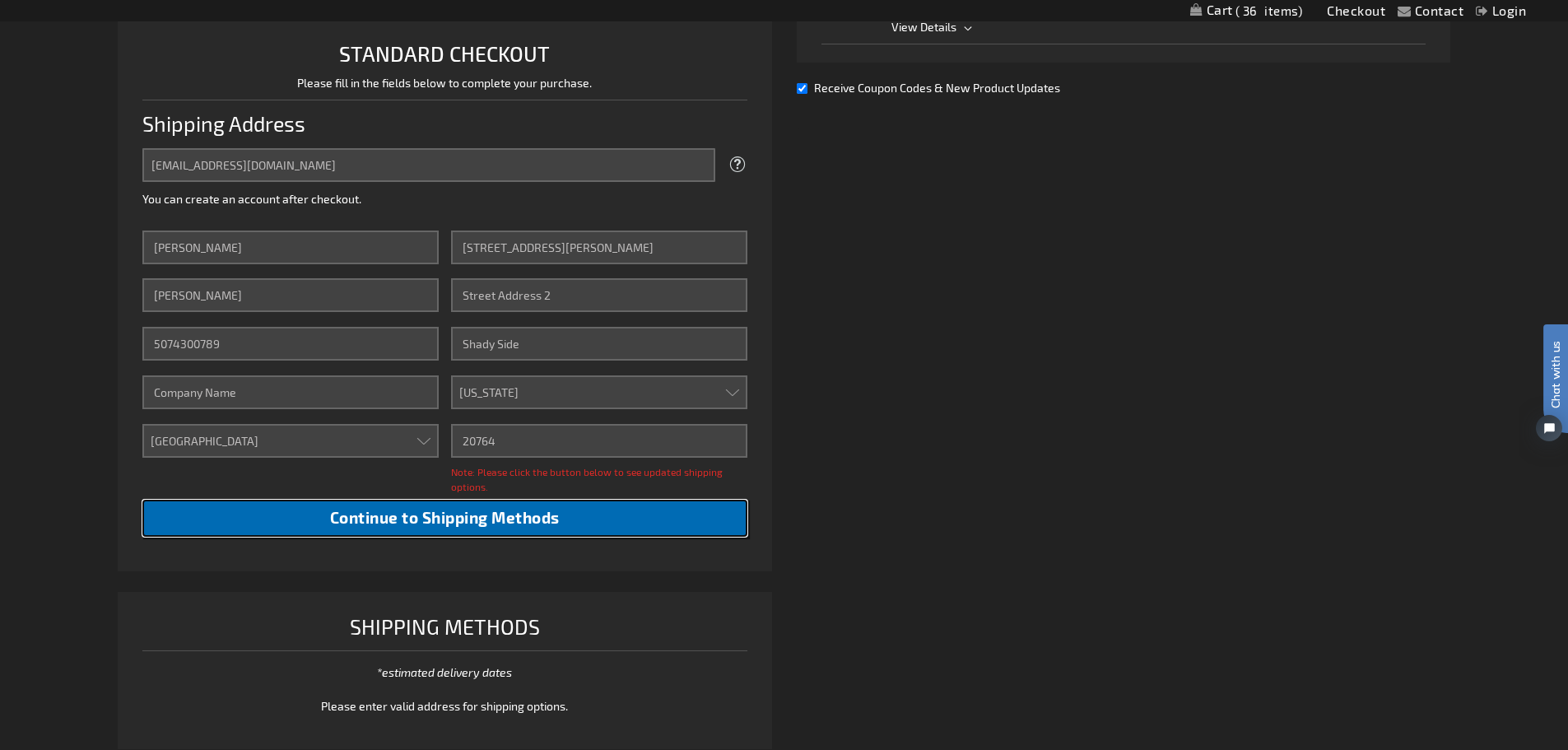
click at [390, 517] on span "Continue to Shipping Methods" at bounding box center [445, 517] width 230 height 19
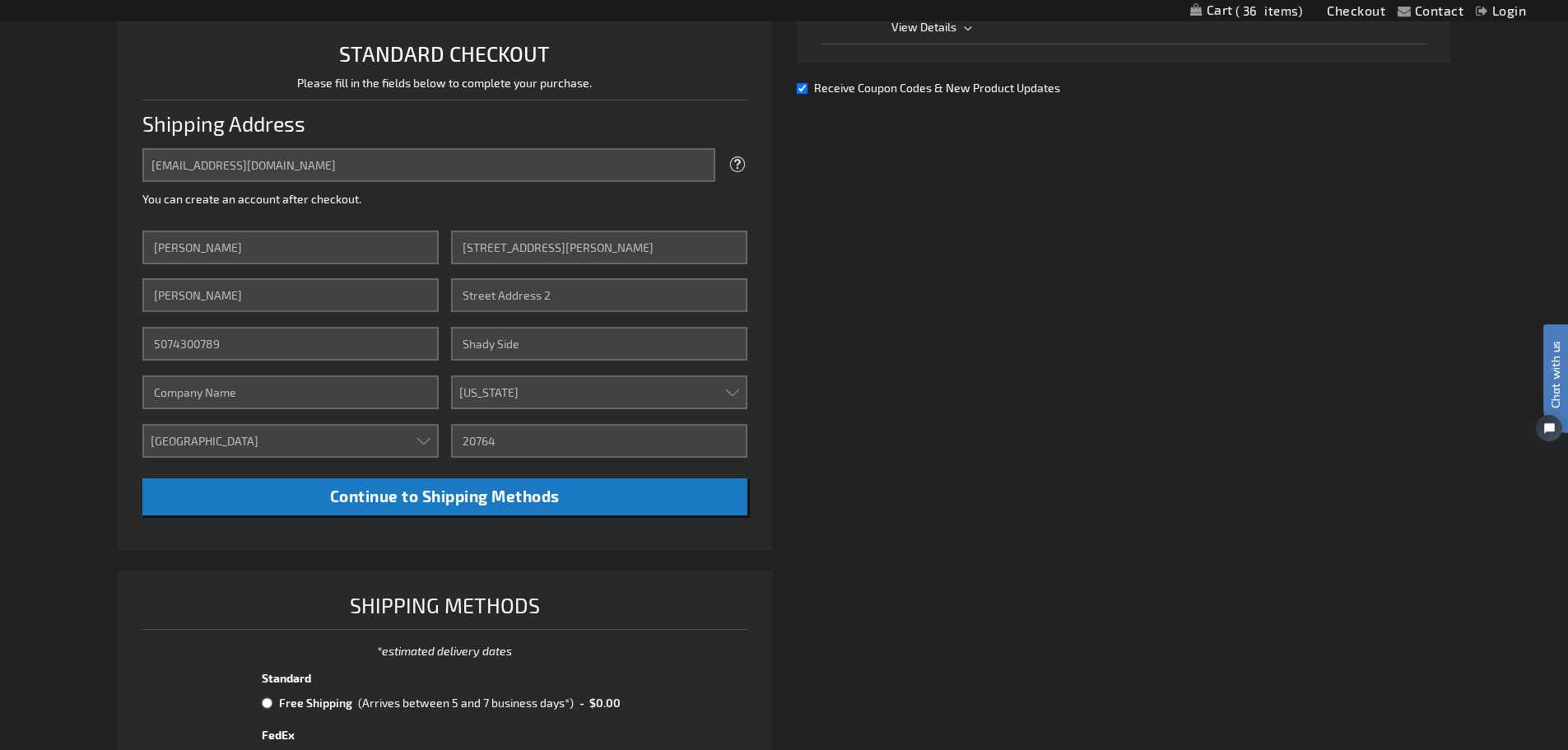
drag, startPoint x: 10, startPoint y: 426, endPoint x: 32, endPoint y: 513, distance: 89.7
click at [32, 513] on div "Contact Compare Products Checkout Login Skip to Content My Cart 36 36 items My …" at bounding box center [784, 517] width 1568 height 1852
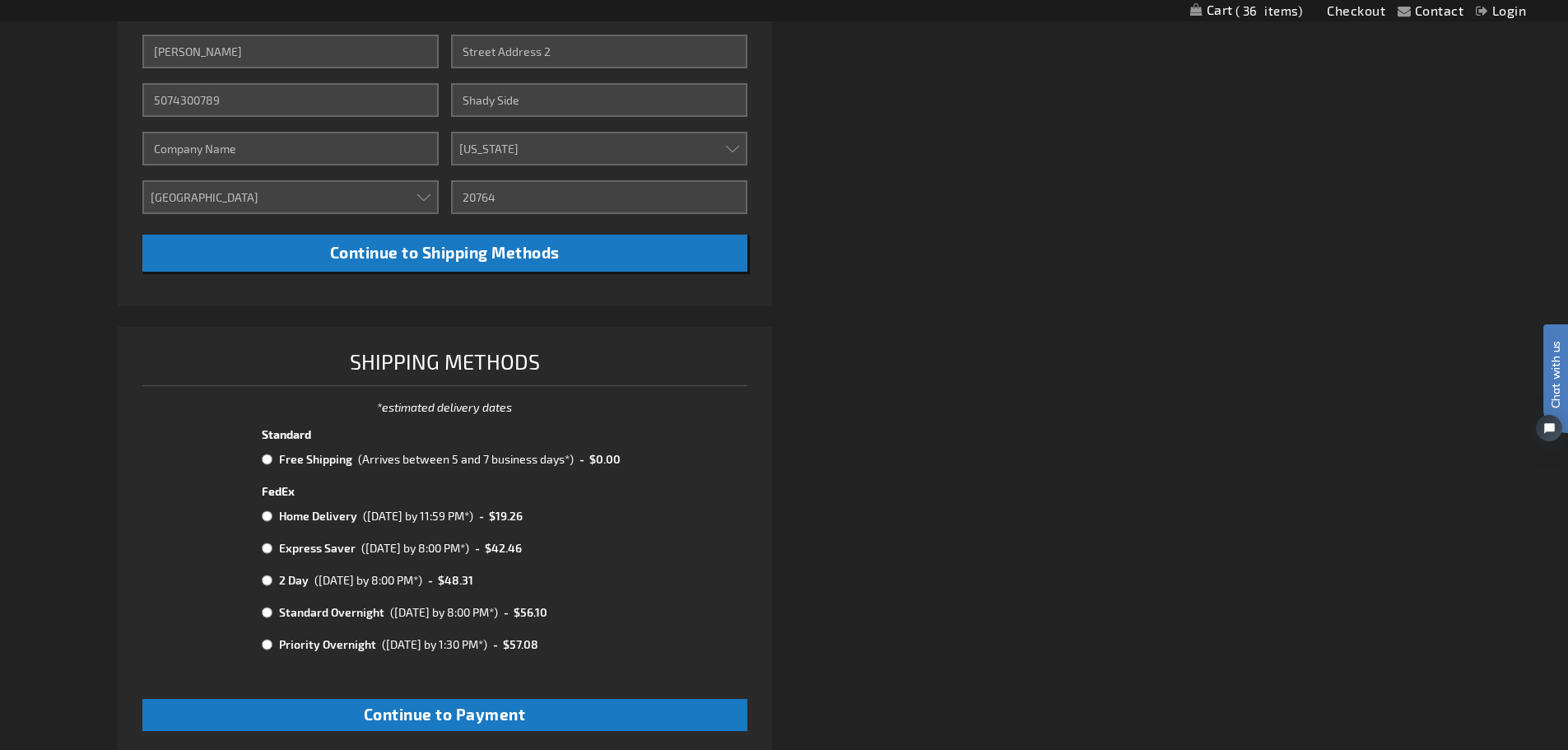
scroll to position [656, 0]
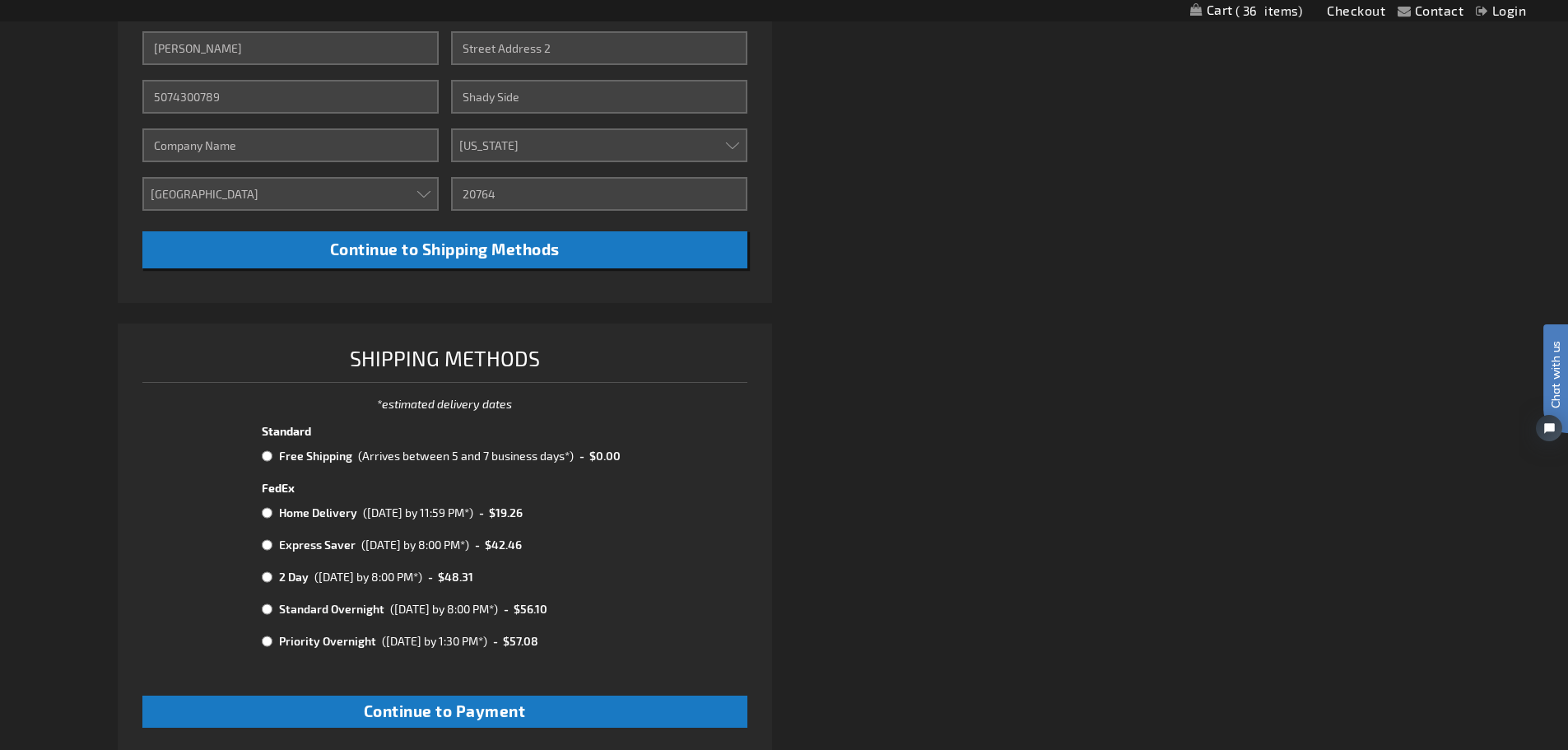
click at [260, 456] on tr "Free Shipping (Arrives between 5 and 7 business days*) - $0.00" at bounding box center [444, 455] width 370 height 21
radio input "true"
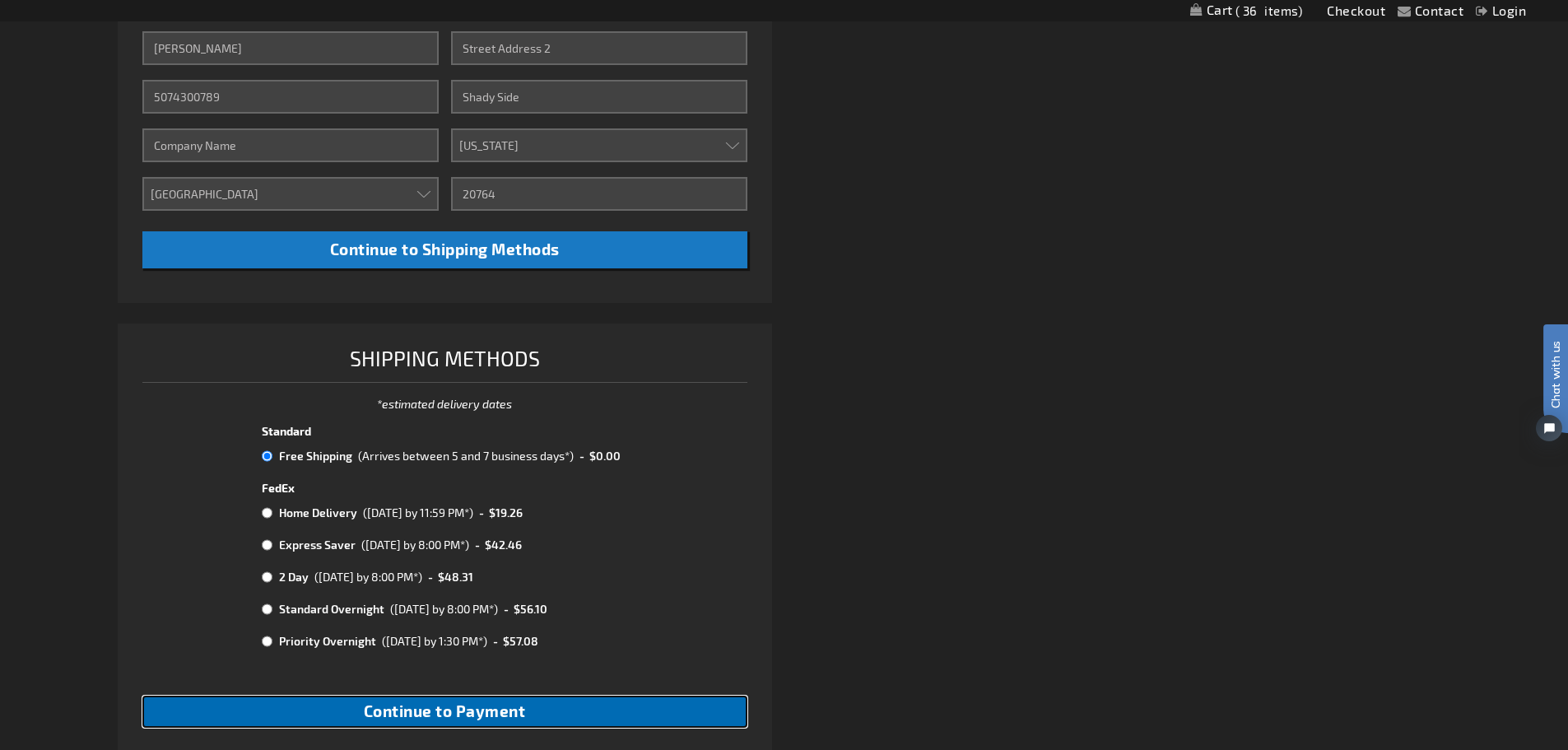
click at [473, 707] on span "Continue to Payment" at bounding box center [444, 711] width 162 height 19
checkbox input "true"
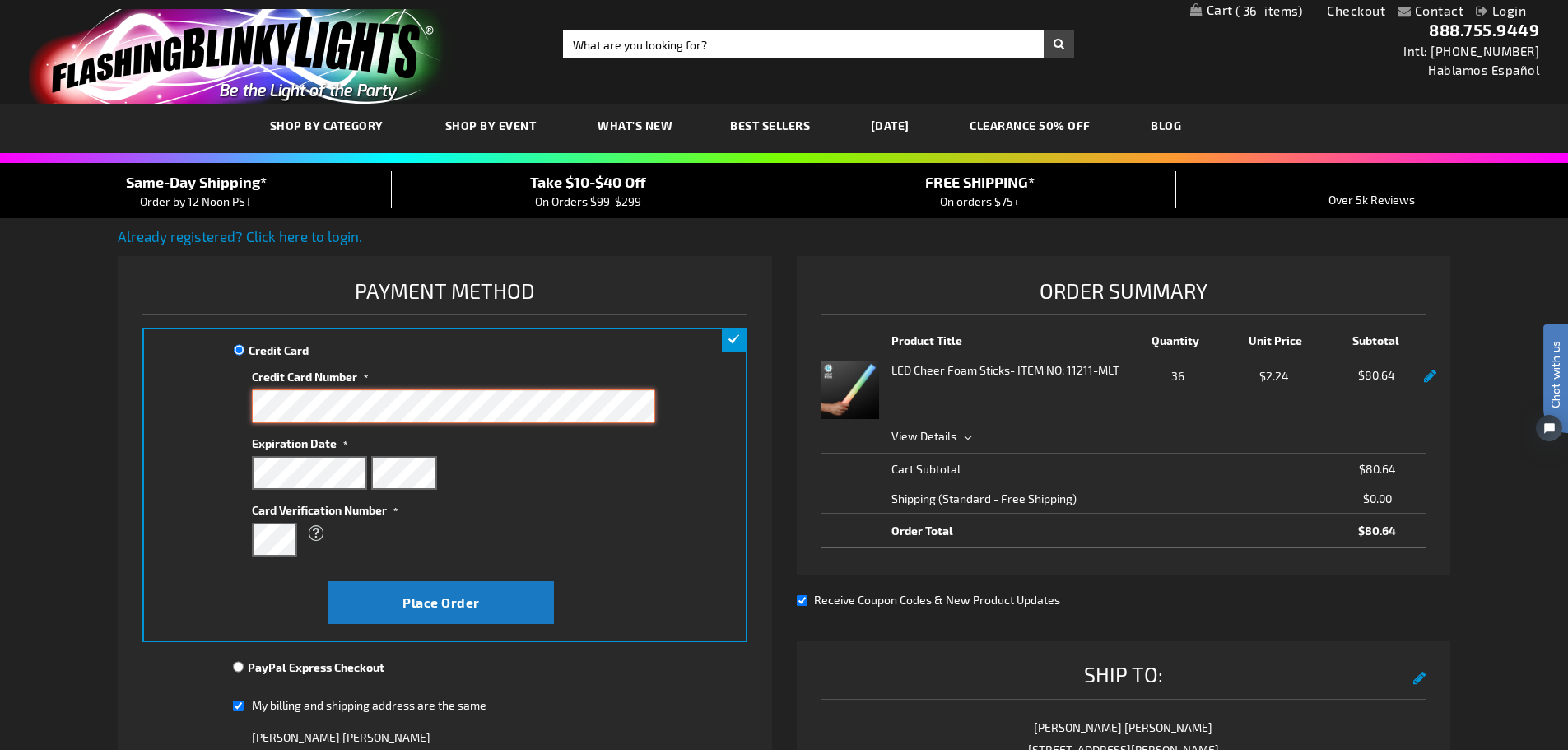
click at [232, 396] on div "Credit Card Credit Card Information" at bounding box center [444, 484] width 605 height 314
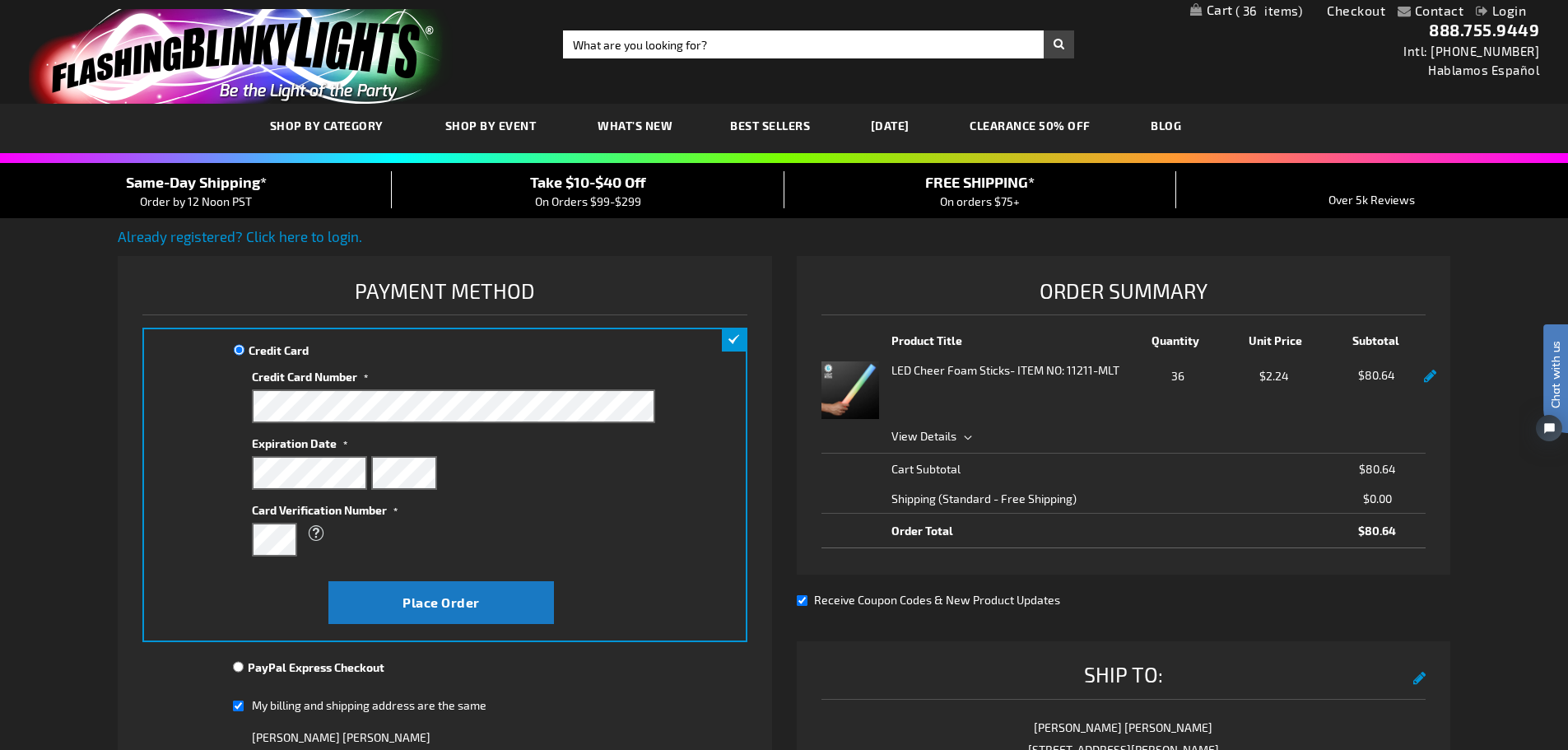
click at [668, 536] on div "Credit Card Credit Card Information" at bounding box center [444, 484] width 605 height 314
click at [466, 595] on span "Place Order" at bounding box center [441, 602] width 77 height 15
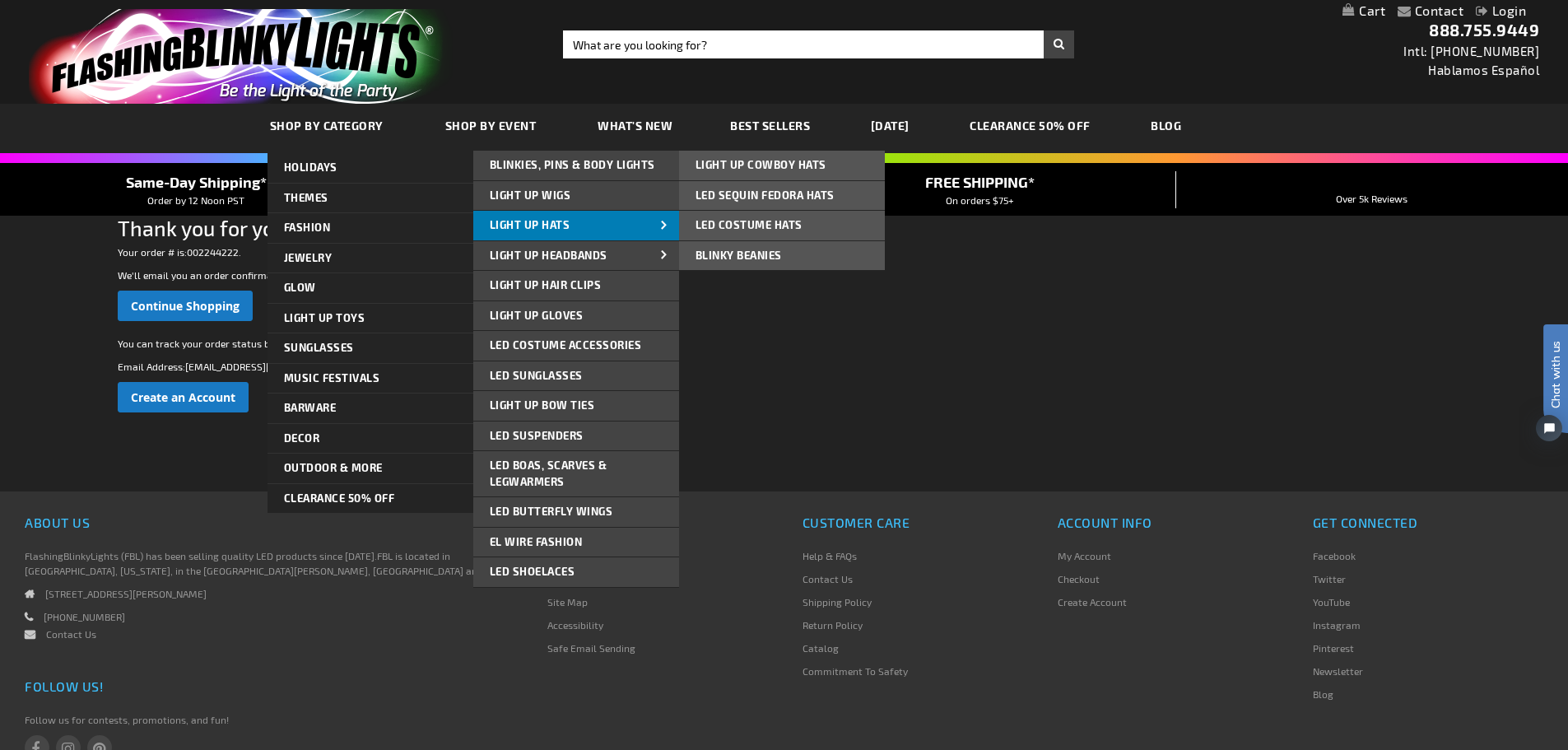
click at [511, 219] on span "Light Up Hats" at bounding box center [529, 224] width 81 height 13
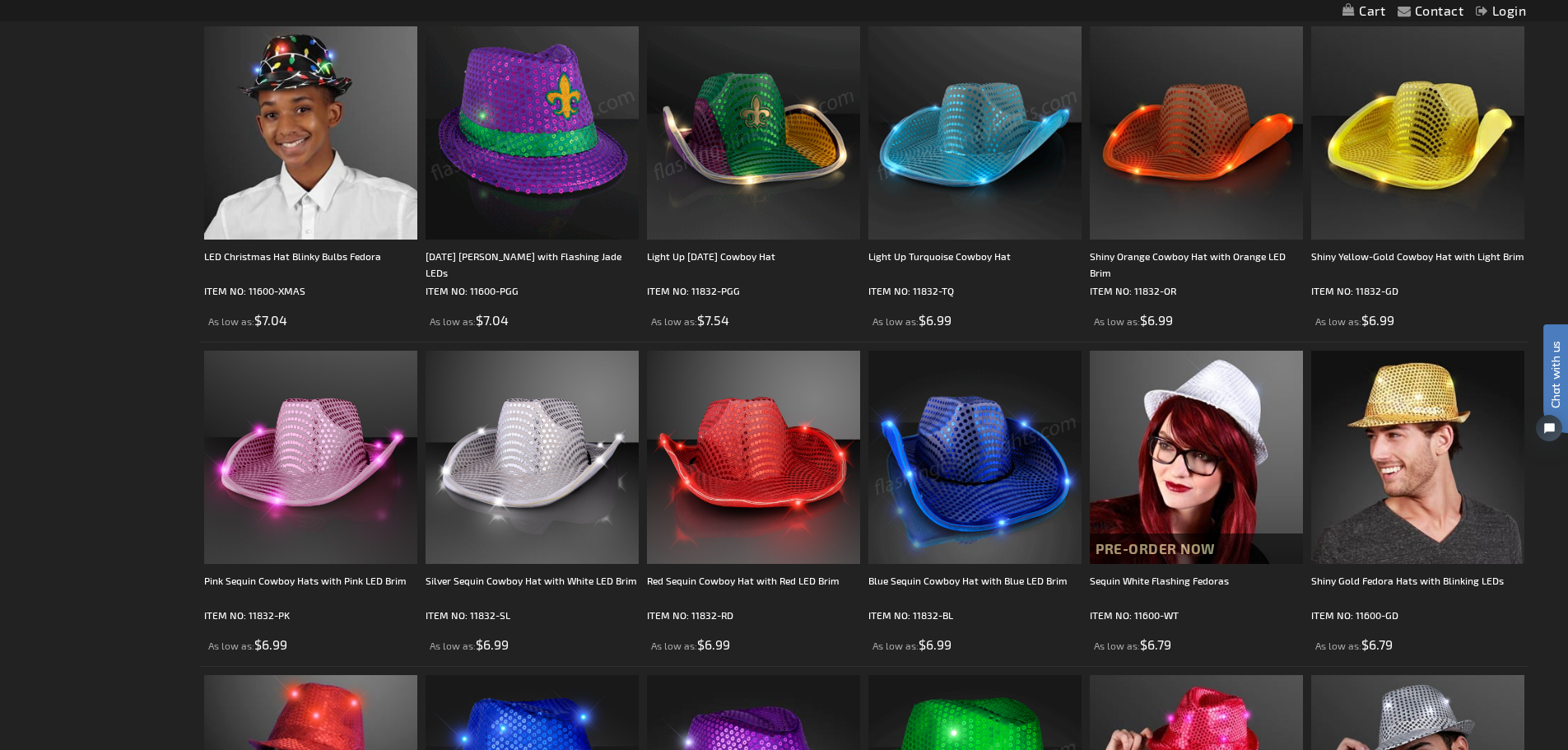
scroll to position [1892, 0]
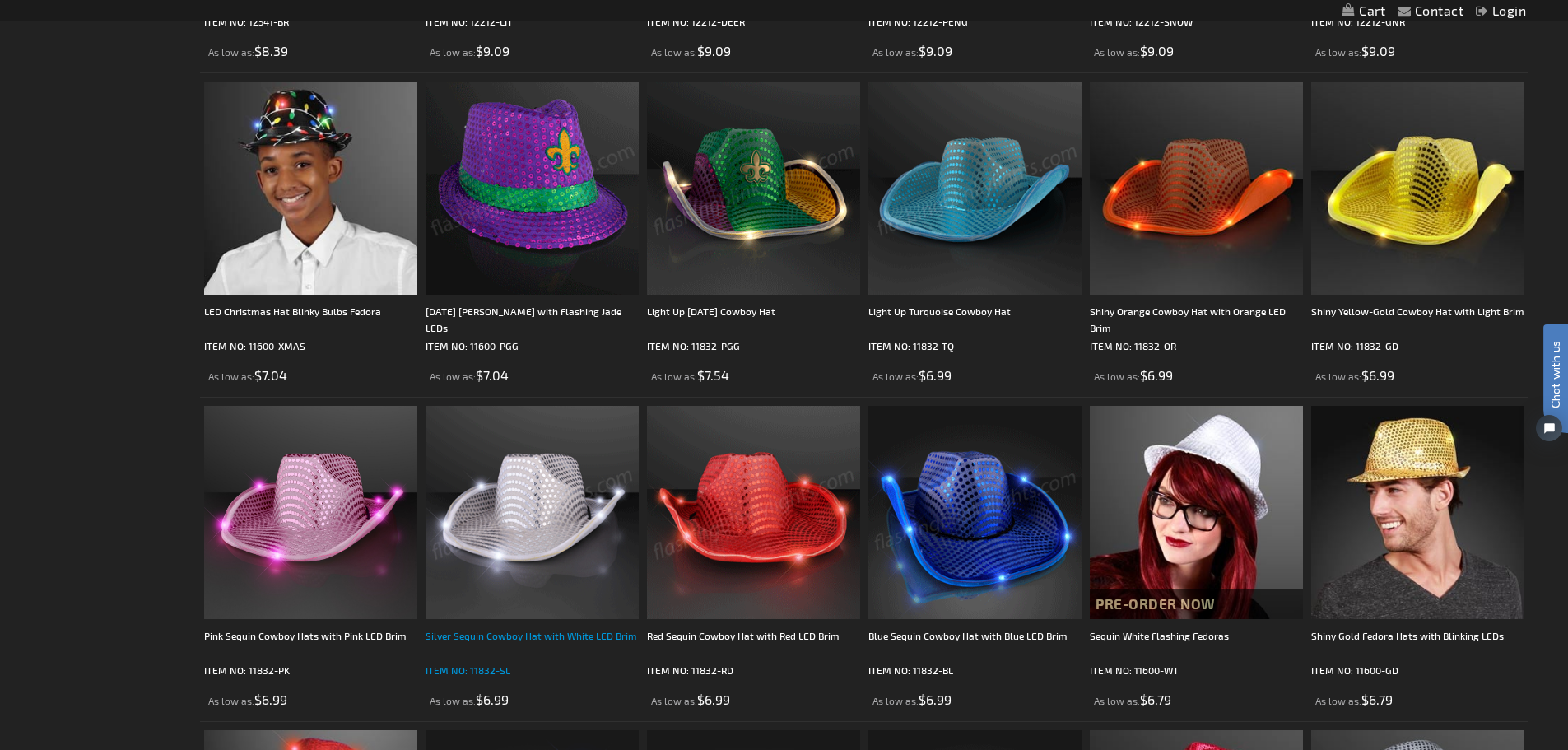
click at [531, 638] on div "Silver Sequin Cowboy Hat with White LED Brim" at bounding box center [532, 644] width 213 height 33
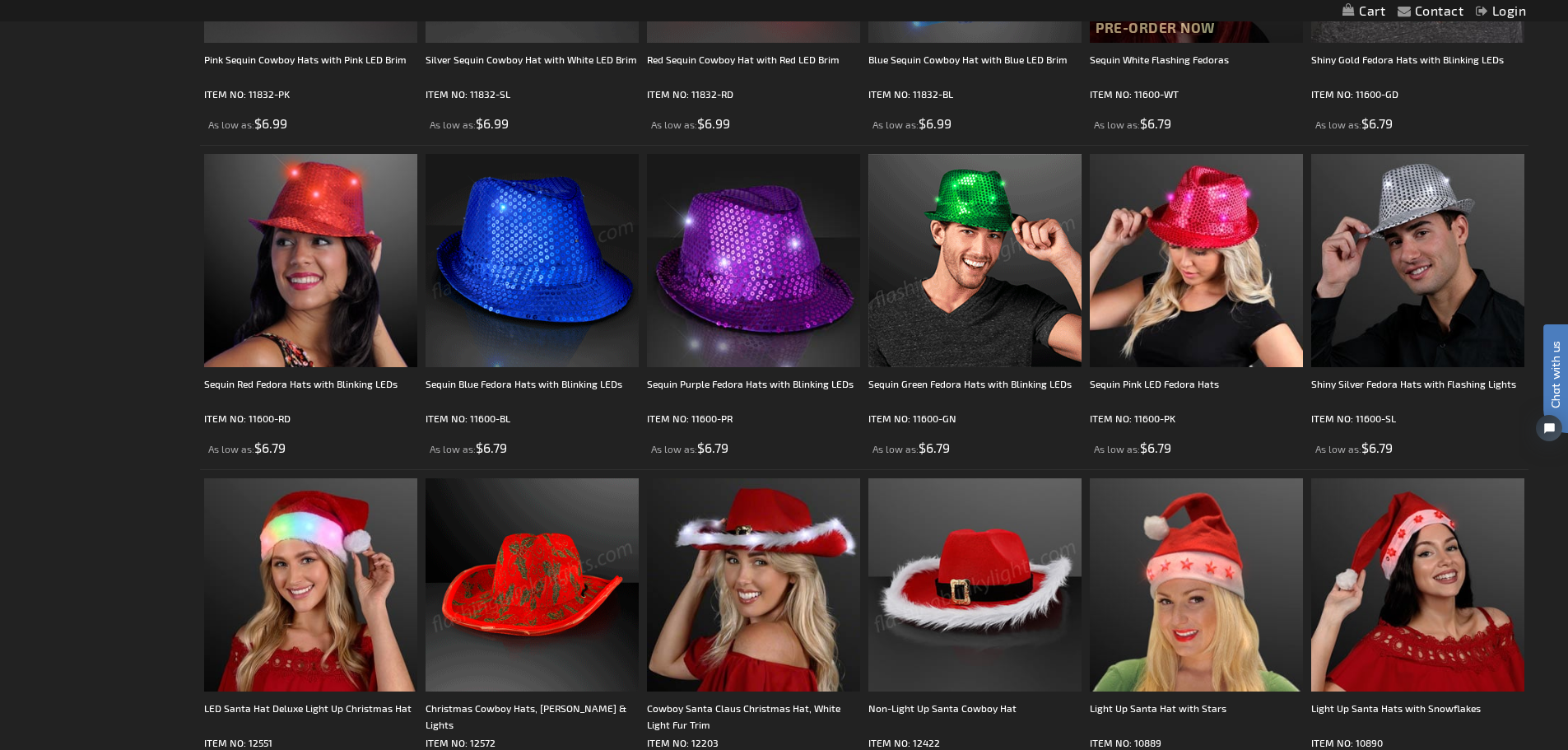
scroll to position [2711, 0]
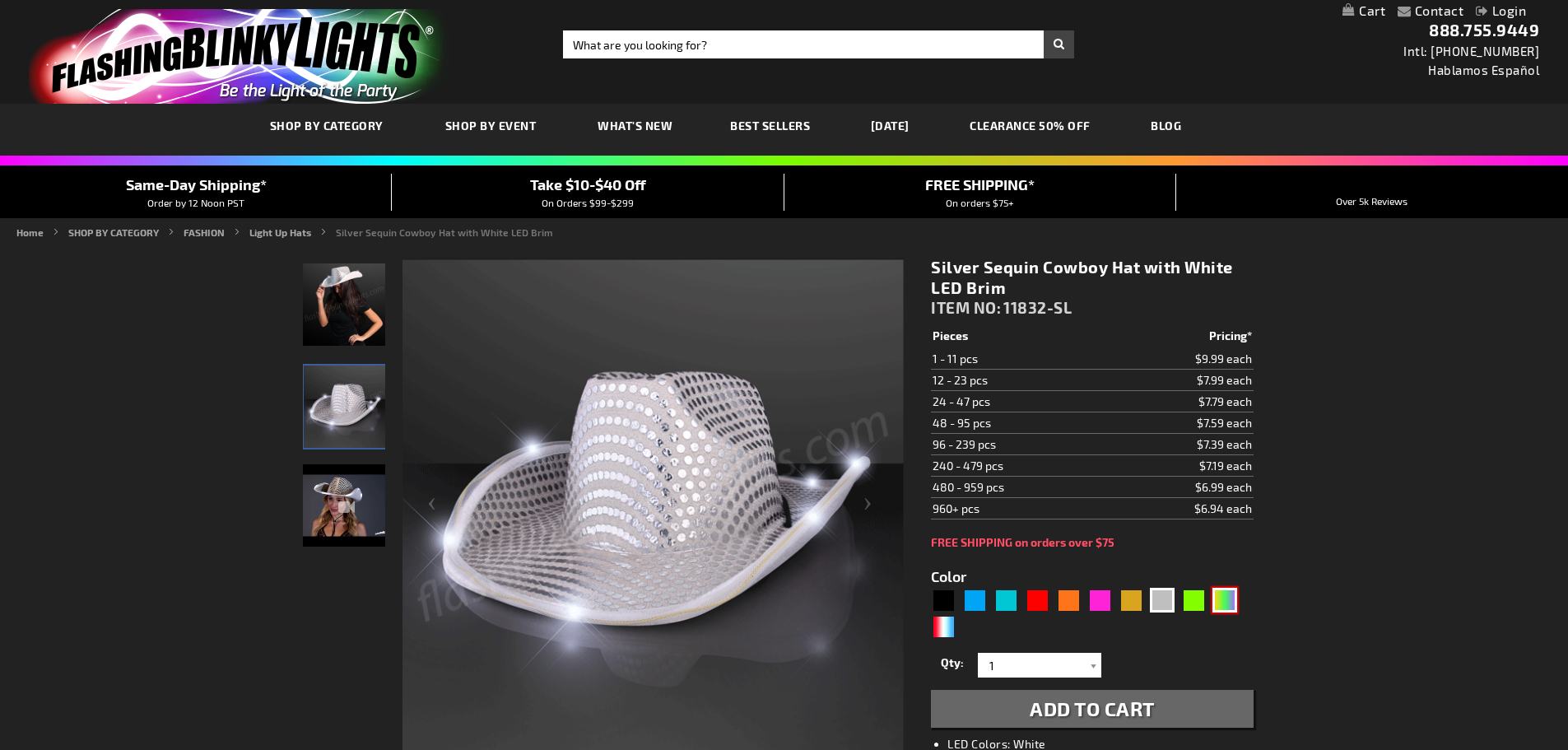
click at [1224, 600] on div "PGG" at bounding box center [1224, 599] width 25 height 25
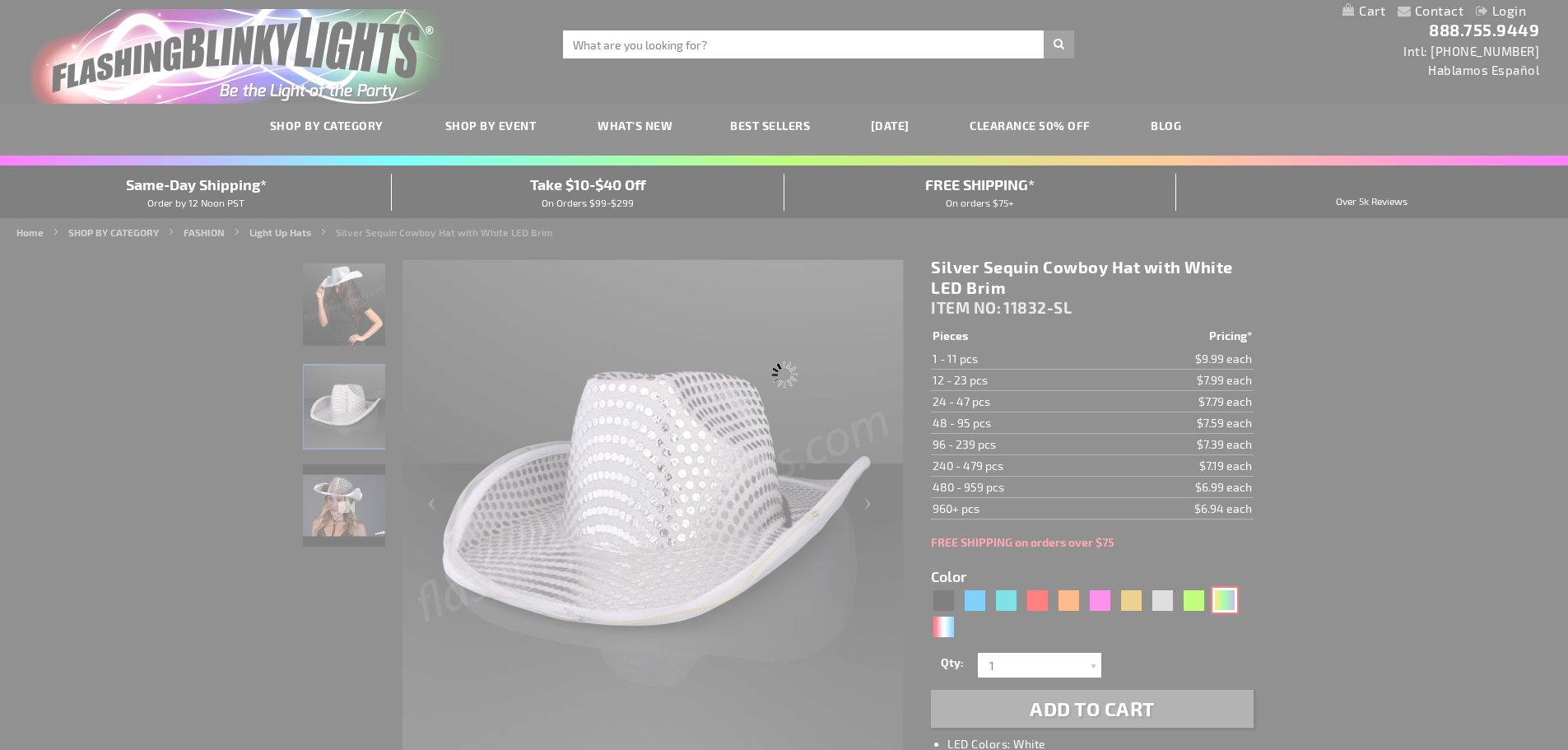
type input "5638"
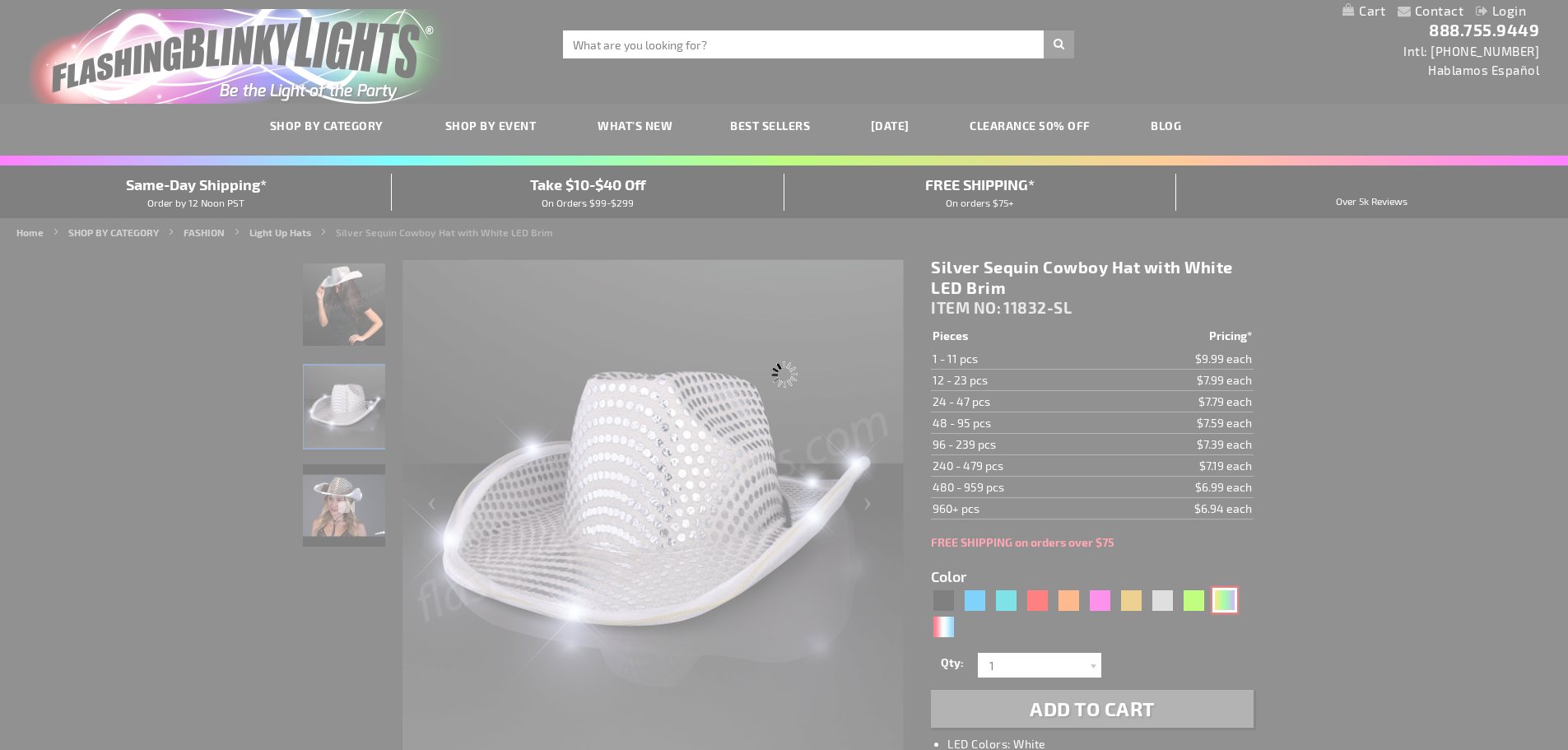
type input "11832-PGG"
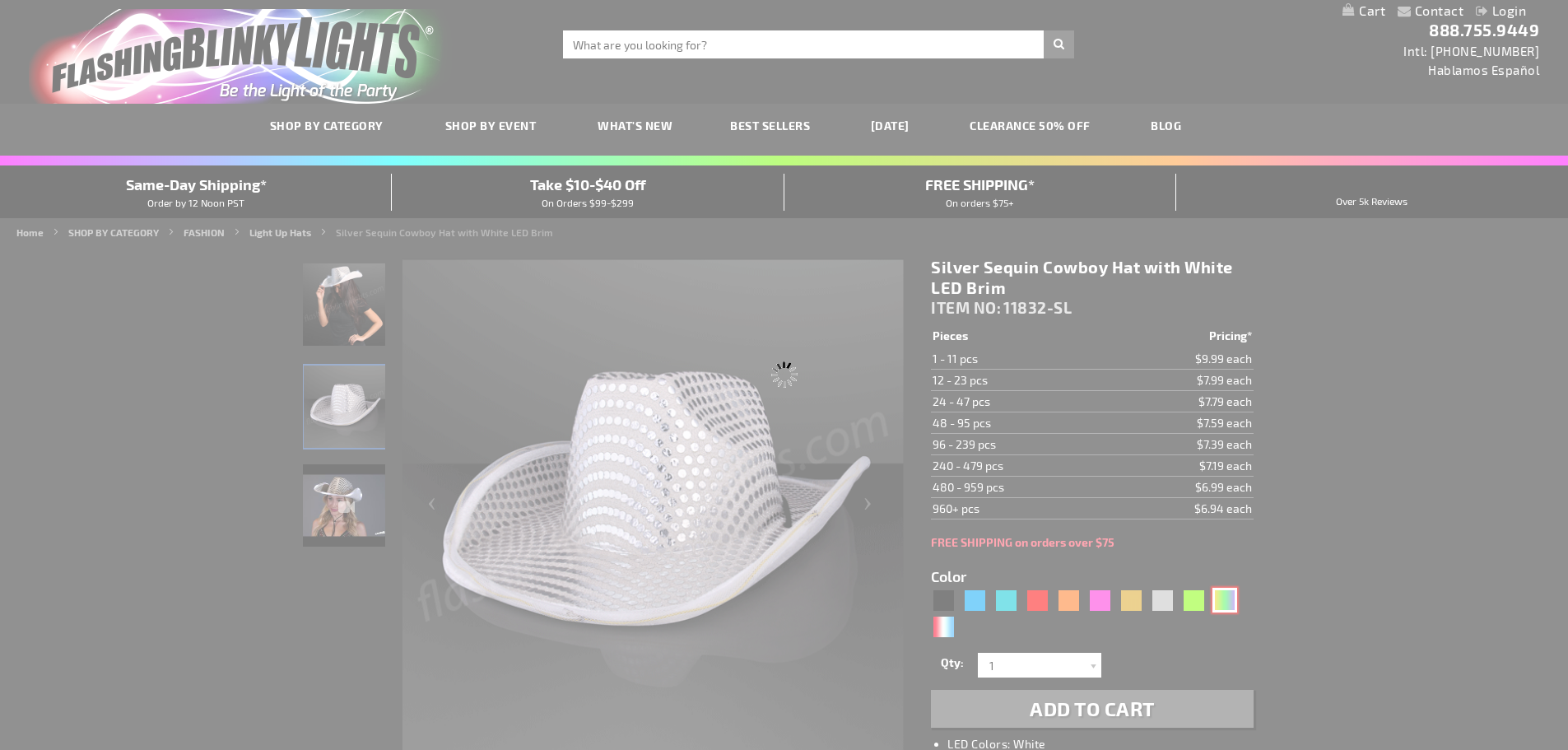
type input "Customize - Light Up Mardi Gras Cowboy Hat - ITEM NO: 11832-PGG"
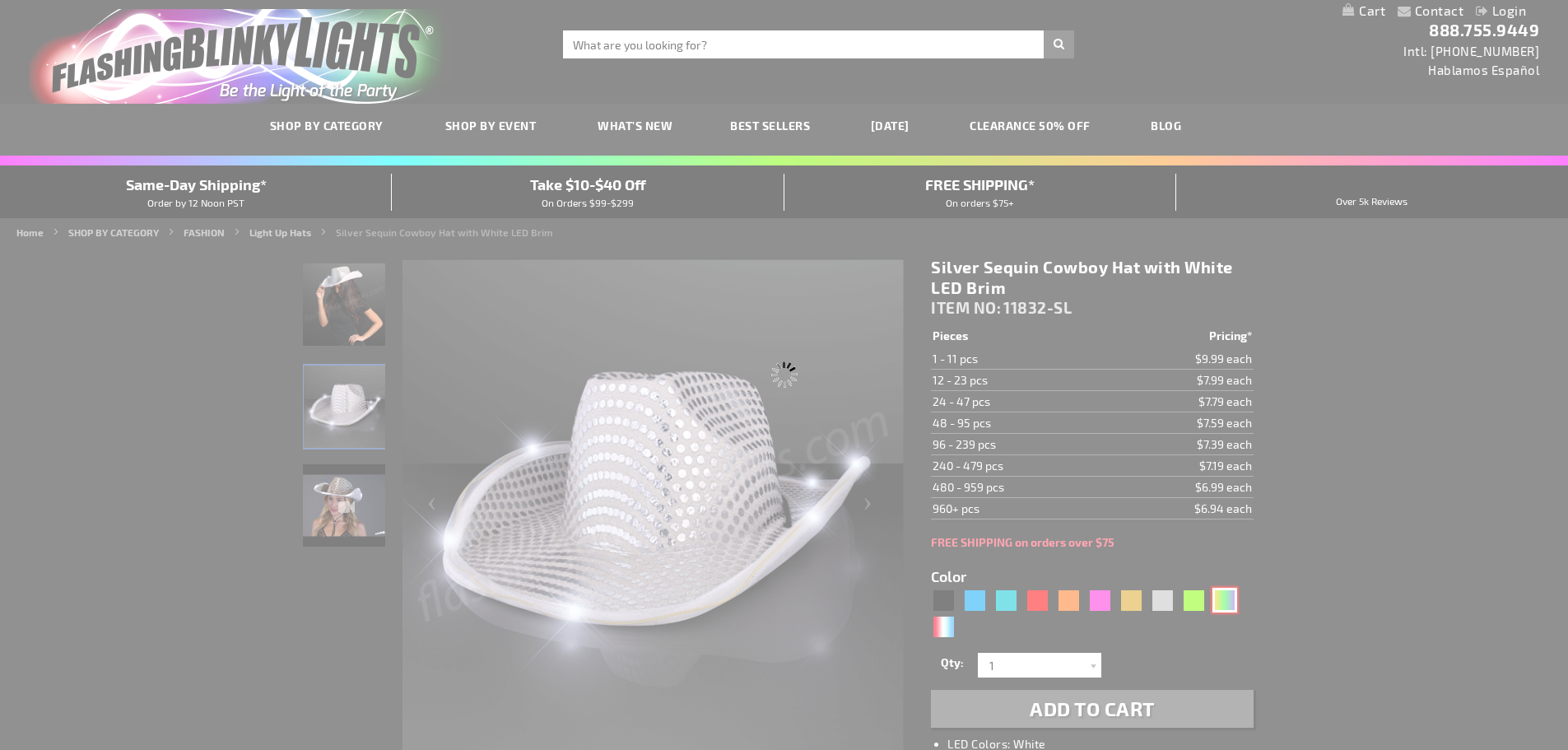
select select
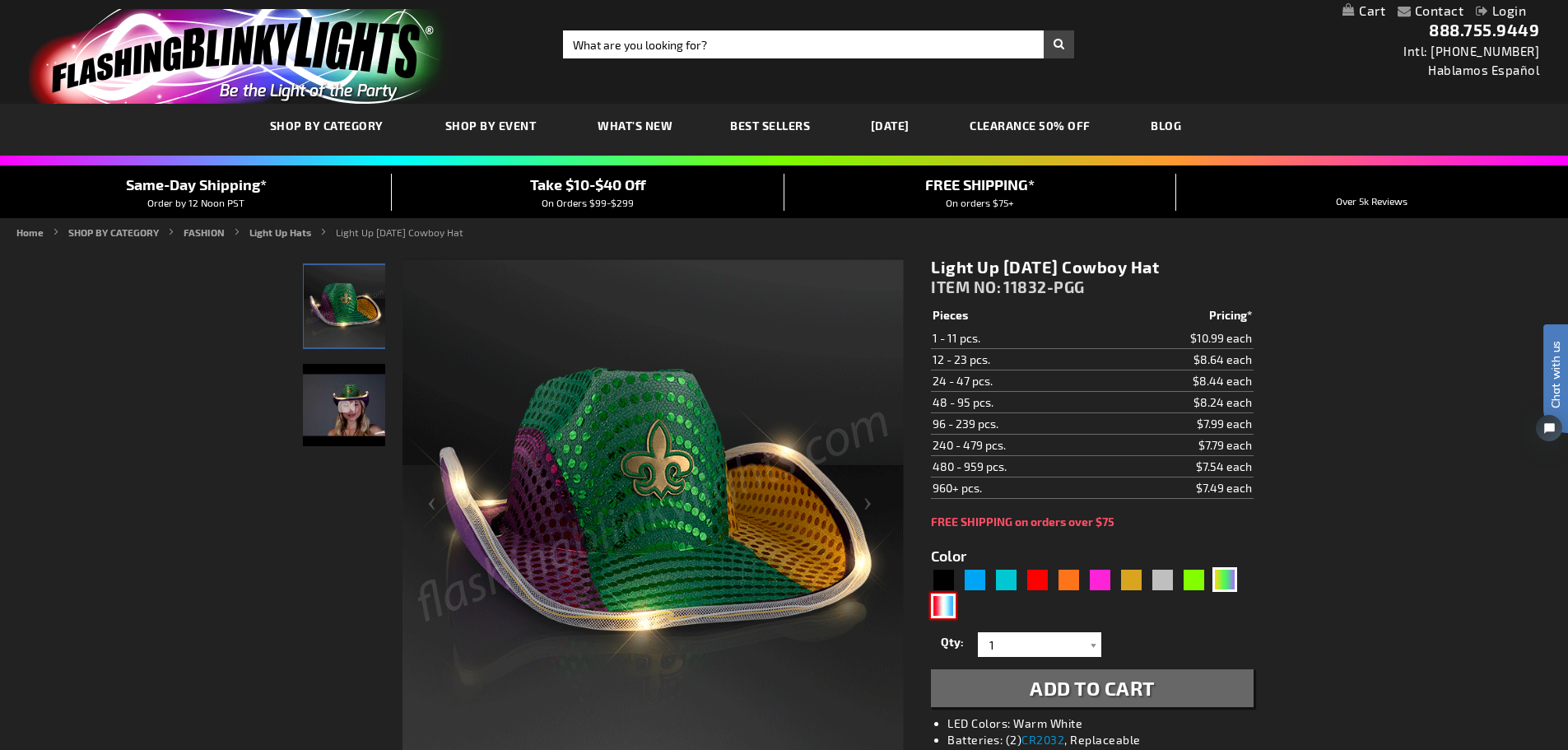
click at [936, 607] on div "RWB" at bounding box center [942, 605] width 25 height 25
type input "5643"
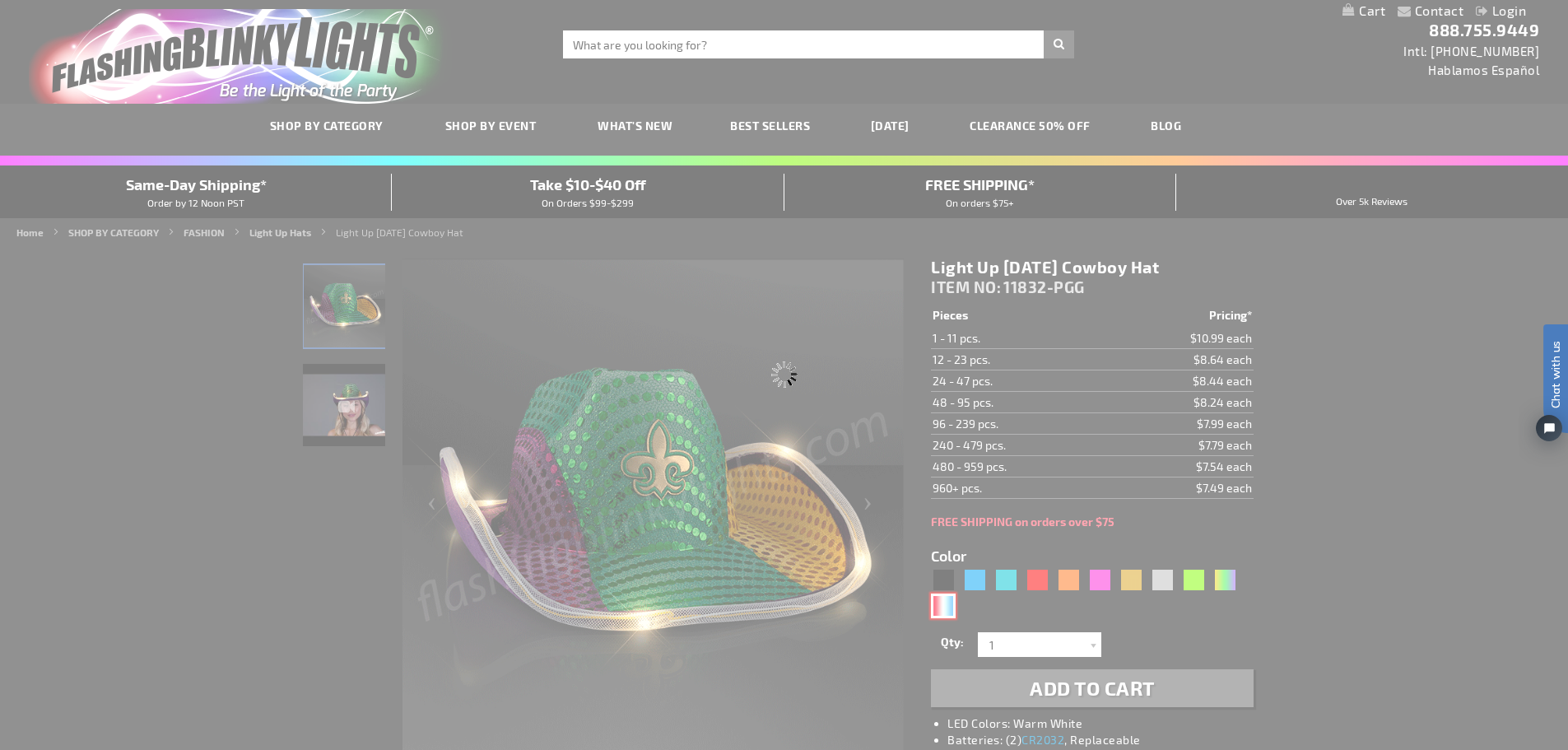
type input "11832-RWB"
type input "Customize - Red White &amp; Blue Cowboy Hat, White Light Up Brim - ITEM NO: 118…"
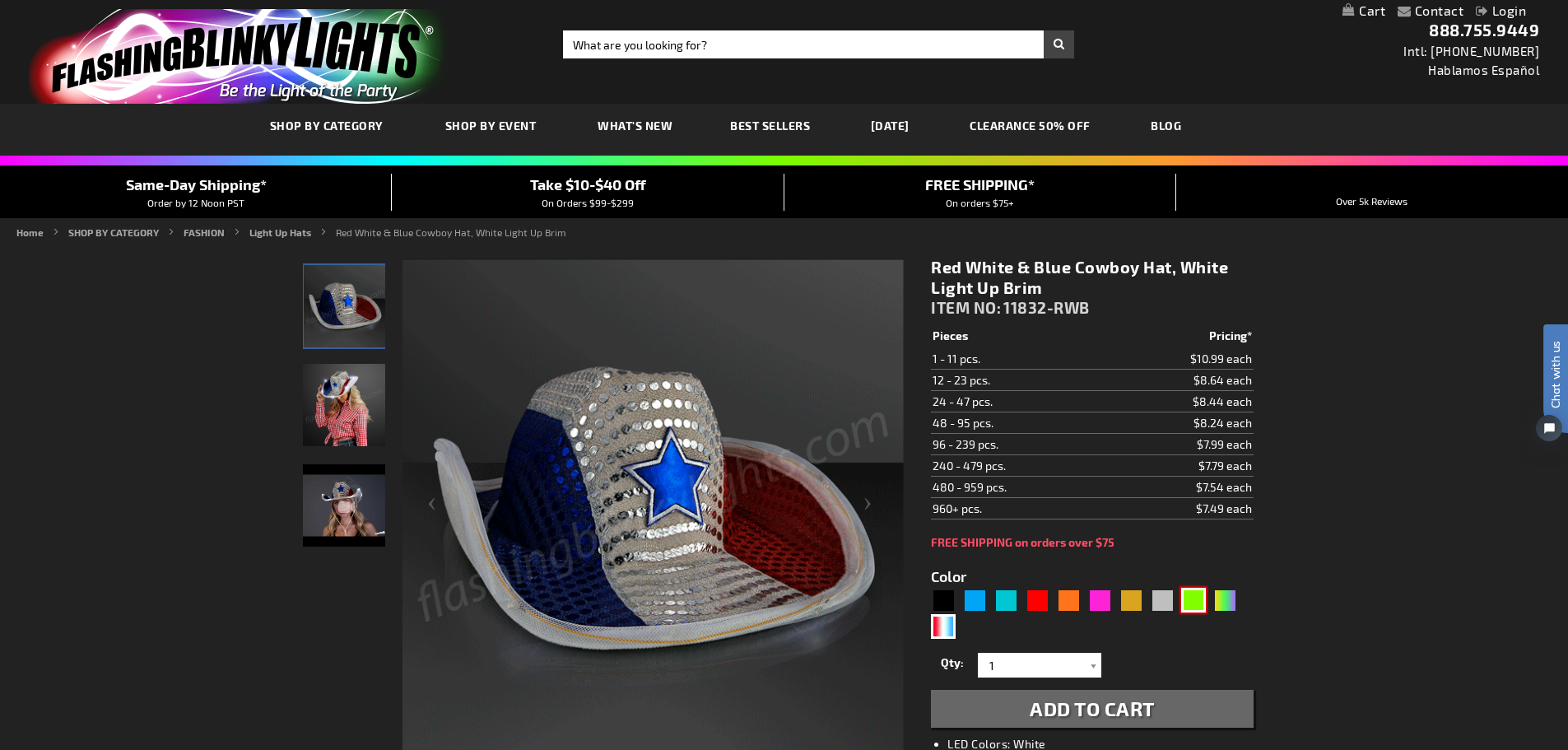
click at [1192, 602] on div "Green" at bounding box center [1193, 599] width 25 height 25
type input "5648"
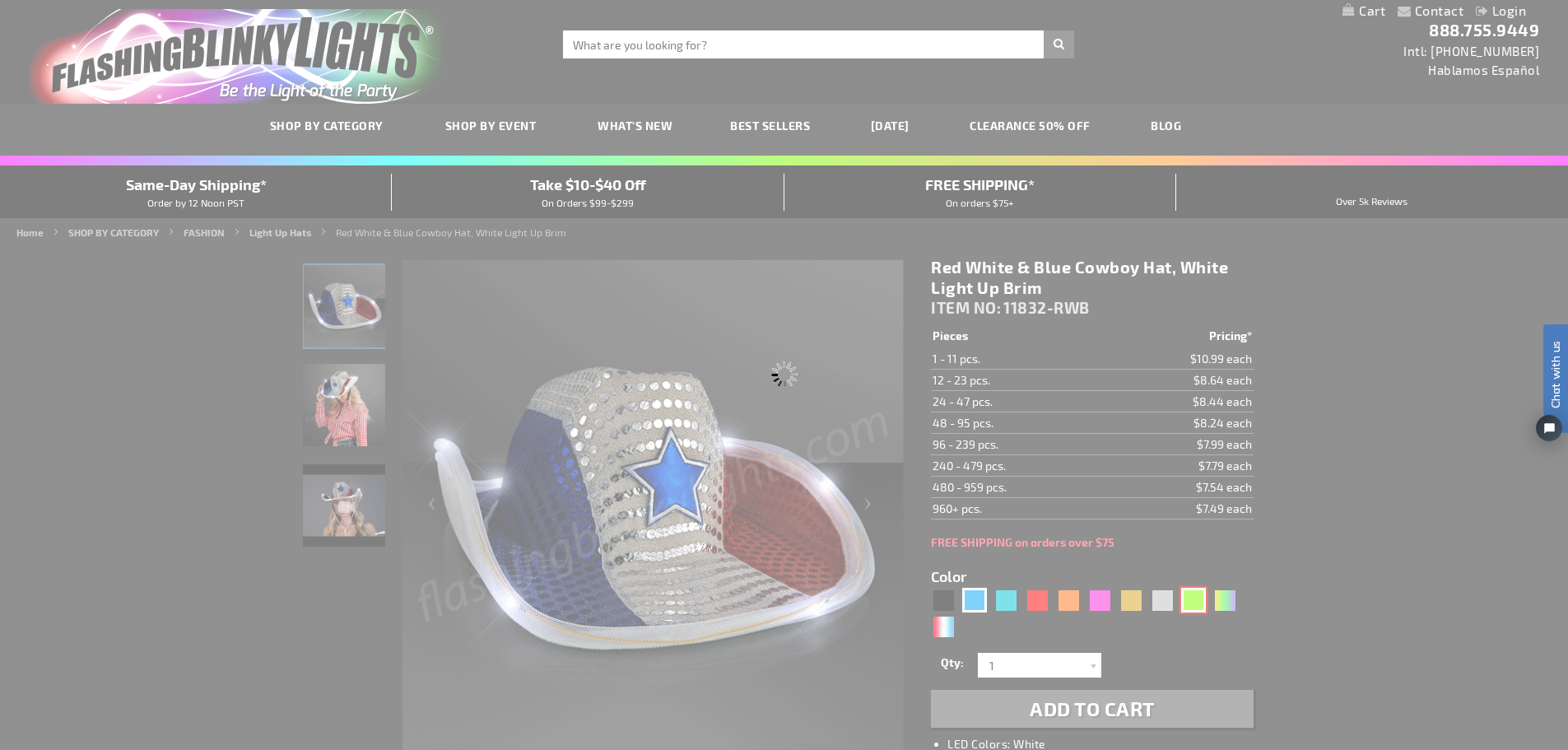
type input "11832-GN"
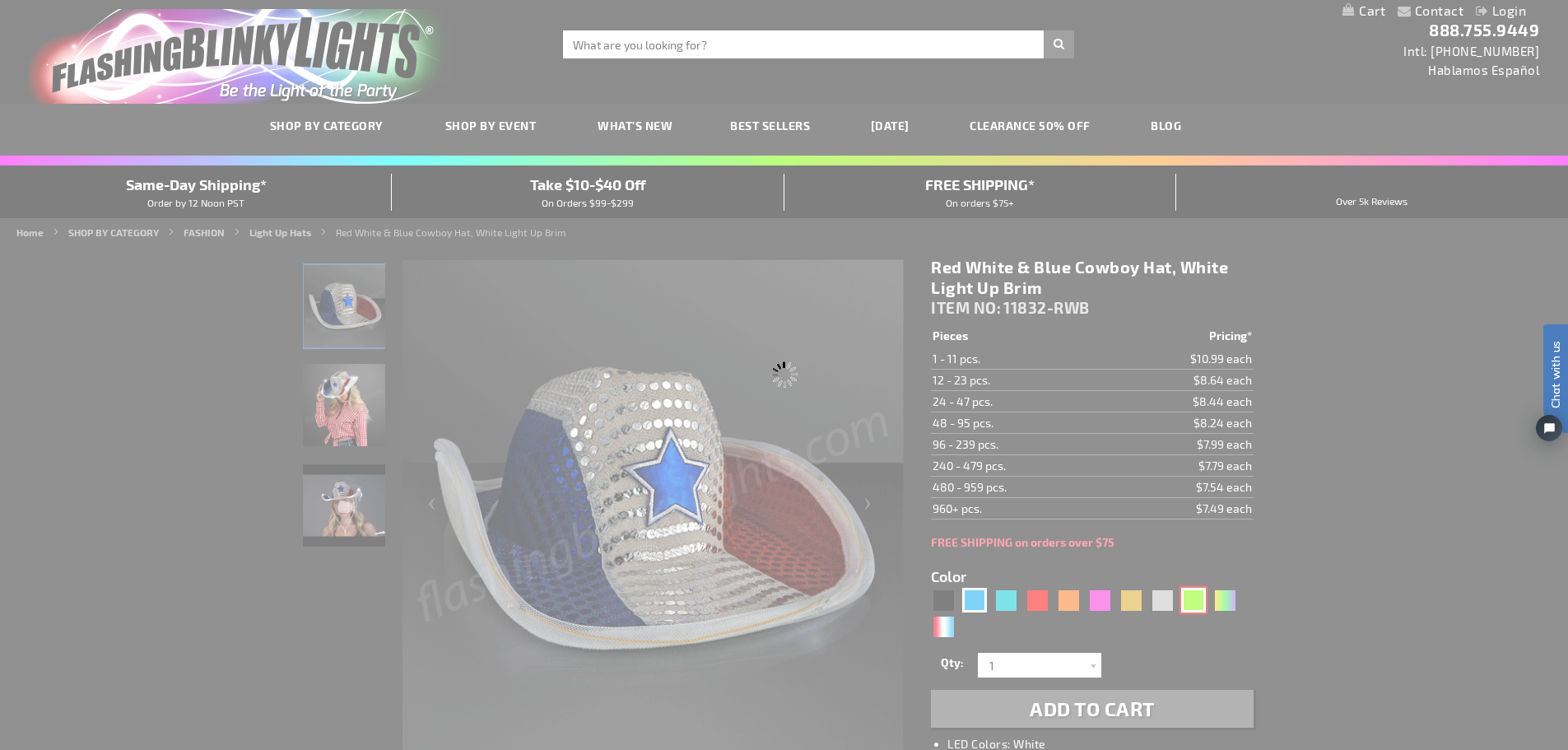
type input "Customize - Green Sequin Cowboy Hat with Jade LED Brim - ITEM NO: 11832-GN"
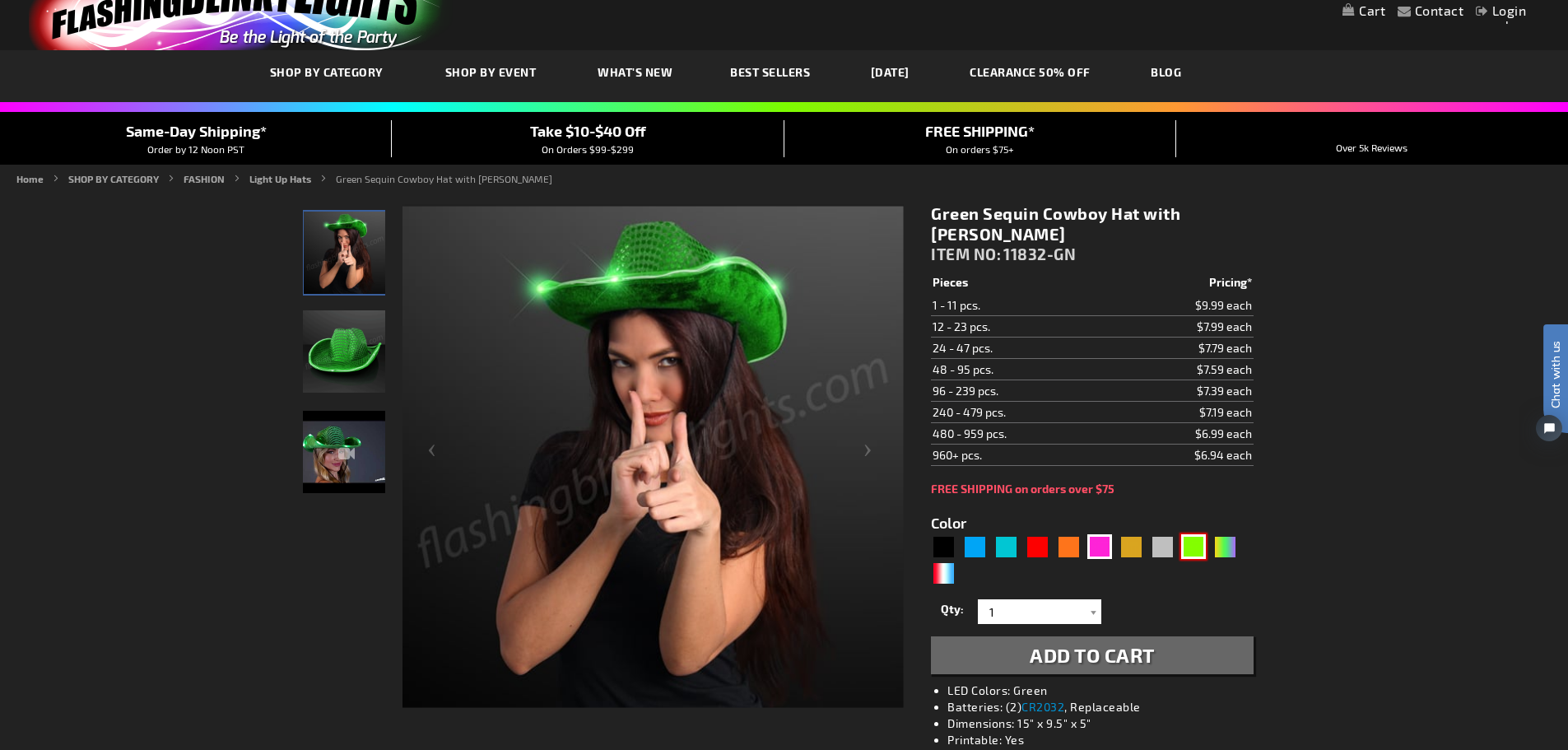
scroll to position [83, 0]
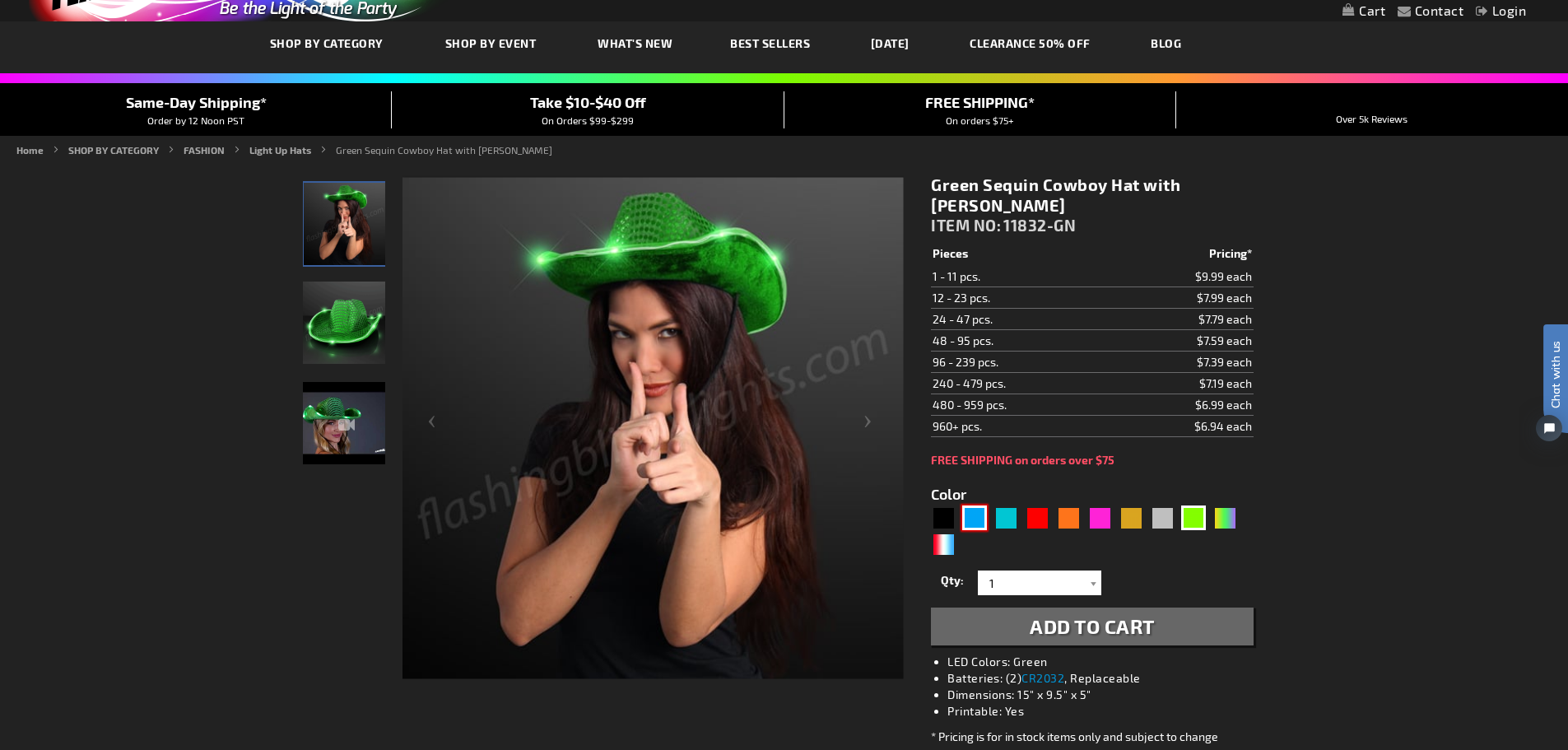
click at [984, 511] on div "Blue" at bounding box center [974, 518] width 25 height 25
type input "5629"
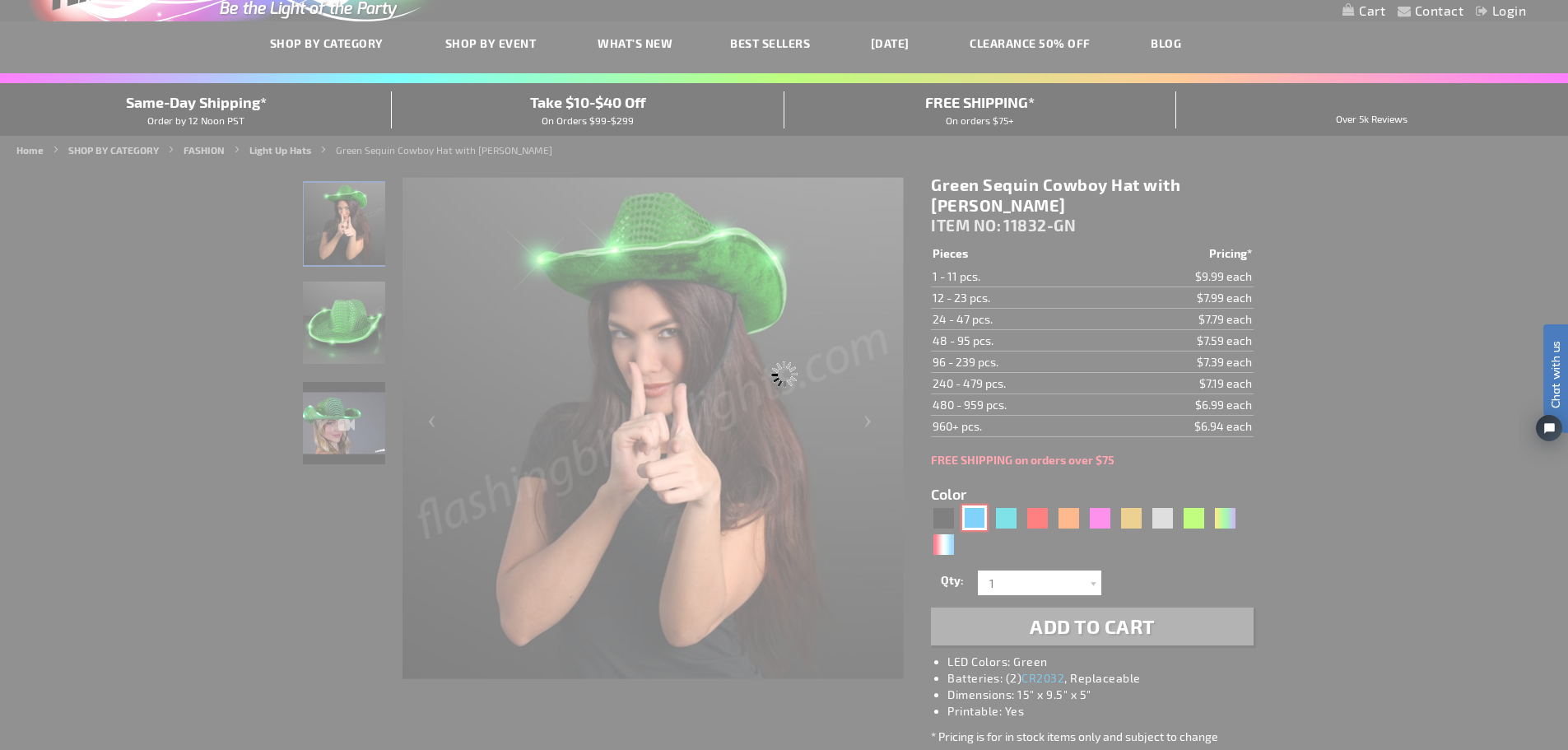
type input "11832-BL"
type input "Customize - Blue Sequin Cowboy Hat with Blue LED Brim - ITEM NO: 11832-BL"
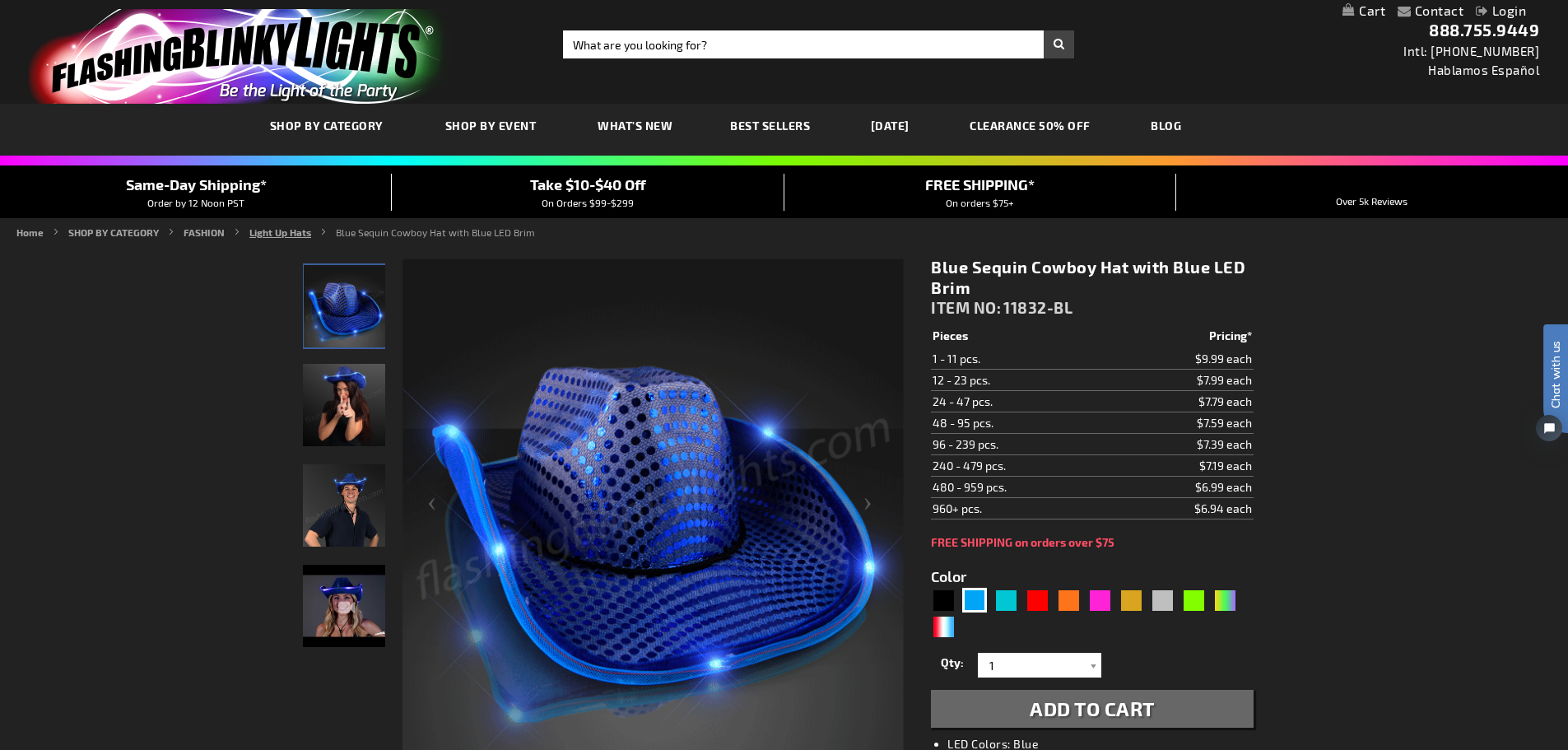
click at [285, 235] on link "Light Up Hats" at bounding box center [280, 232] width 62 height 12
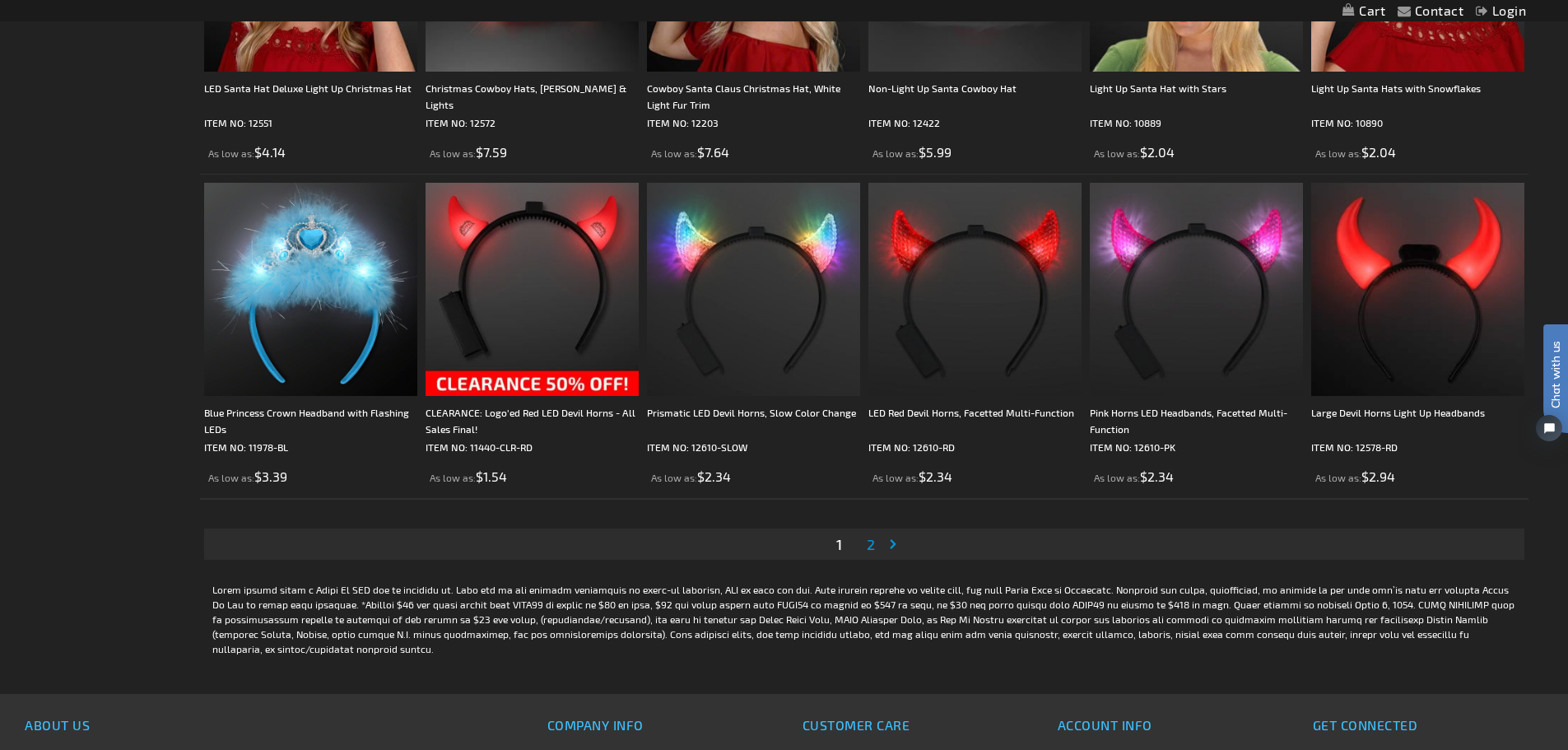
scroll to position [3088, 0]
click at [867, 547] on span "2" at bounding box center [871, 544] width 9 height 18
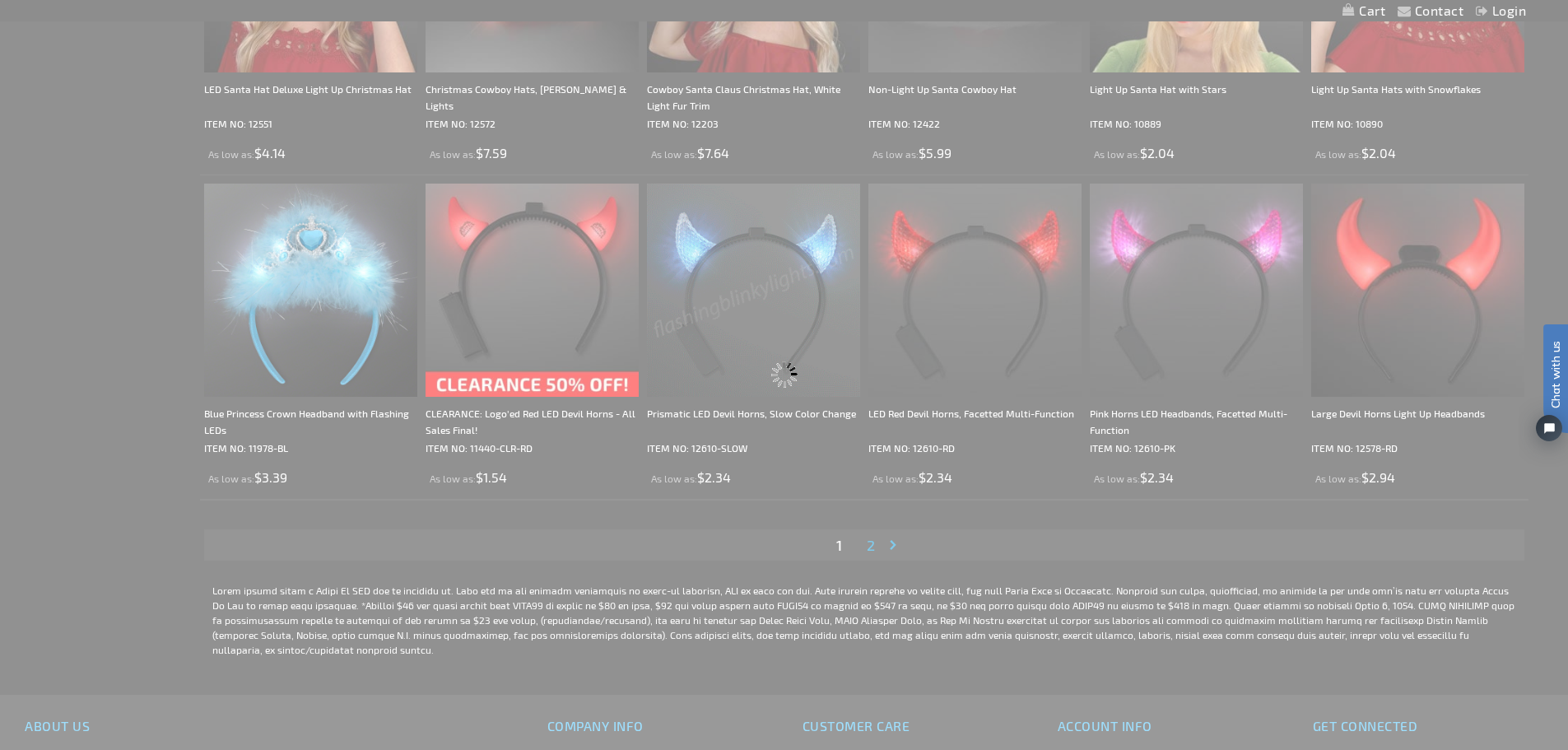
scroll to position [2963, 0]
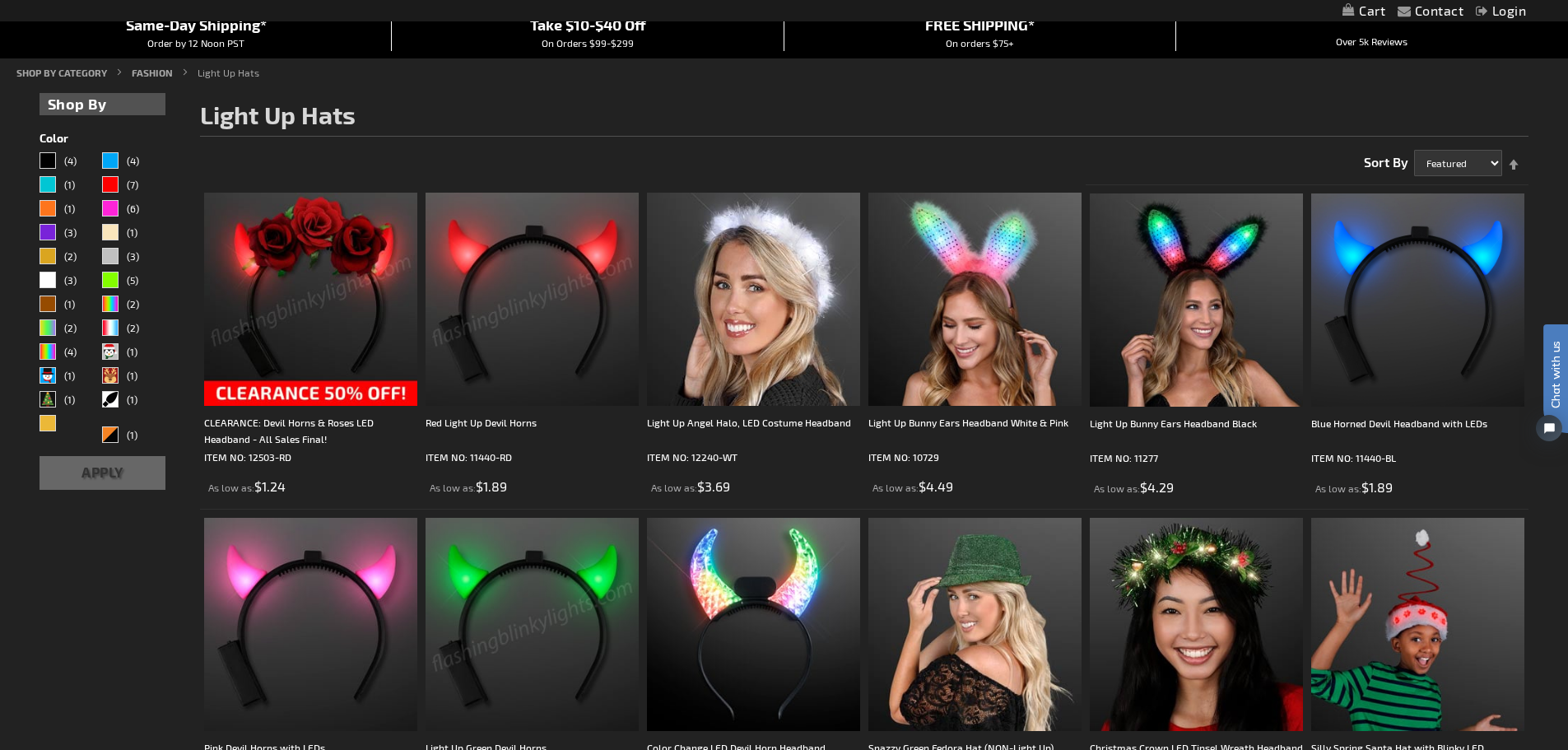
scroll to position [494, 0]
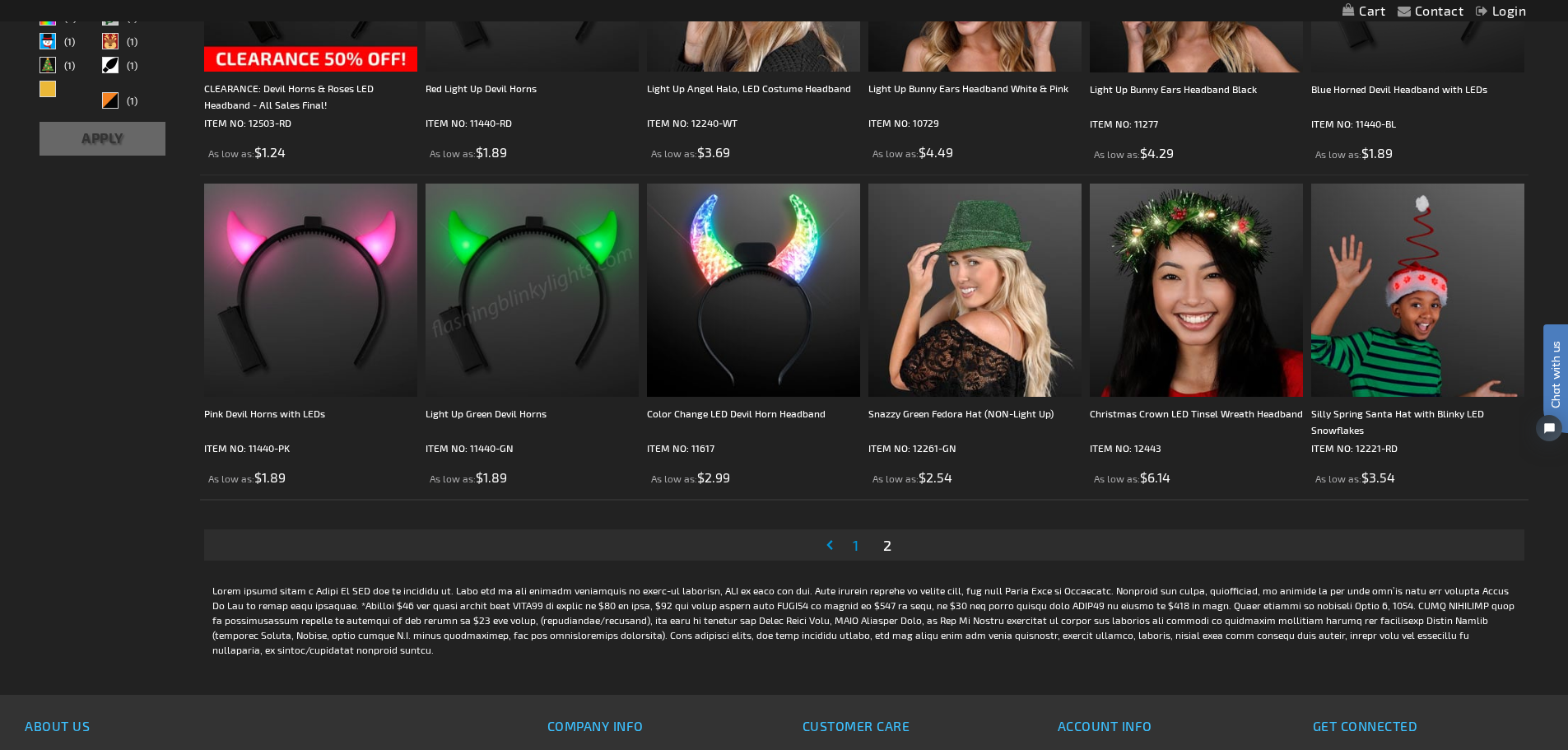
click at [854, 542] on span "1" at bounding box center [855, 544] width 6 height 18
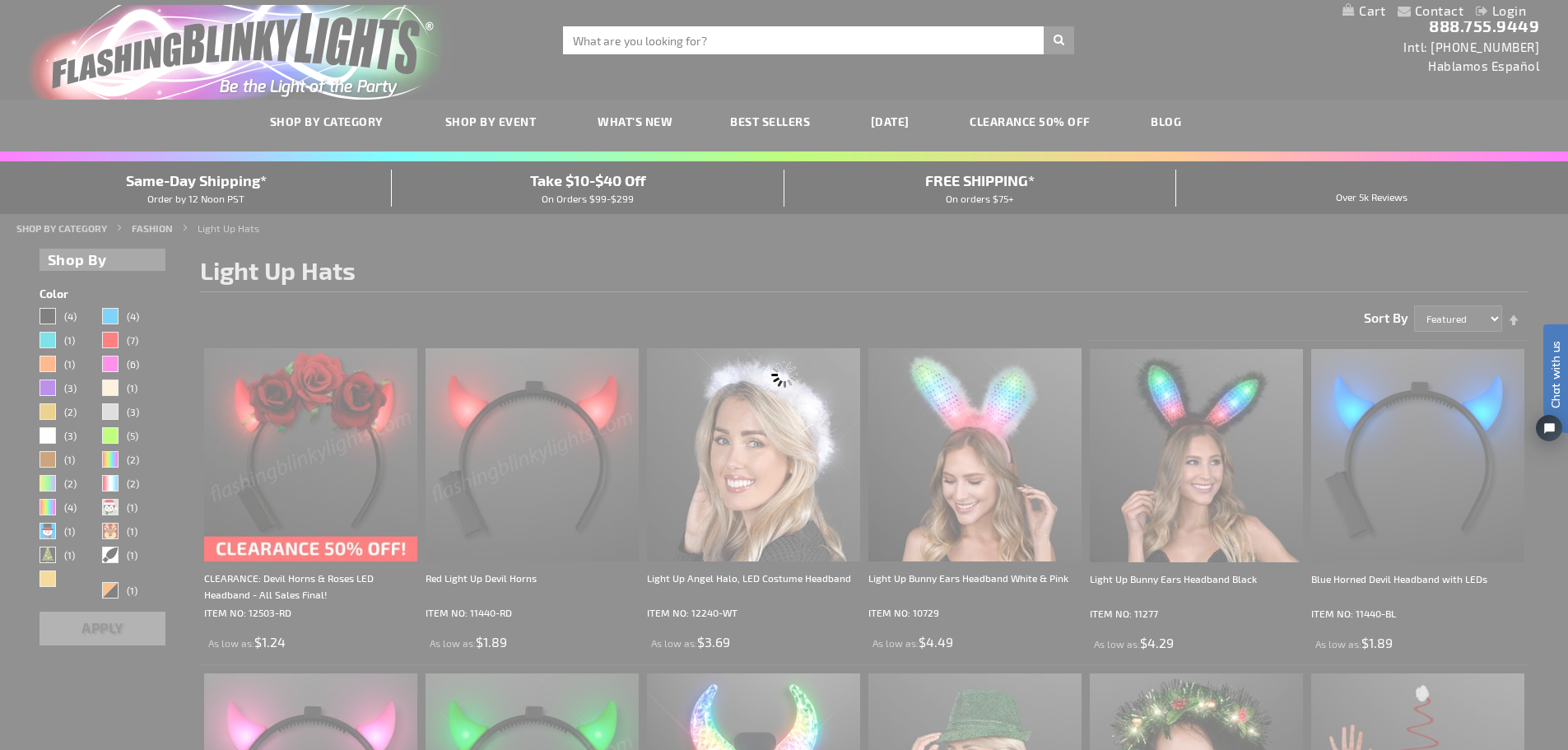
scroll to position [0, 0]
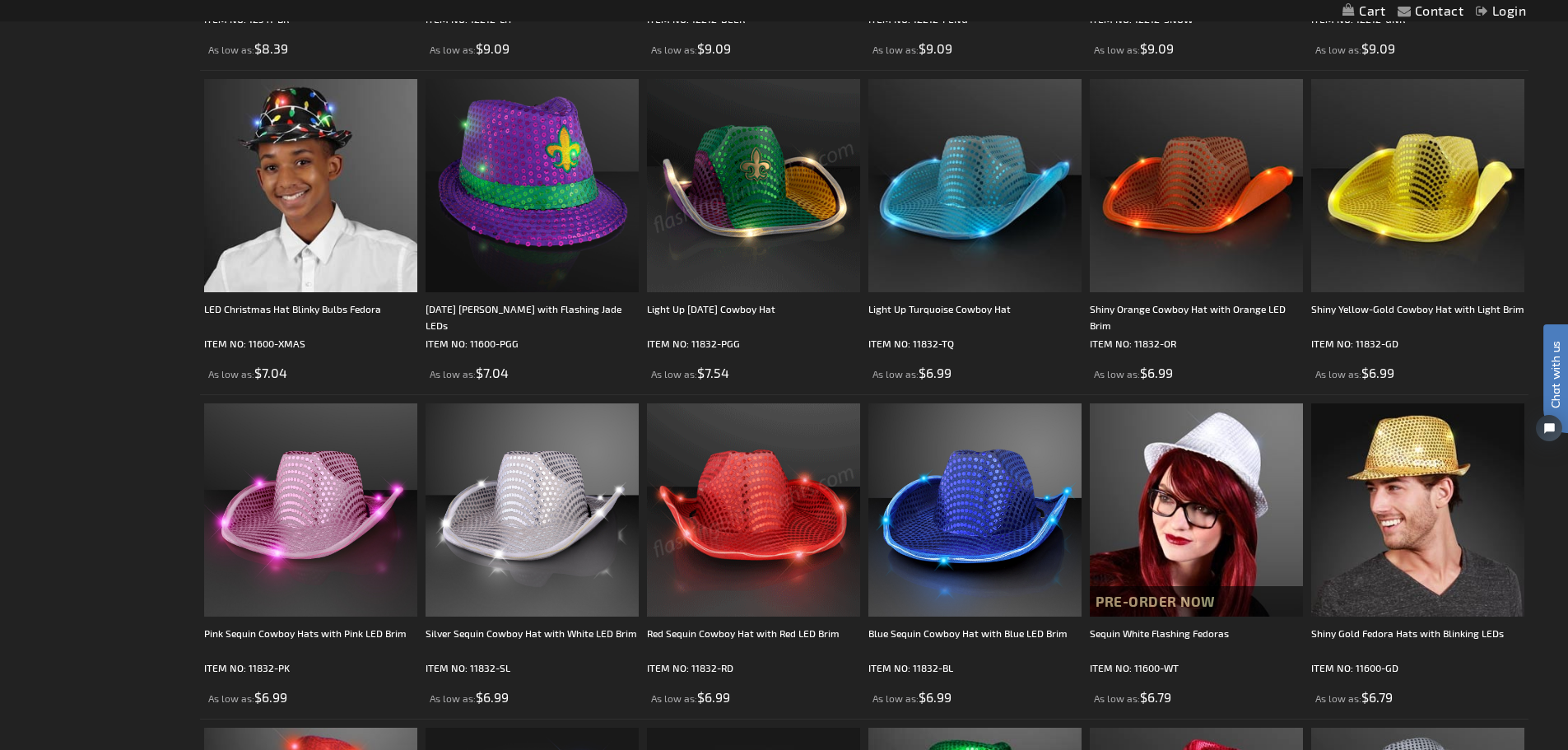
scroll to position [1975, 0]
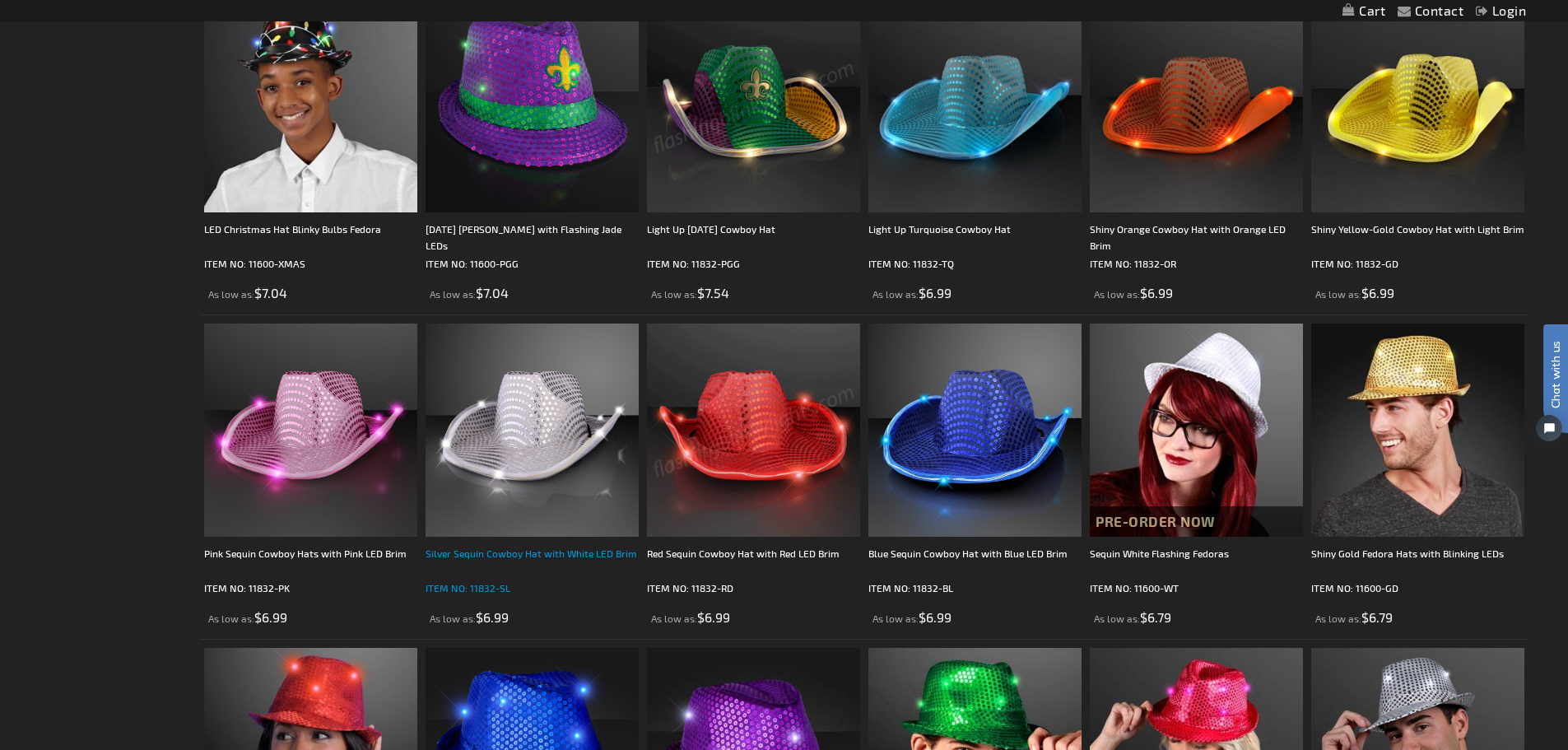
click at [518, 559] on div "Silver Sequin Cowboy Hat with White LED Brim" at bounding box center [532, 561] width 213 height 33
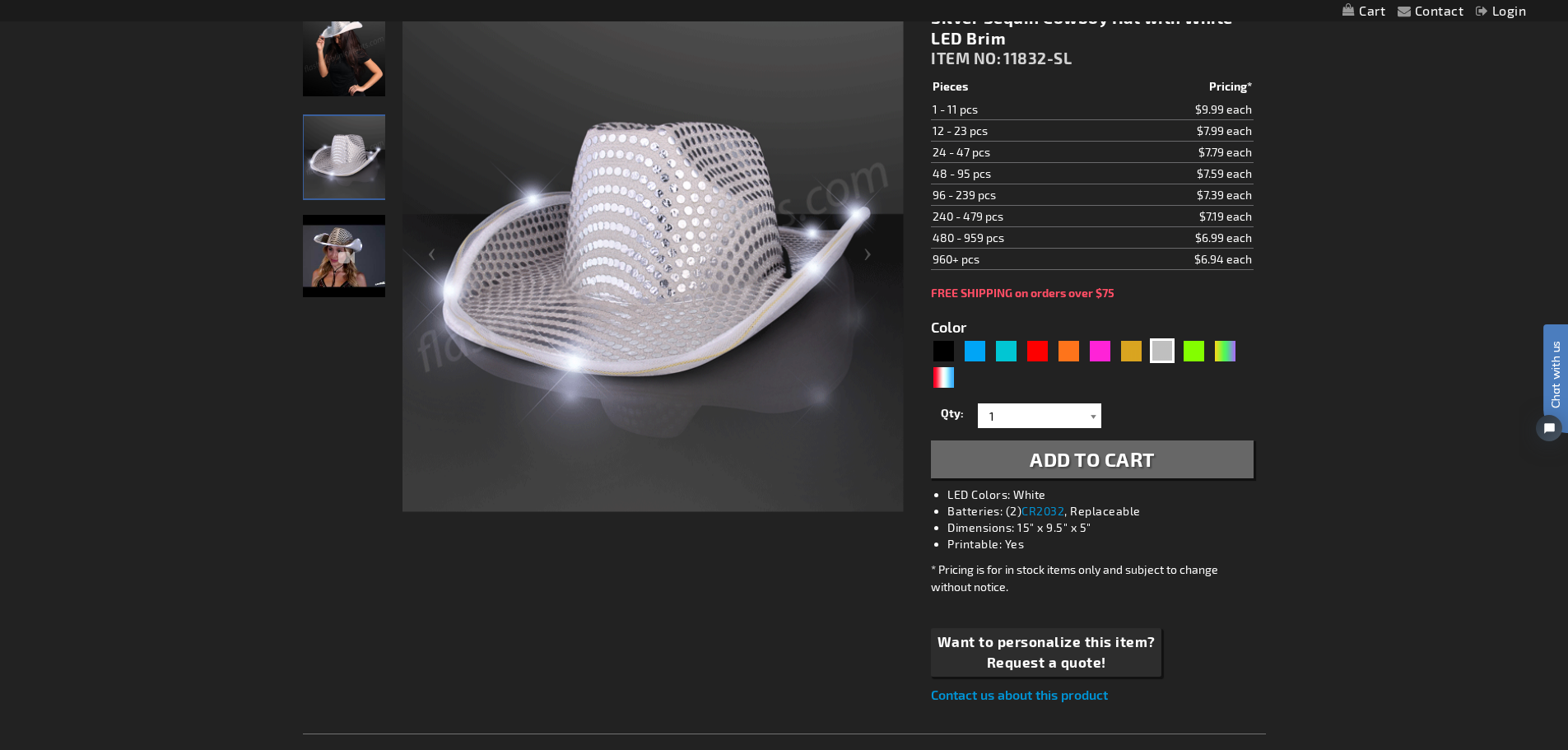
click at [1092, 419] on div at bounding box center [1092, 415] width 16 height 25
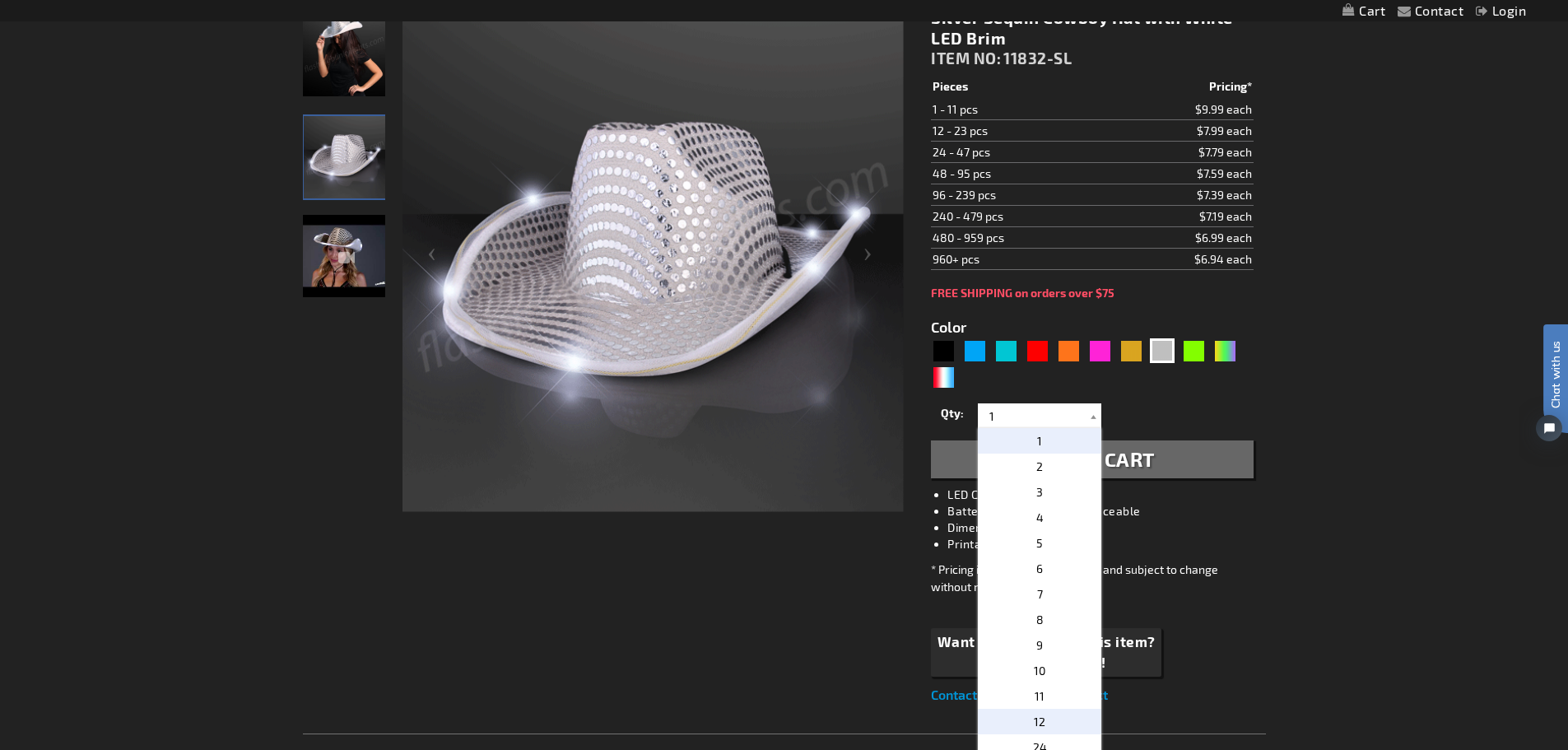
click at [1051, 712] on p "12" at bounding box center [1039, 721] width 123 height 26
type input "12"
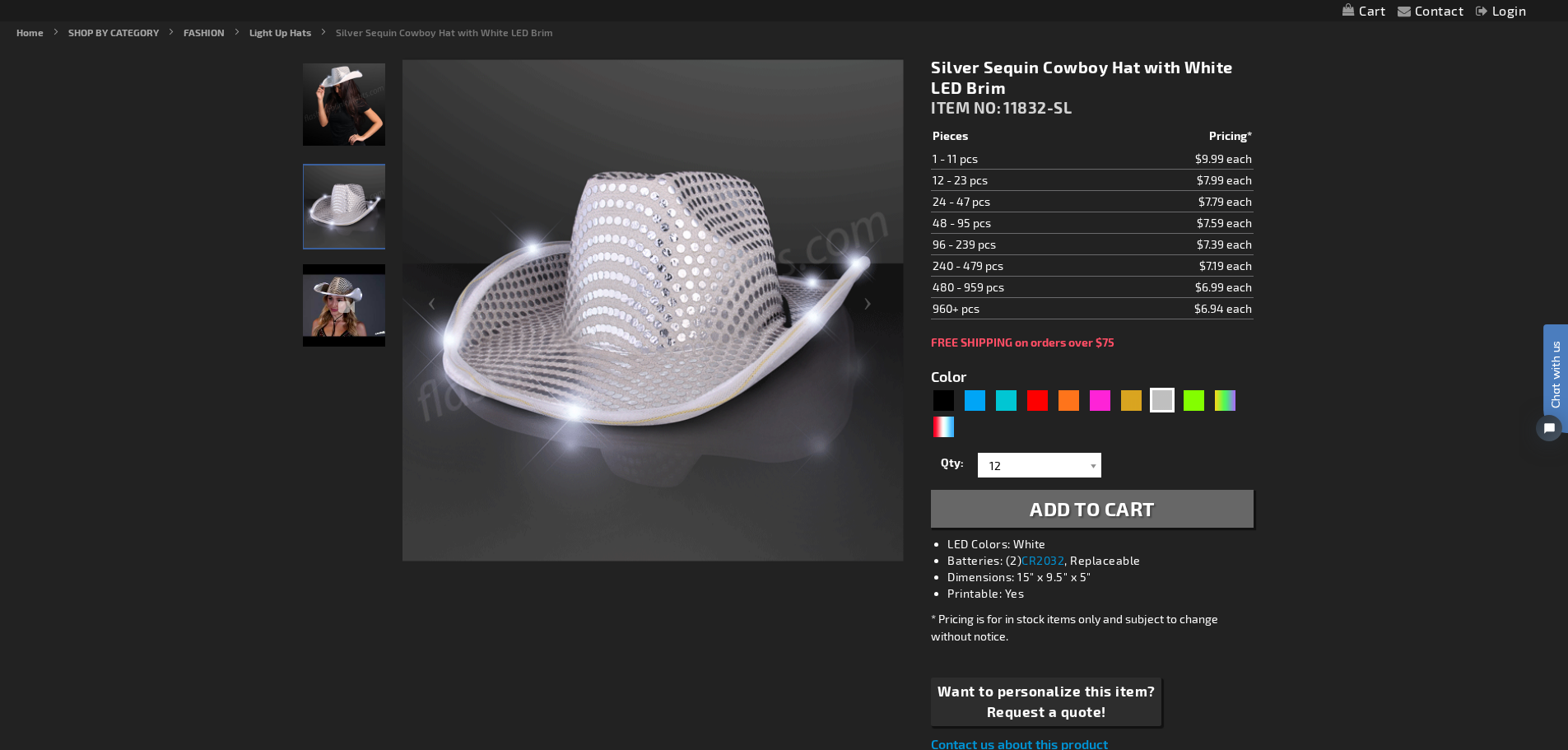
scroll to position [167, 0]
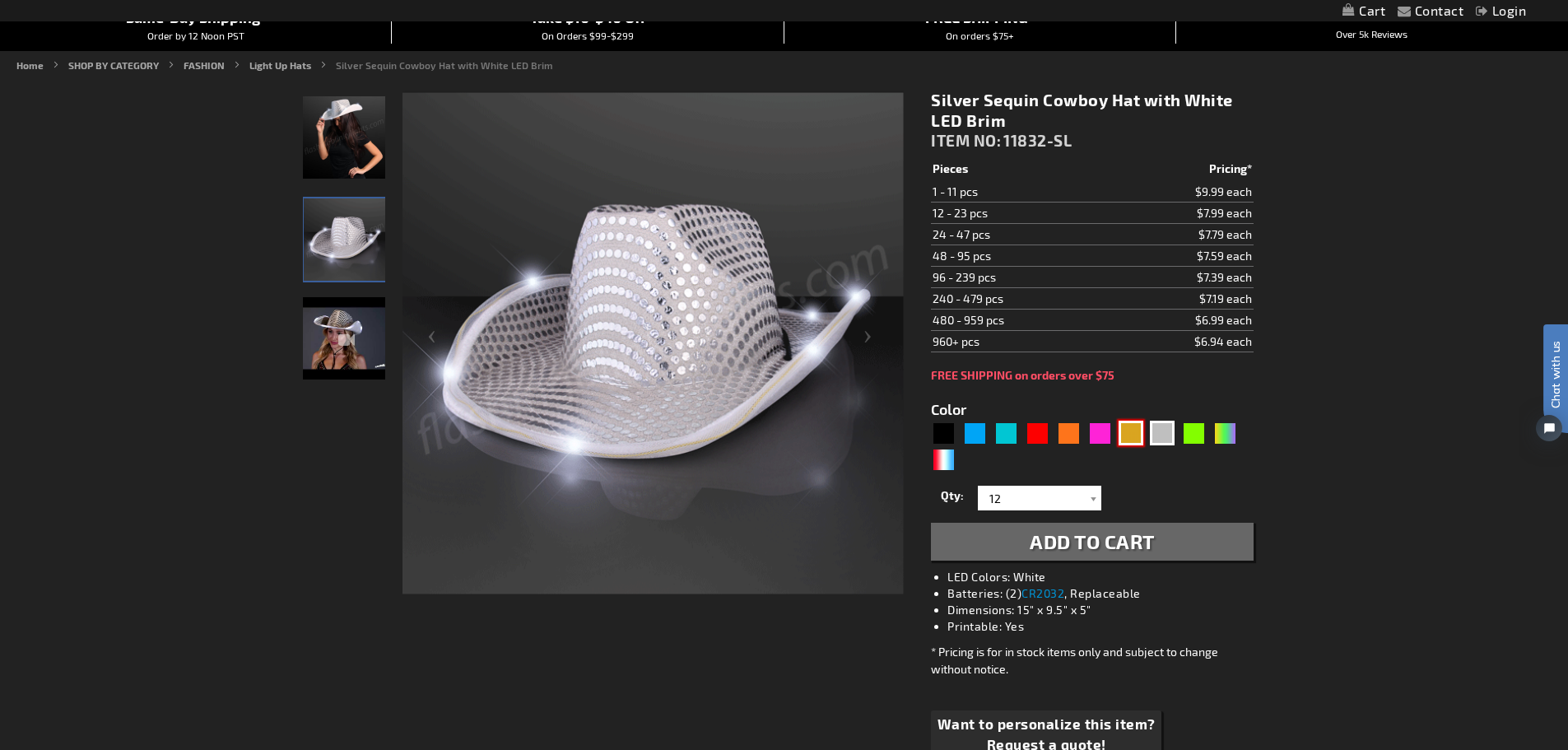
click at [1130, 435] on div "Gold" at bounding box center [1130, 432] width 25 height 25
type input "5633"
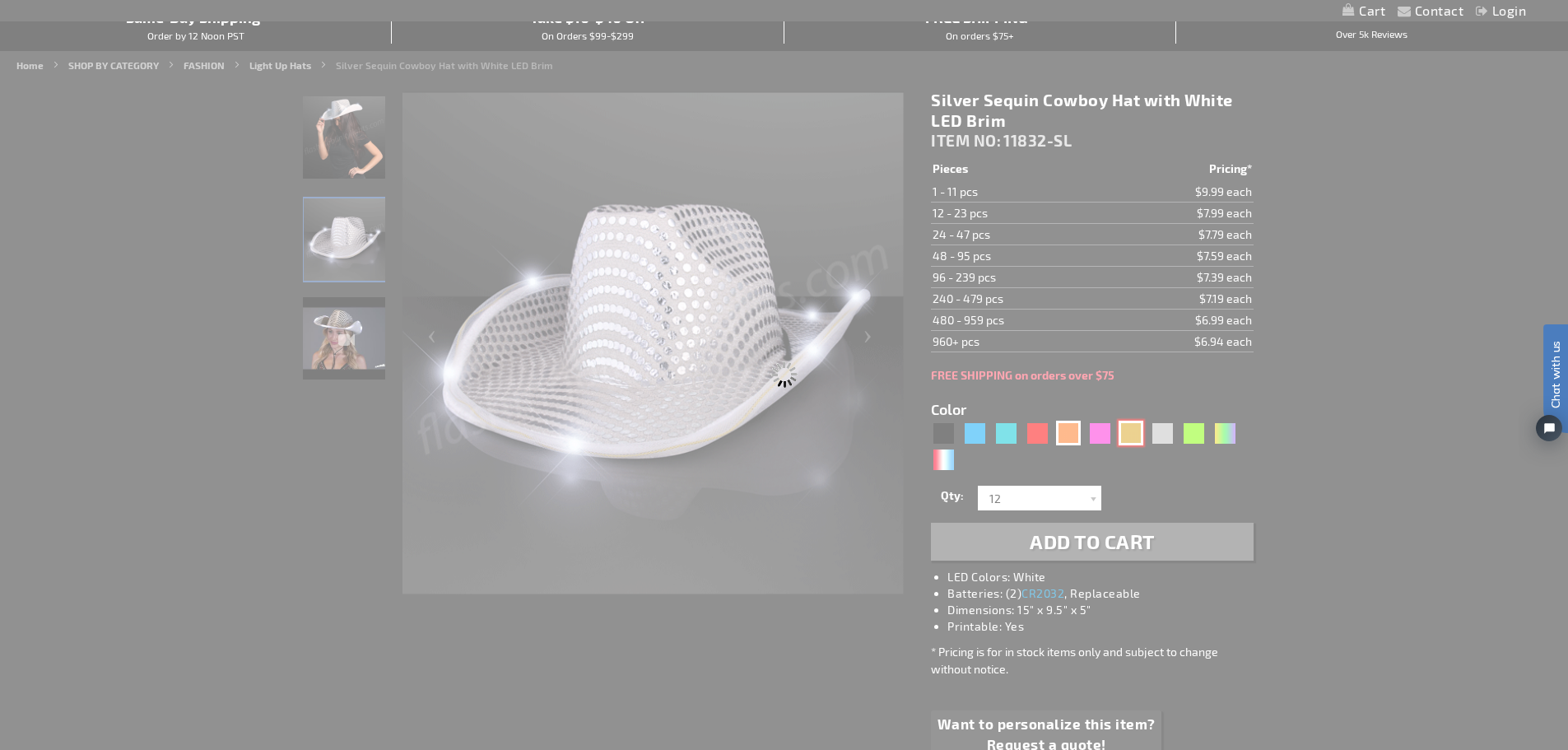
type input "11832-GD"
type input "Customize - Shiny Yellow-Gold Cowboy Hat with Light Brim - ITEM NO: 11832-GD"
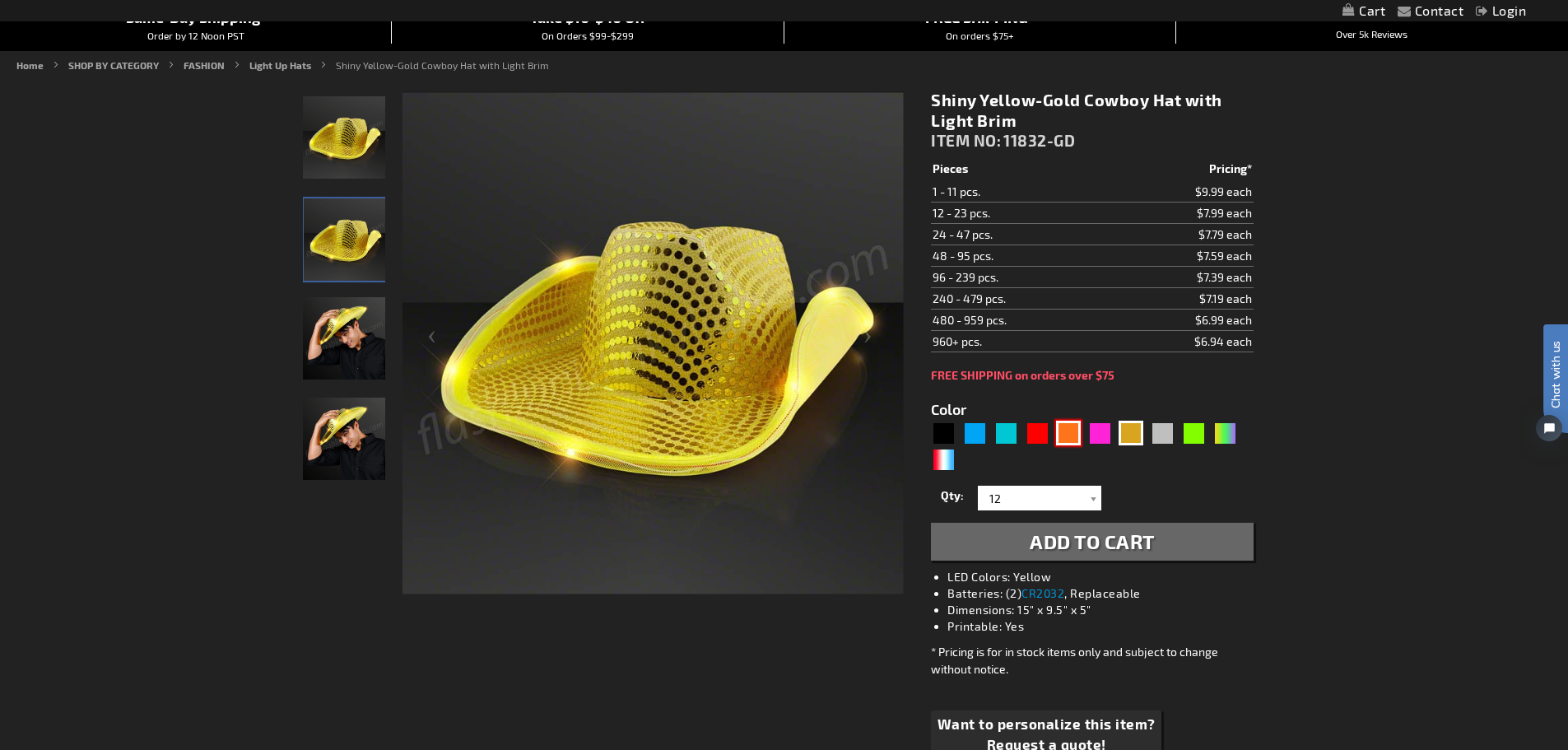
click at [1068, 430] on div "Orange" at bounding box center [1067, 432] width 25 height 25
type input "5637"
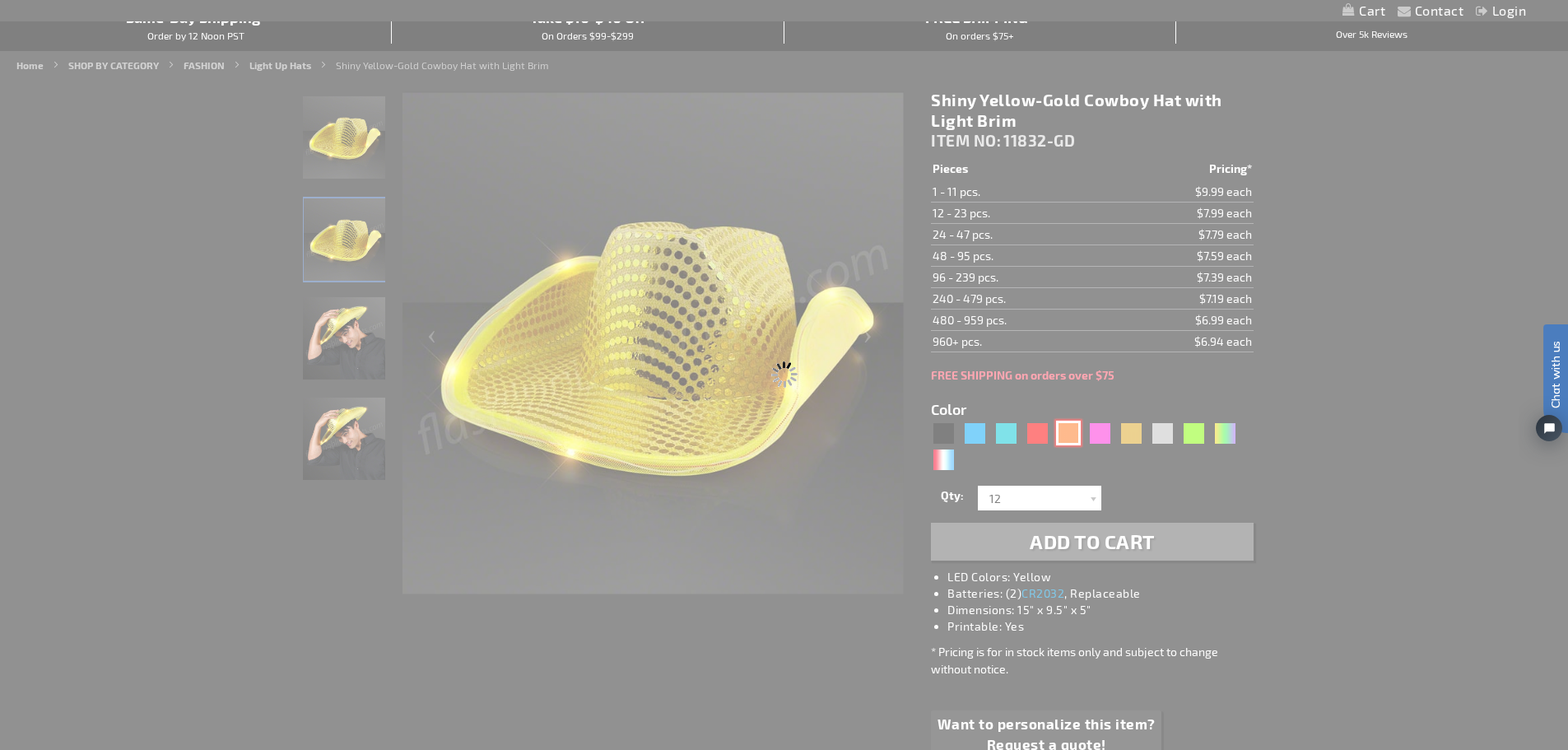
type input "11832-OR"
type input "Customize - Shiny Orange Cowboy Hat with Orange LED Brim - ITEM NO: 11832-OR"
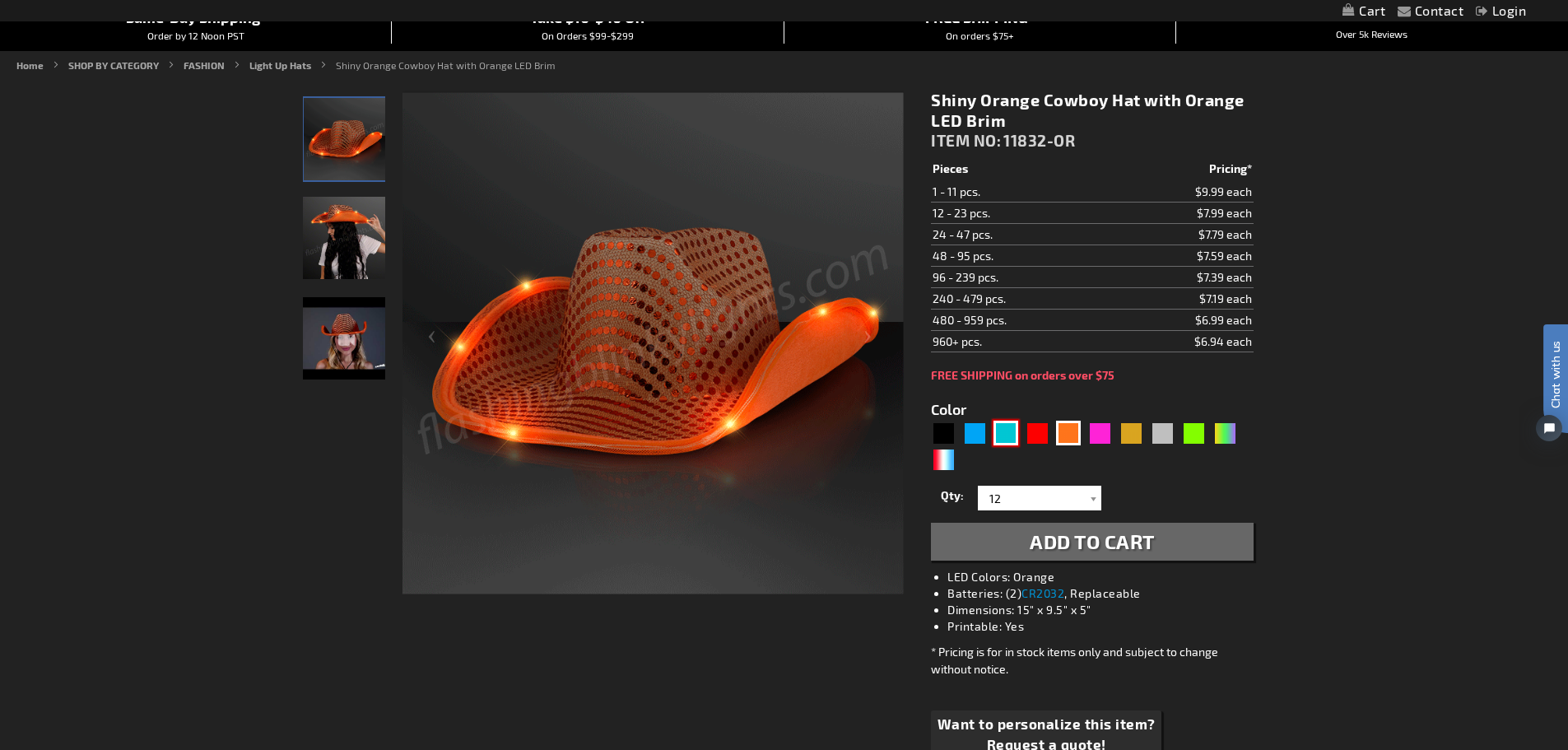
click at [1014, 437] on div "Turquoise" at bounding box center [1005, 432] width 25 height 25
type input "5653"
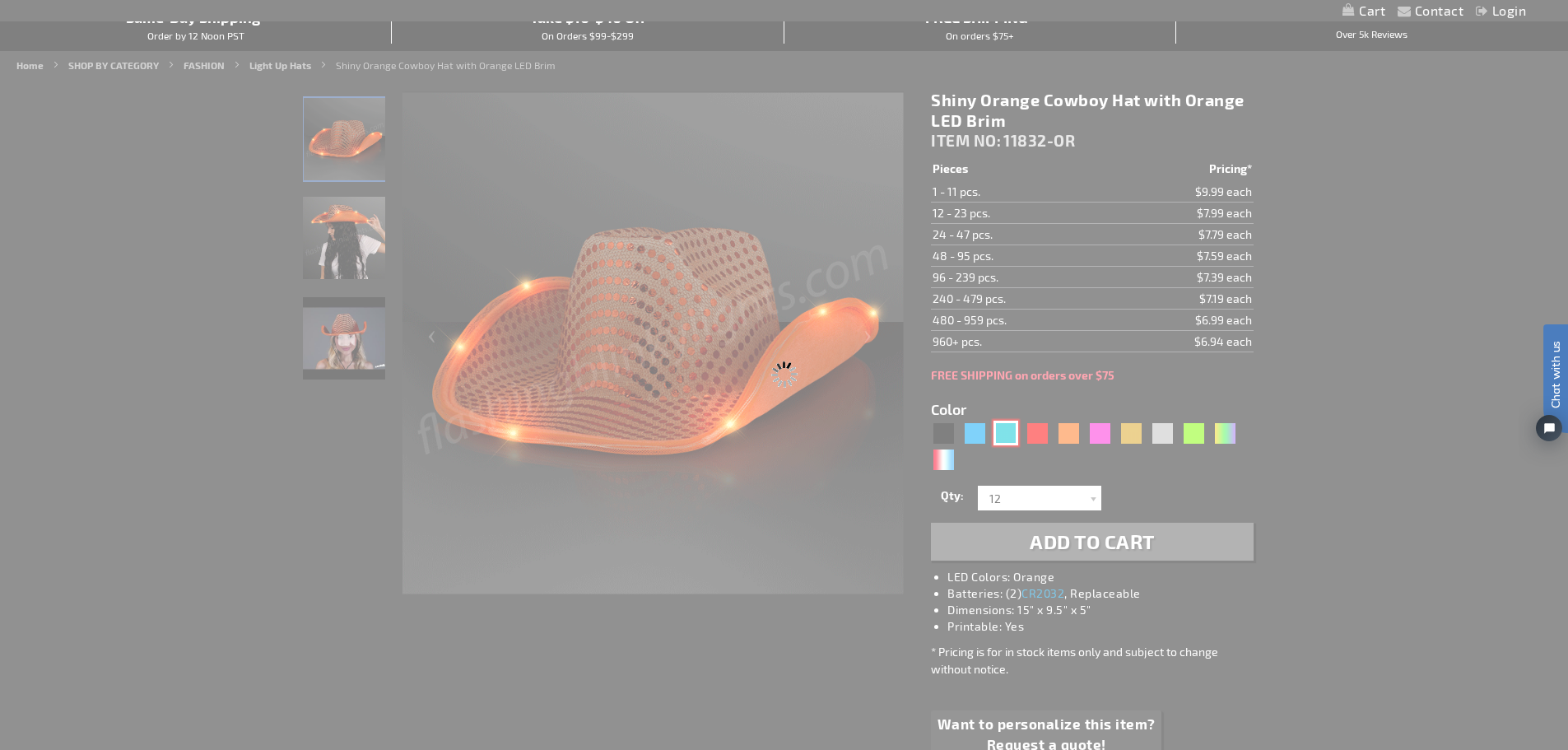
type input "11832-TQ"
type input "Customize - Light Up Turquoise Cowboy Hat - ITEM NO: 11832-TQ"
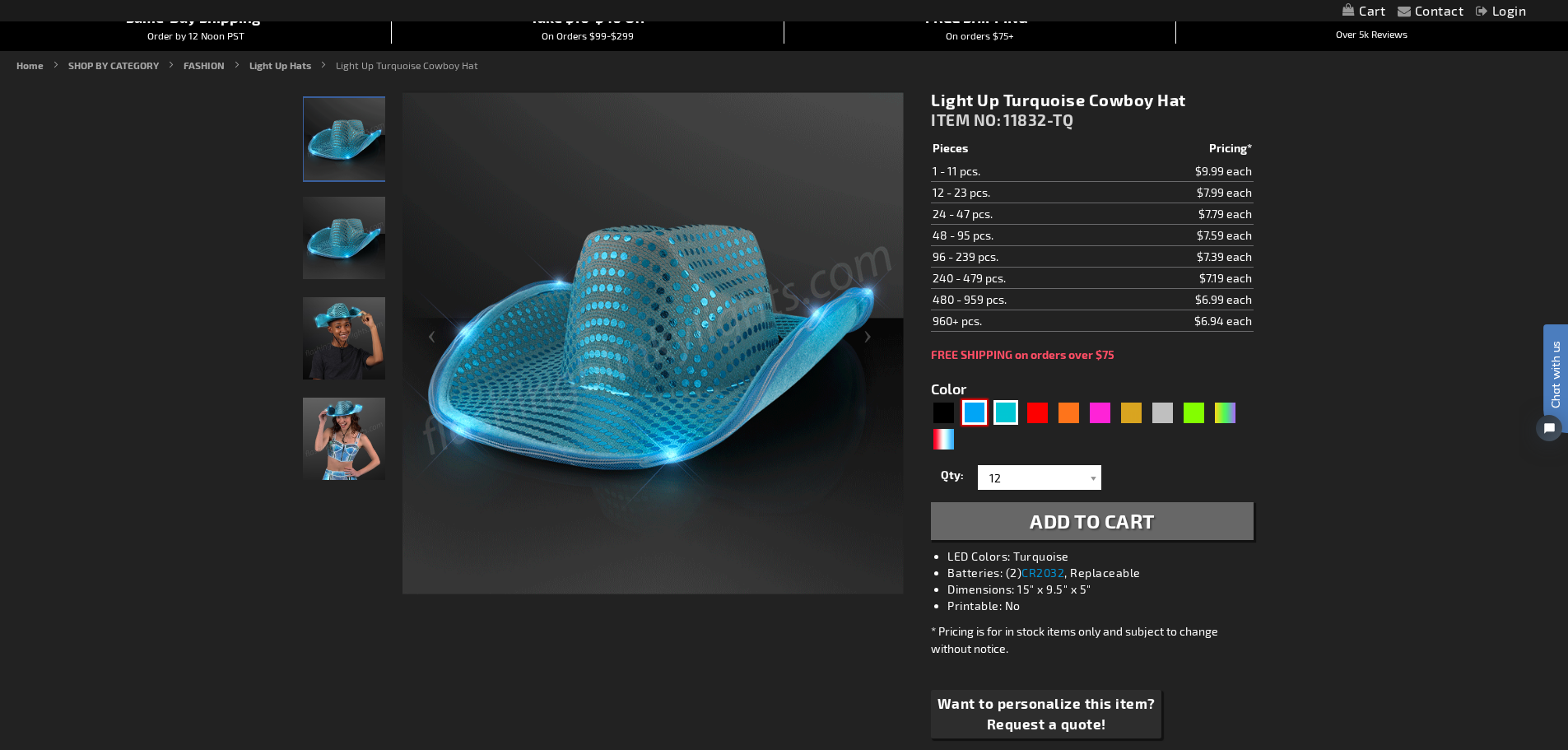
click at [970, 409] on div "Blue" at bounding box center [974, 412] width 25 height 25
type input "5629"
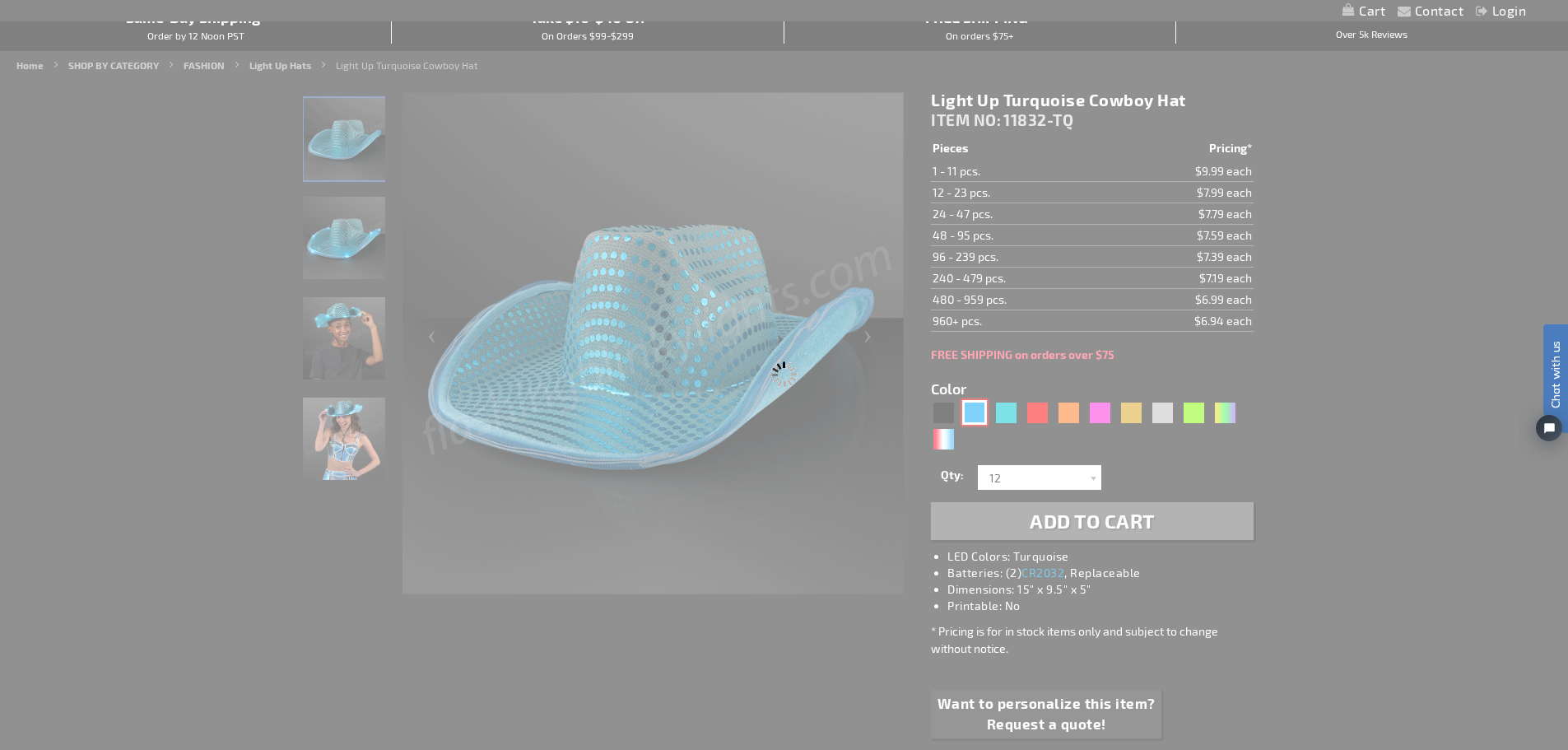
type input "11832-BL"
type input "Customize - Blue Sequin Cowboy Hat with Blue LED Brim - ITEM NO: 11832-BL"
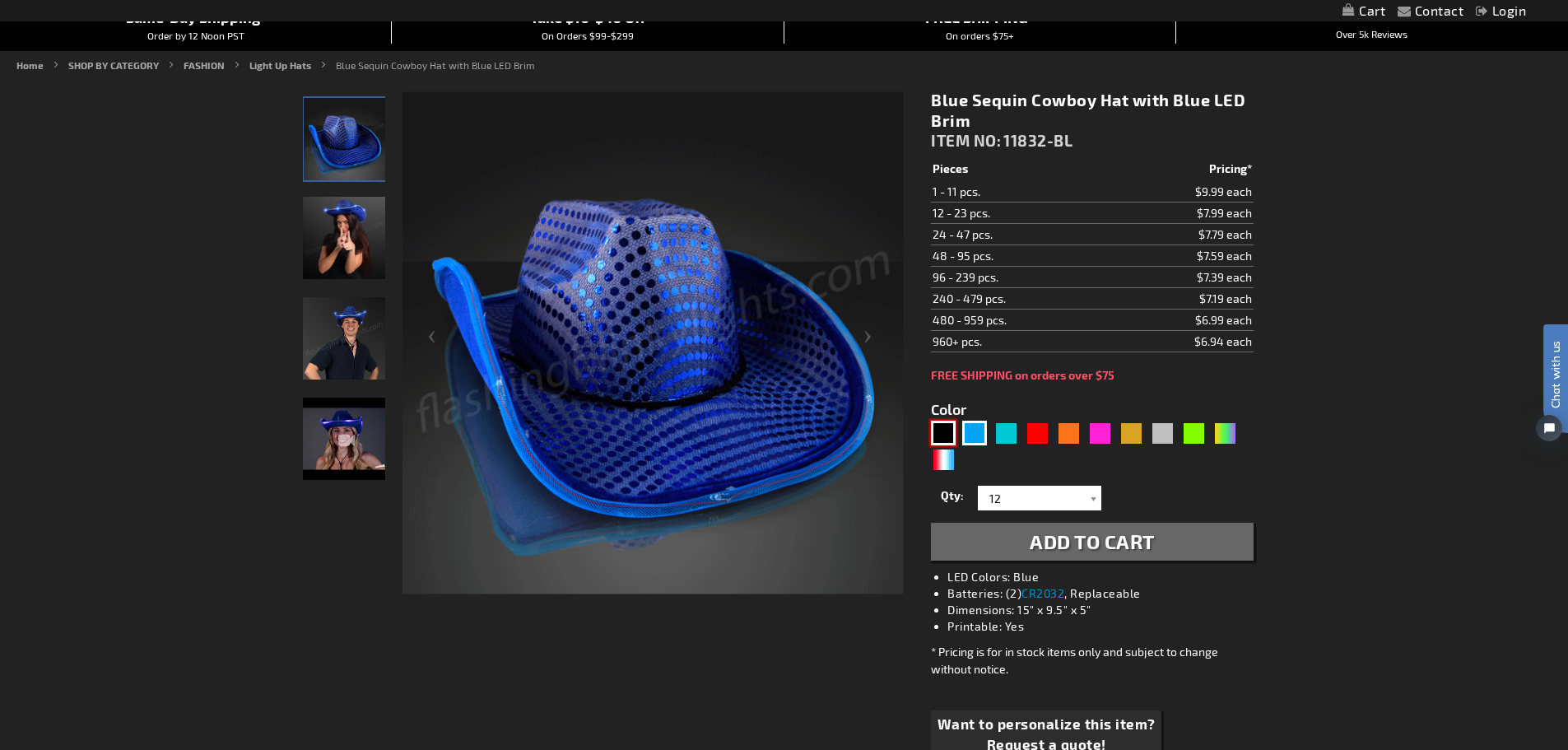
click at [947, 432] on div "Black" at bounding box center [942, 432] width 25 height 25
type input "5631"
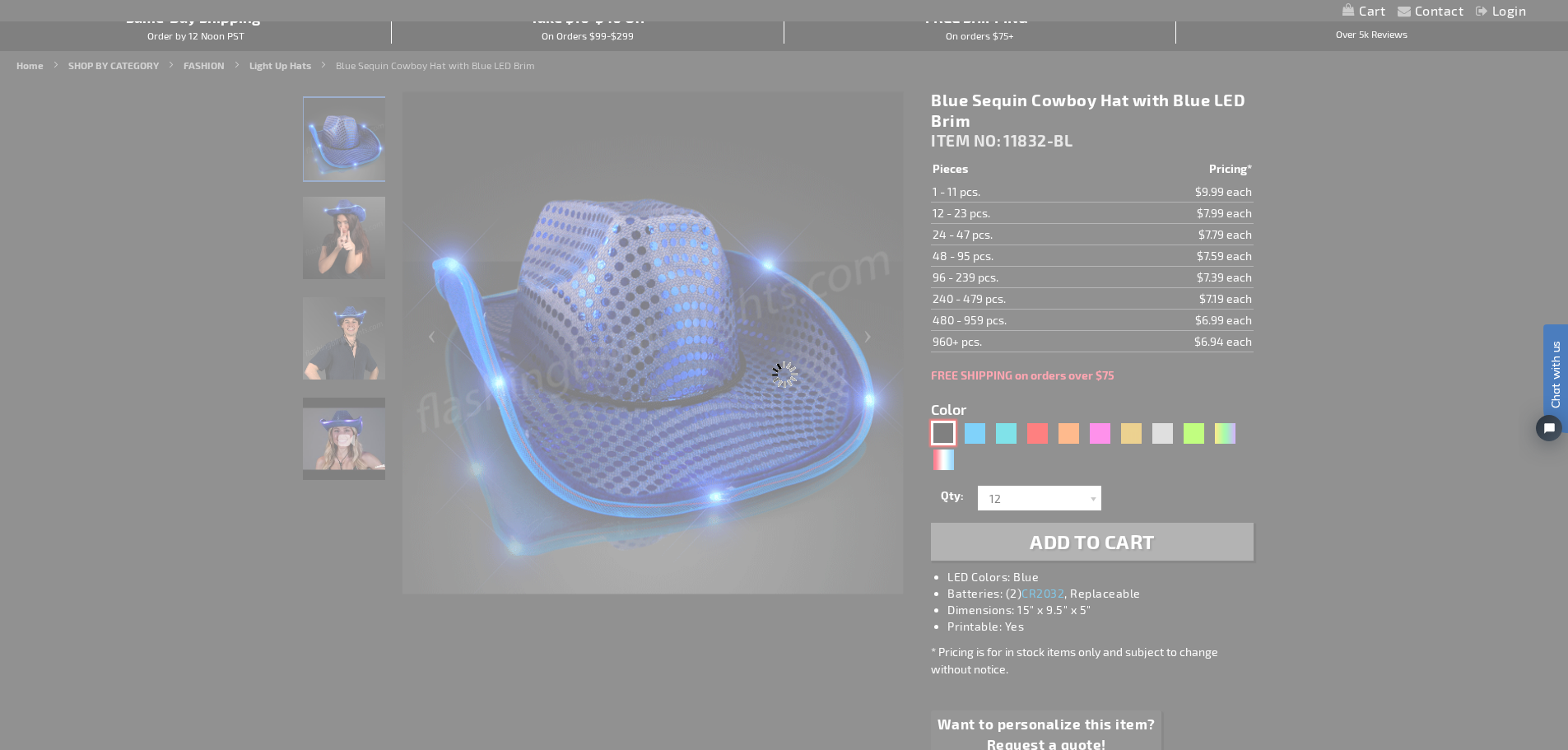
type input "11832-BK"
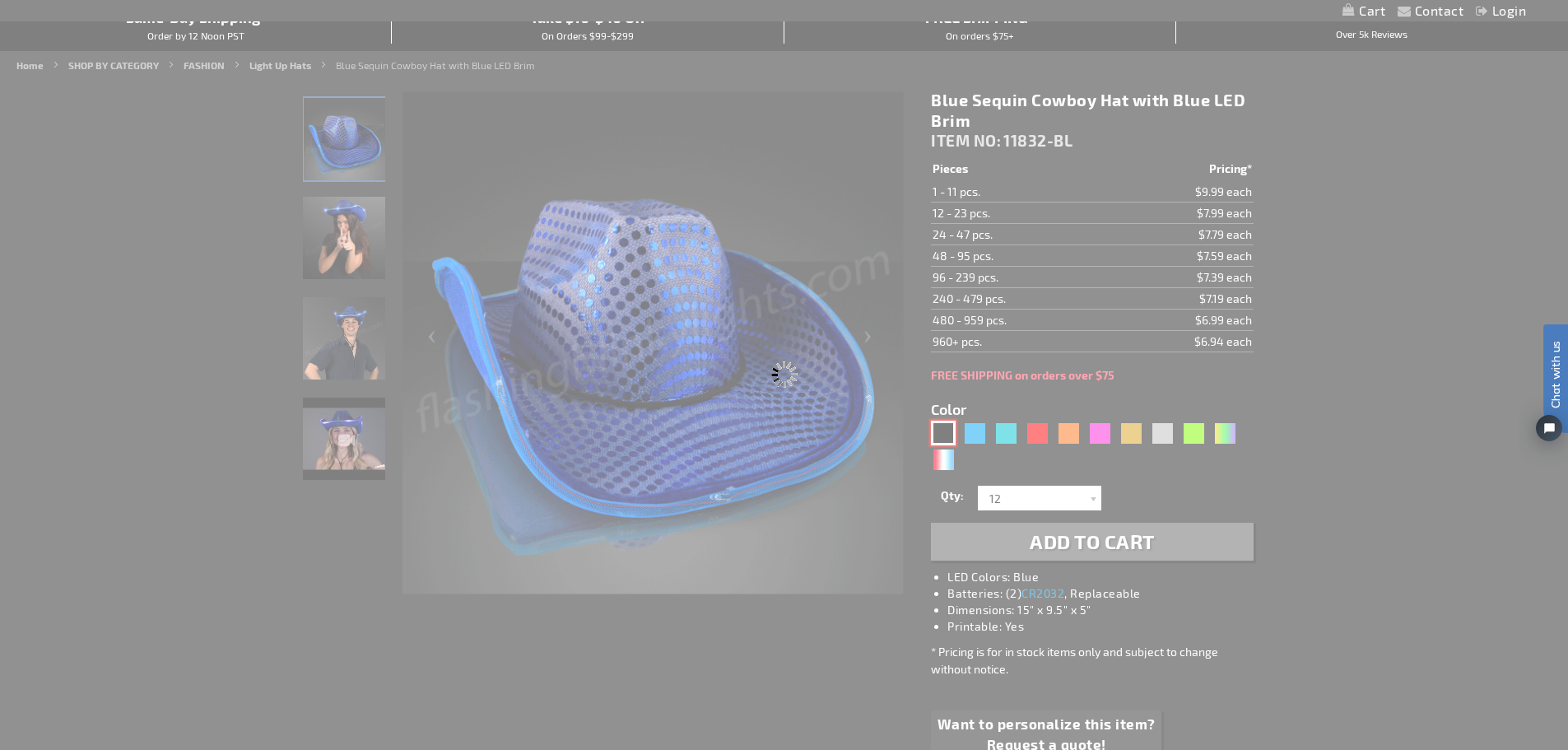
type input "Customize - Black Sequin Cowboy Hat White LED Light Up Brim - ITEM NO: 11832-BK"
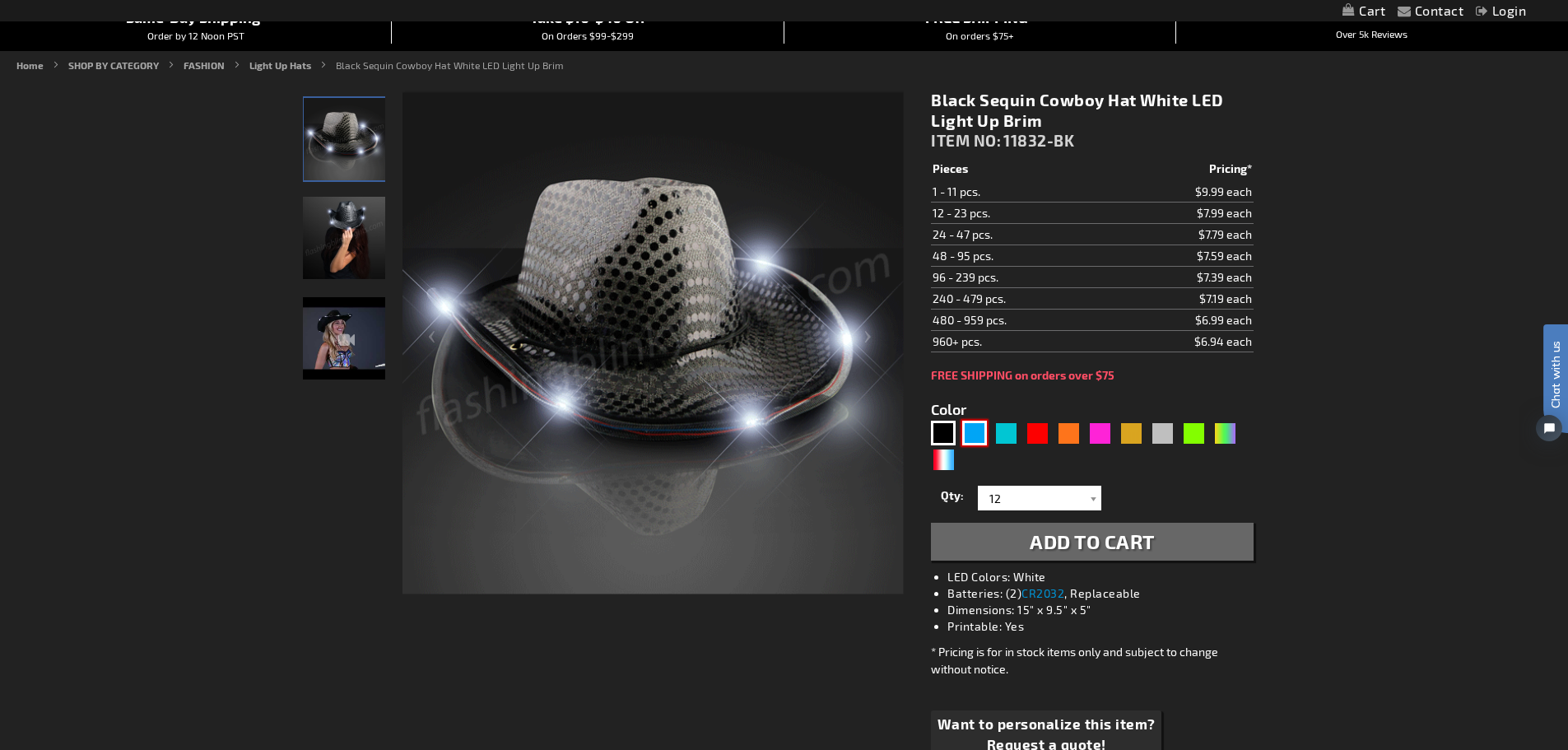
click at [978, 431] on div "Blue" at bounding box center [974, 432] width 25 height 25
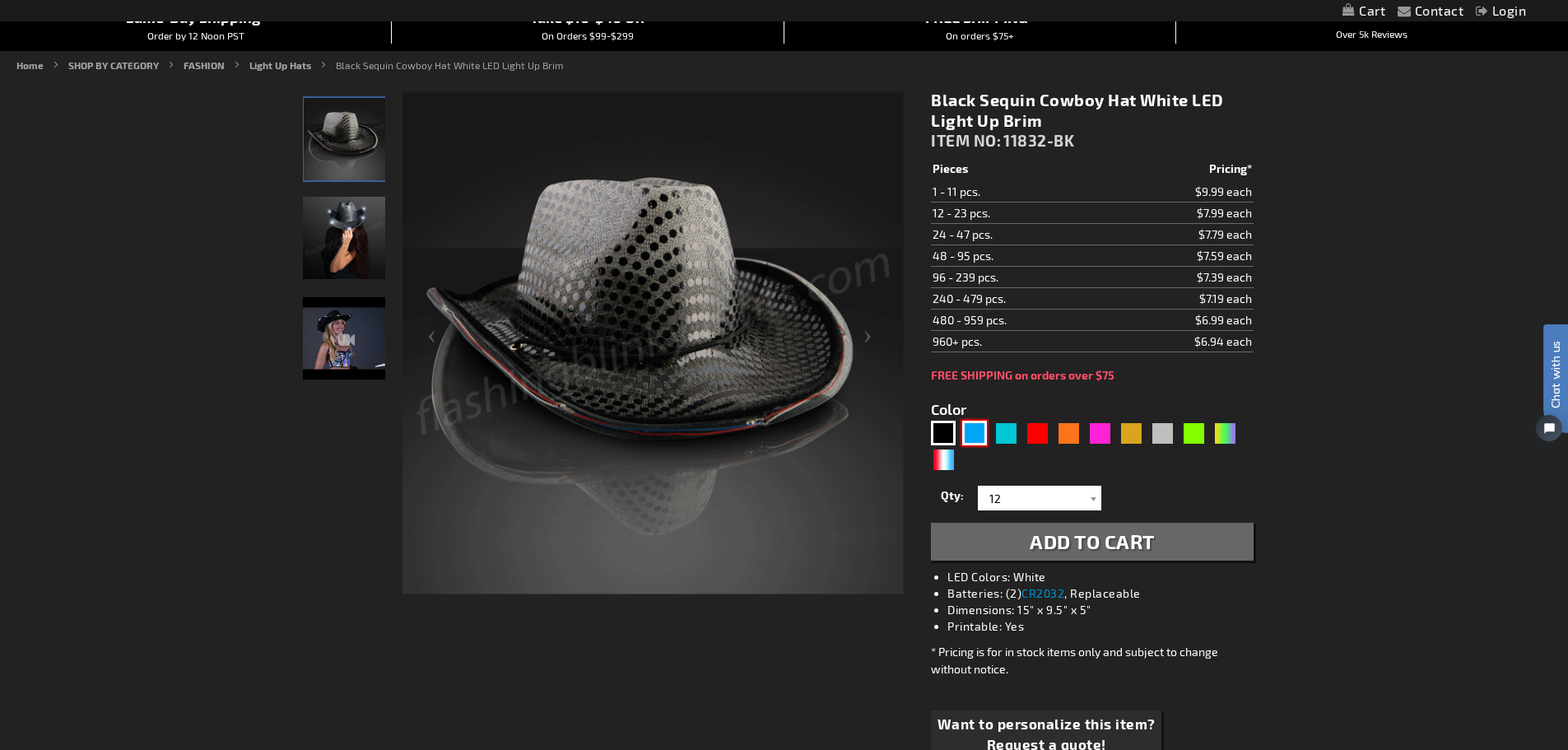
type input "5629"
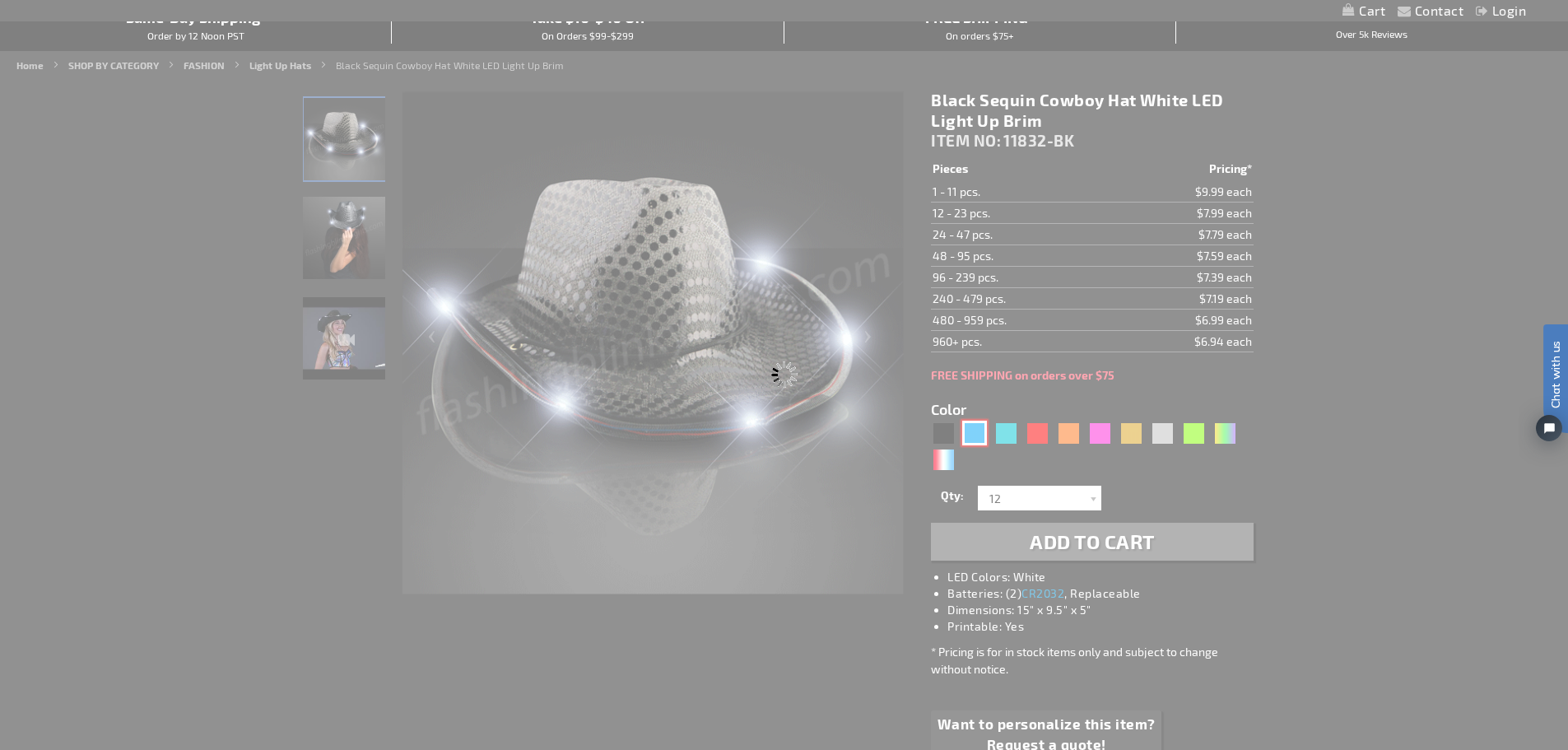
type input "11832-BL"
type input "Customize - Blue Sequin Cowboy Hat with Blue LED Brim - ITEM NO: 11832-BL"
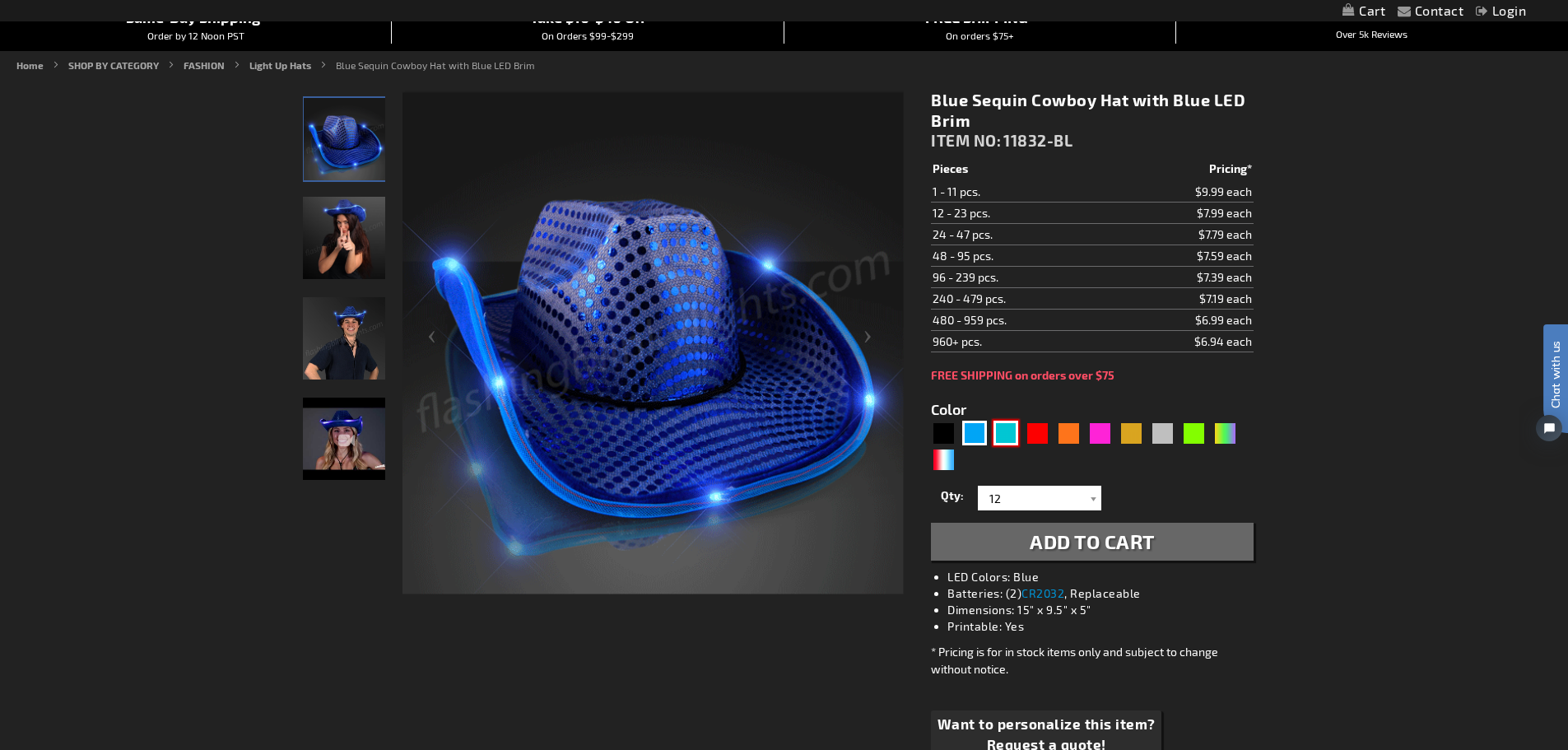
click at [1000, 437] on div "Turquoise" at bounding box center [1005, 432] width 25 height 25
type input "5653"
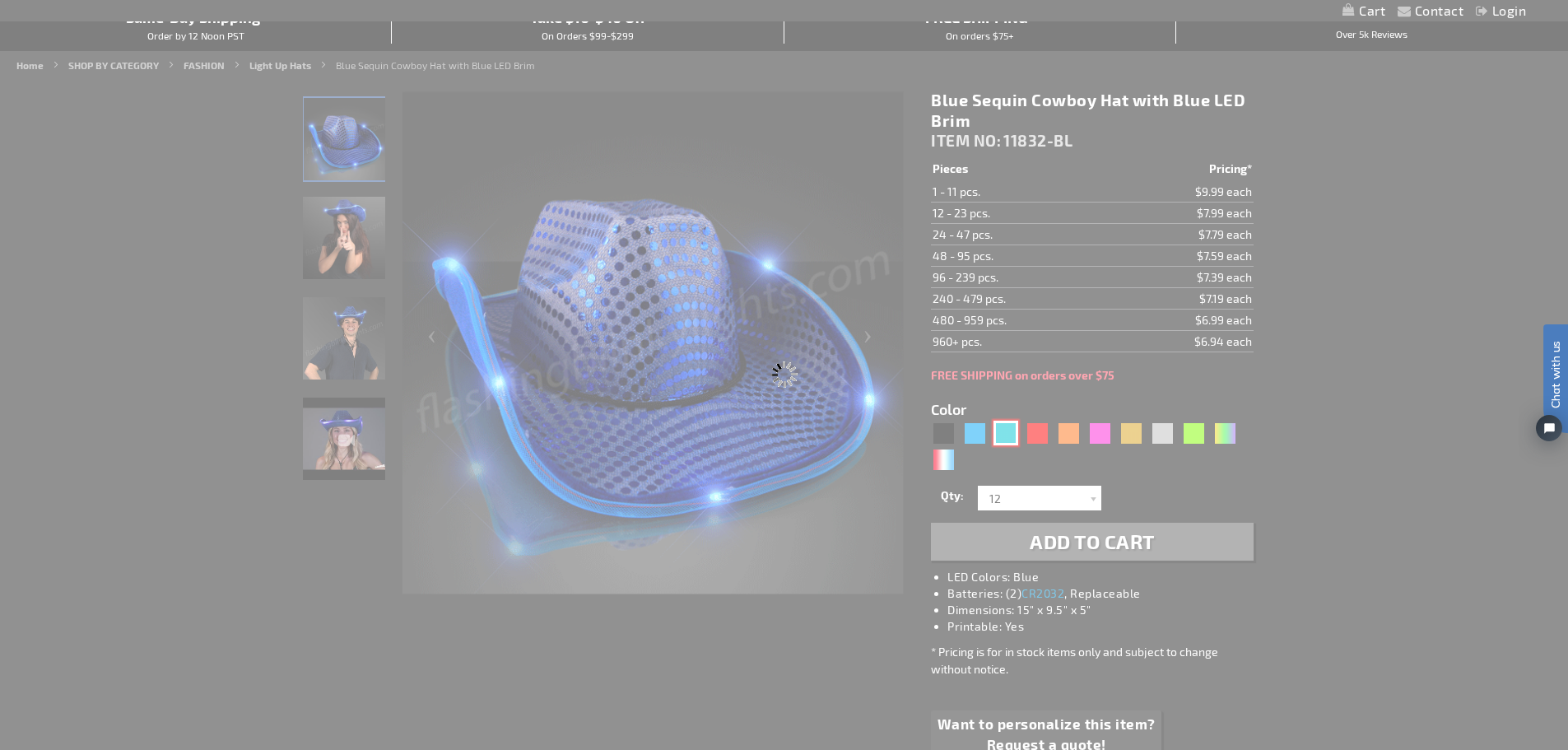
type input "11832-TQ"
type input "Customize - Light Up Turquoise Cowboy Hat - ITEM NO: 11832-TQ"
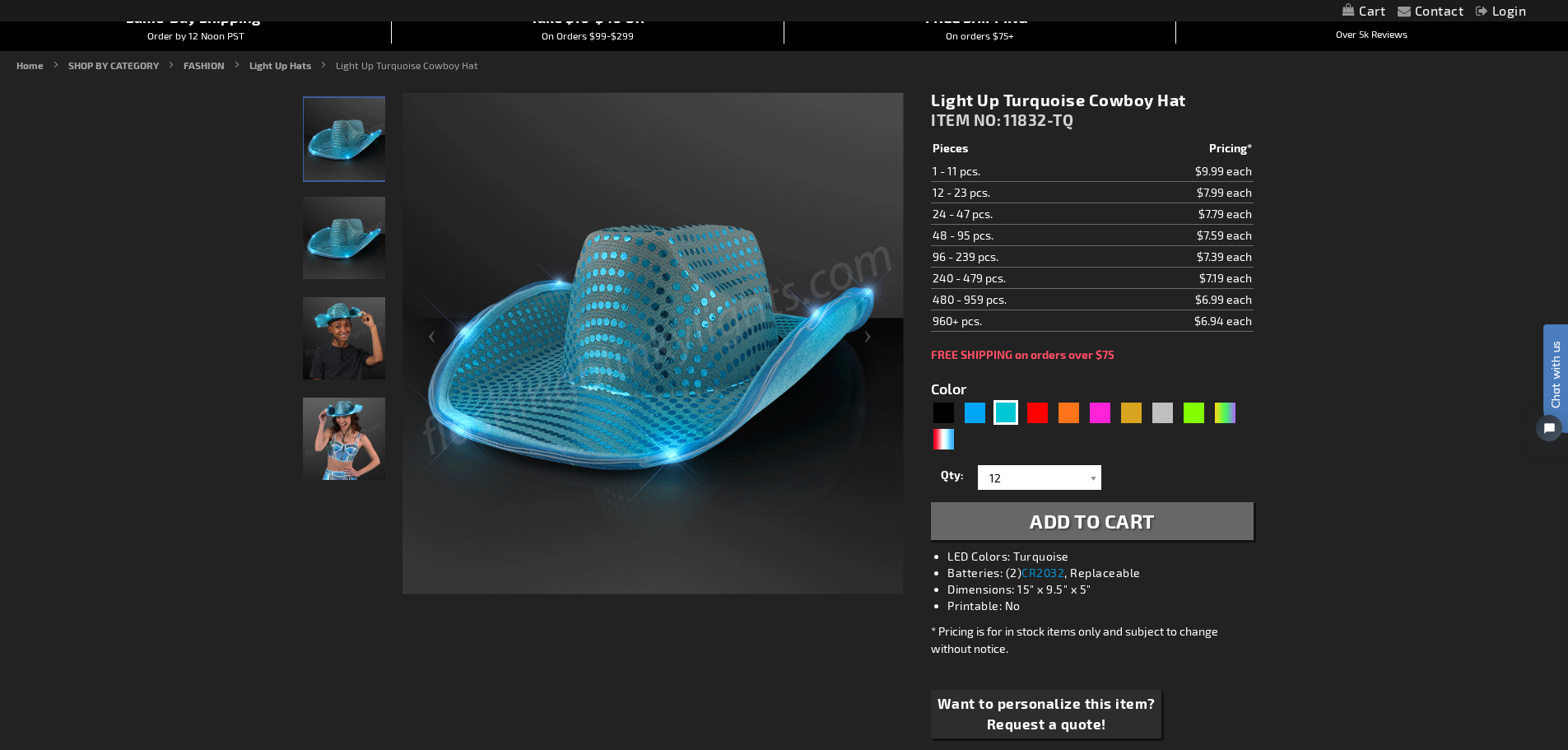
click at [1159, 523] on button "Add to Cart" at bounding box center [1091, 521] width 322 height 37
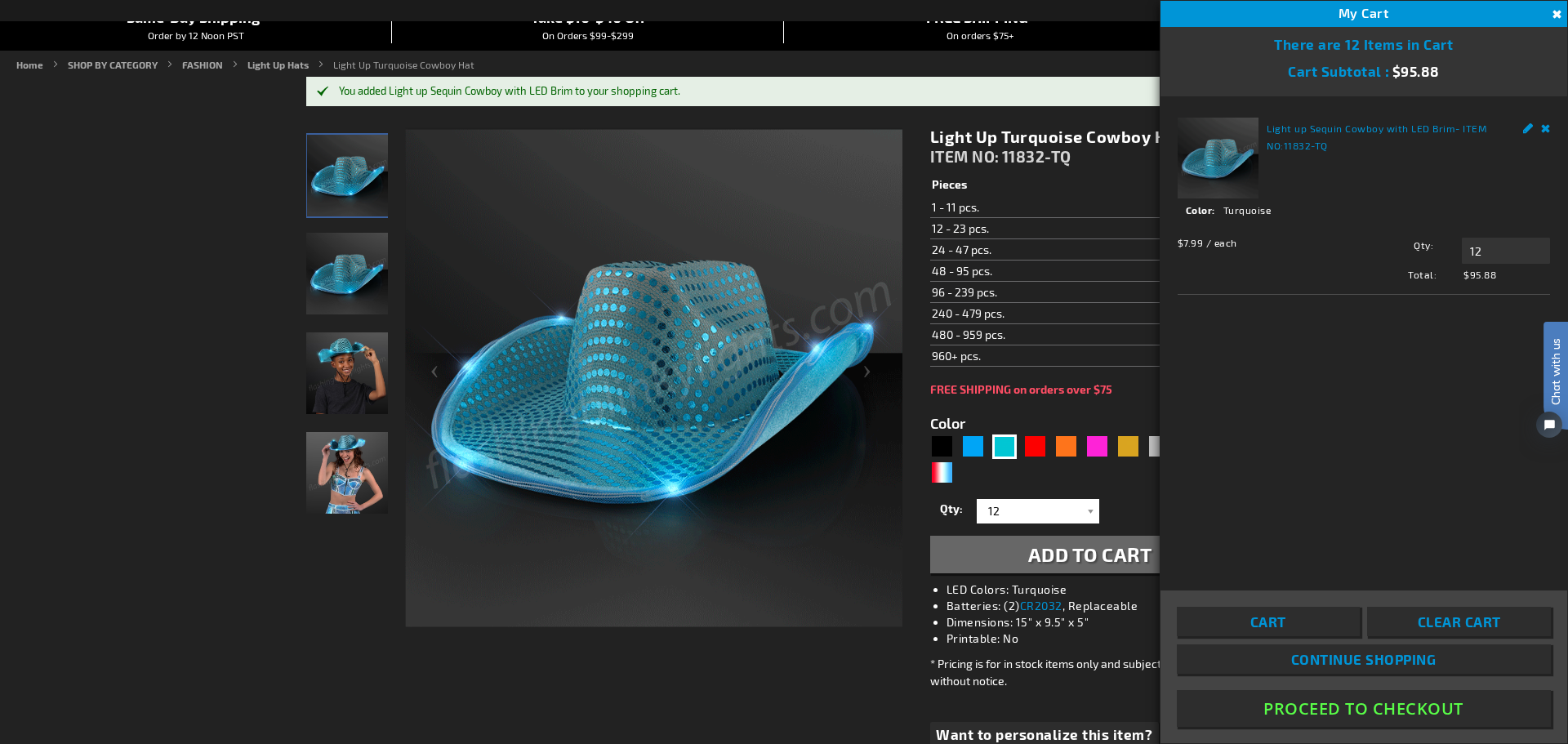
click at [1553, 14] on button "Close" at bounding box center [1554, 14] width 18 height 18
